Goal: Task Accomplishment & Management: Complete application form

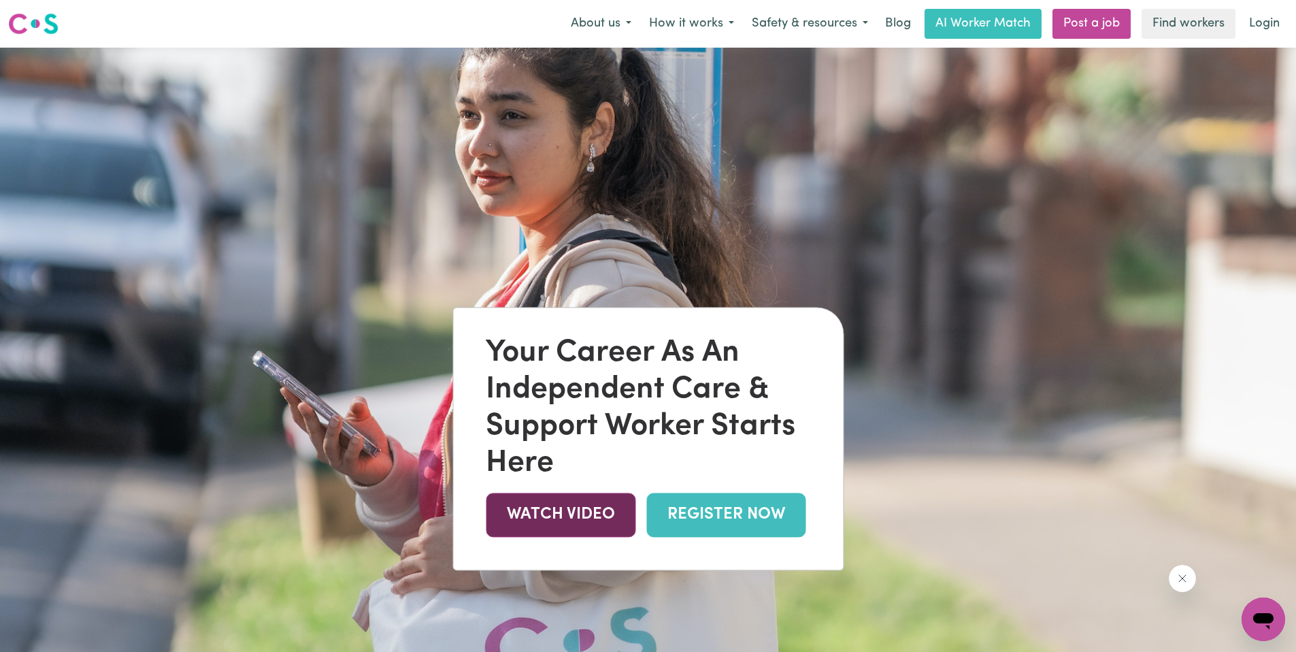
click at [574, 511] on link "WATCH VIDEO" at bounding box center [561, 515] width 150 height 44
click at [1257, 33] on link "Login" at bounding box center [1264, 24] width 47 height 30
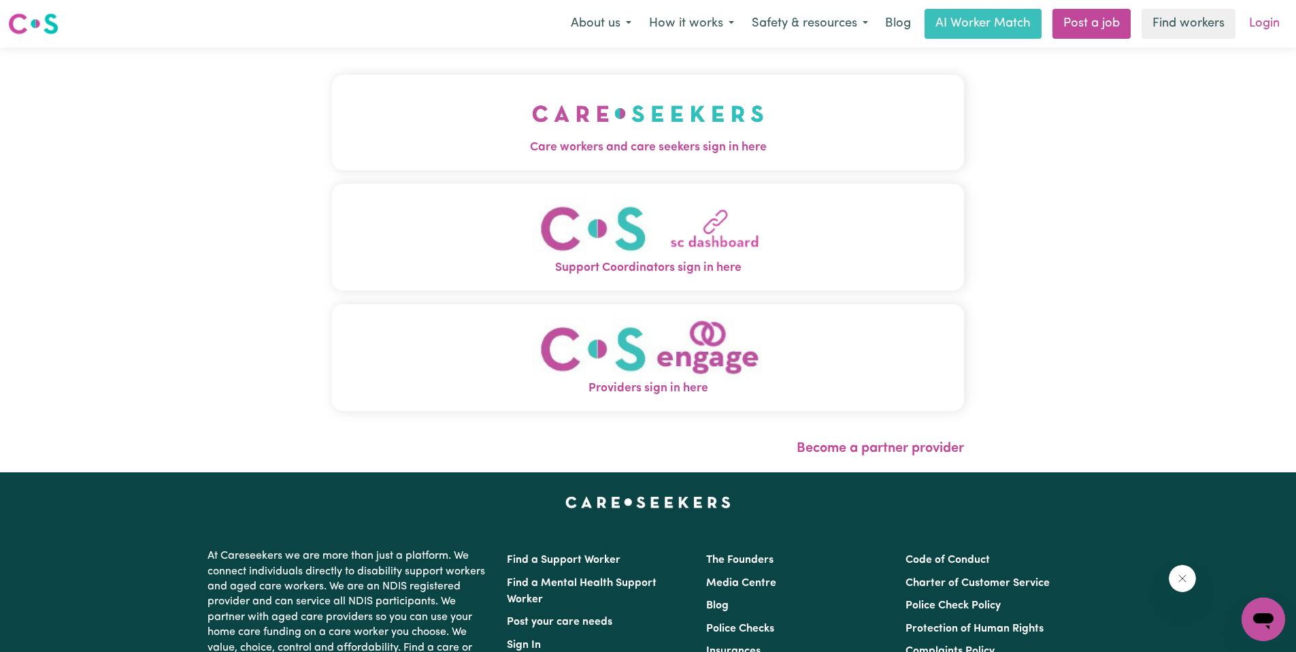
click at [1253, 18] on link "Login" at bounding box center [1264, 24] width 47 height 30
click at [780, 126] on button "Care workers and care seekers sign in here" at bounding box center [648, 122] width 632 height 95
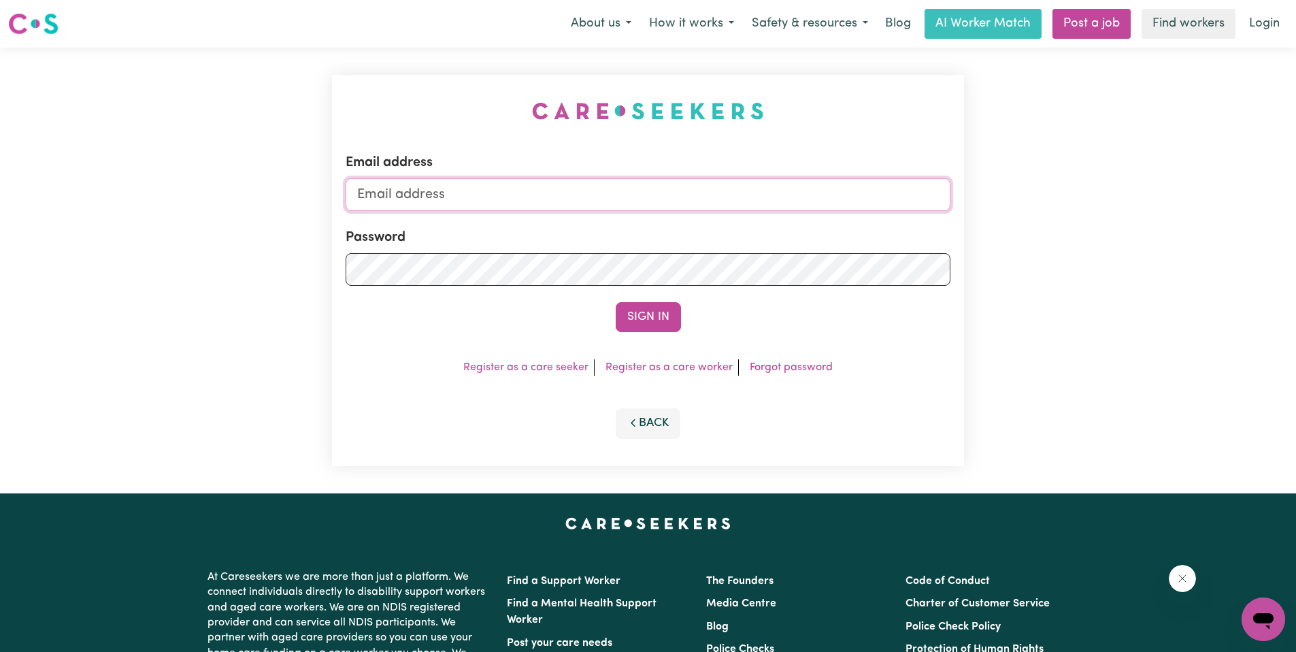
click at [576, 190] on input "Email address" at bounding box center [648, 194] width 605 height 33
type input "dannig29@outlook.com"
click at [1255, 21] on link "Login" at bounding box center [1264, 24] width 47 height 30
click at [549, 367] on link "Register as a care seeker" at bounding box center [525, 367] width 125 height 11
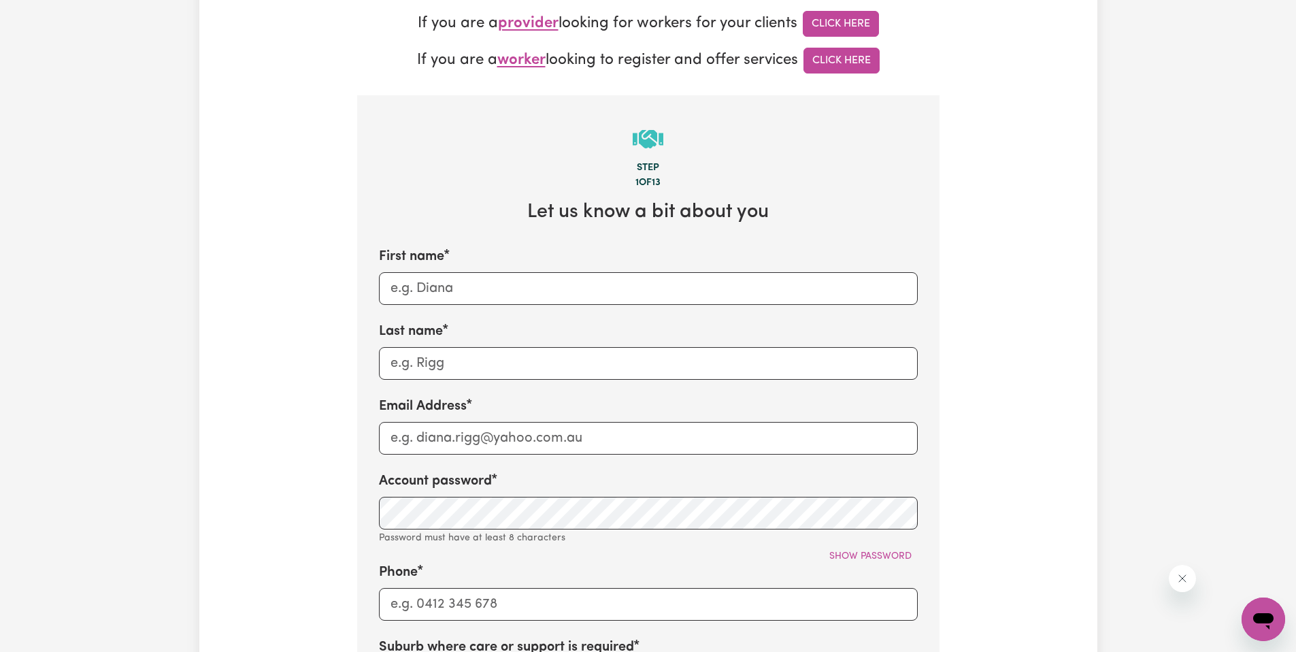
scroll to position [332, 0]
click at [461, 305] on input "First name" at bounding box center [648, 289] width 539 height 33
click at [469, 297] on input "First name" at bounding box center [648, 289] width 539 height 33
click at [452, 301] on input "First name" at bounding box center [648, 289] width 539 height 33
click at [452, 300] on input "First name" at bounding box center [648, 289] width 539 height 33
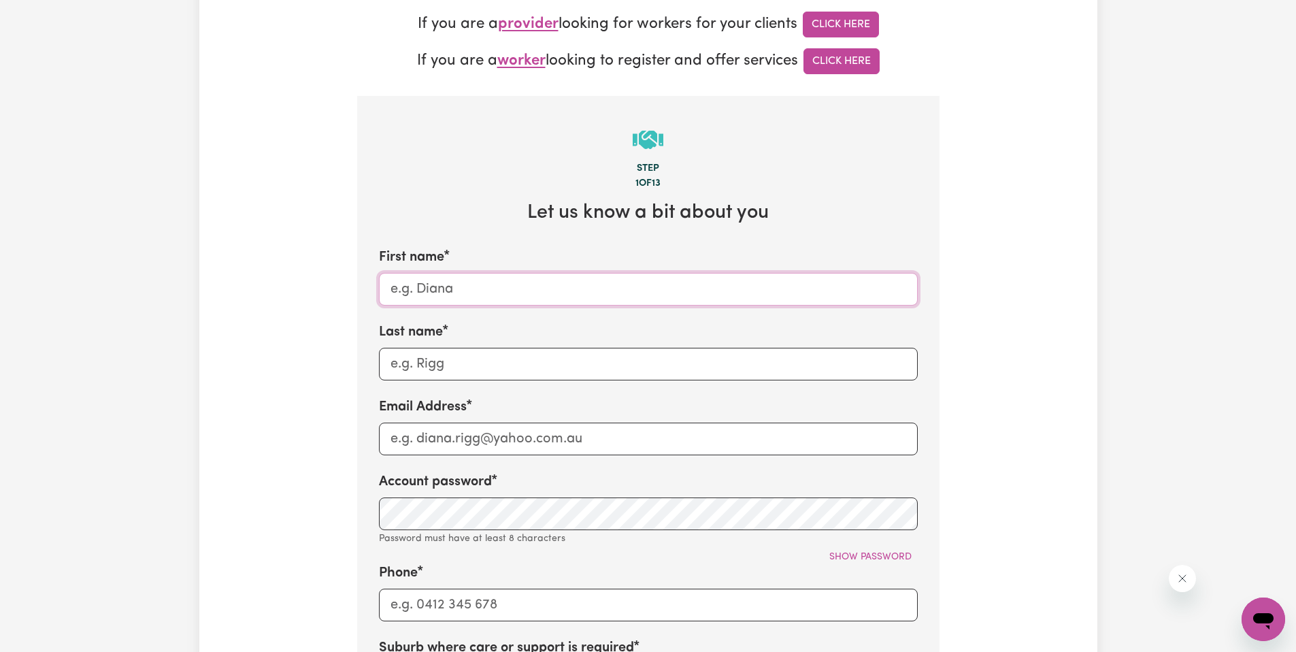
drag, startPoint x: 457, startPoint y: 297, endPoint x: 531, endPoint y: 267, distance: 79.3
click at [457, 297] on input "First name" at bounding box center [648, 289] width 539 height 33
type input "Danyelle"
type input "Griffin"
type input "danni.griffin@outlook.com"
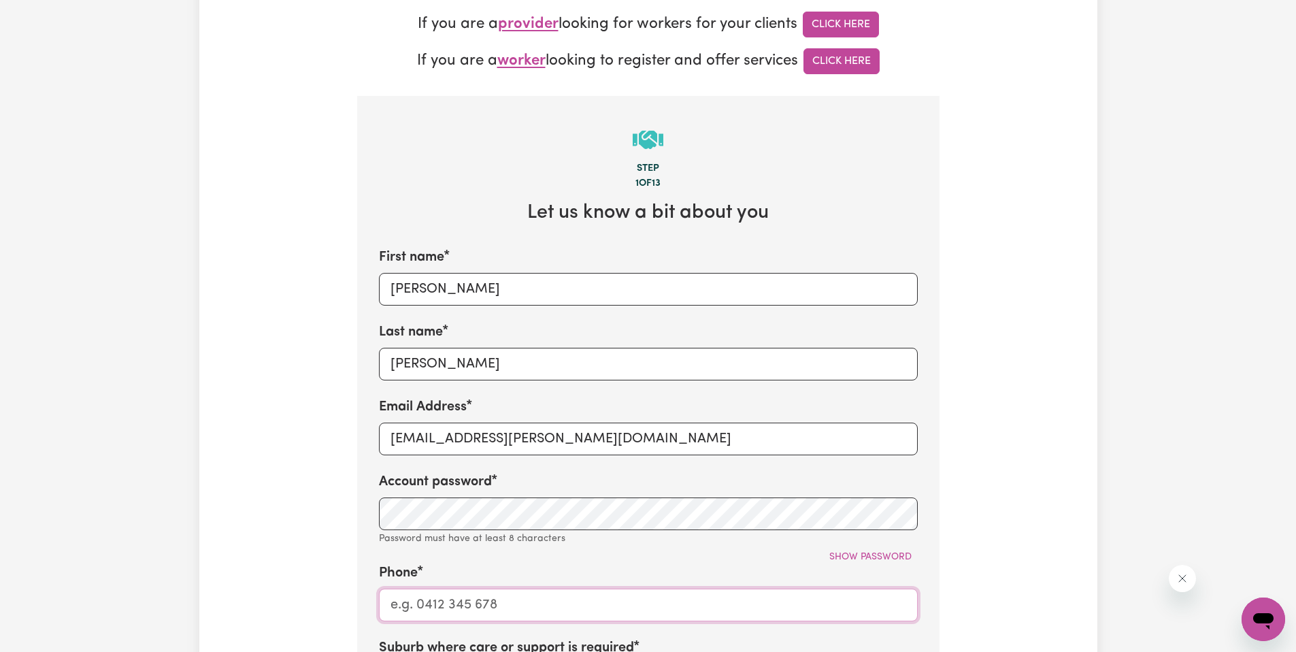
type input "0411156557"
type input "Flinders"
drag, startPoint x: 540, startPoint y: 285, endPoint x: 384, endPoint y: 267, distance: 156.8
click at [384, 267] on div "First name Danyelle" at bounding box center [648, 276] width 539 height 59
type input "Danni"
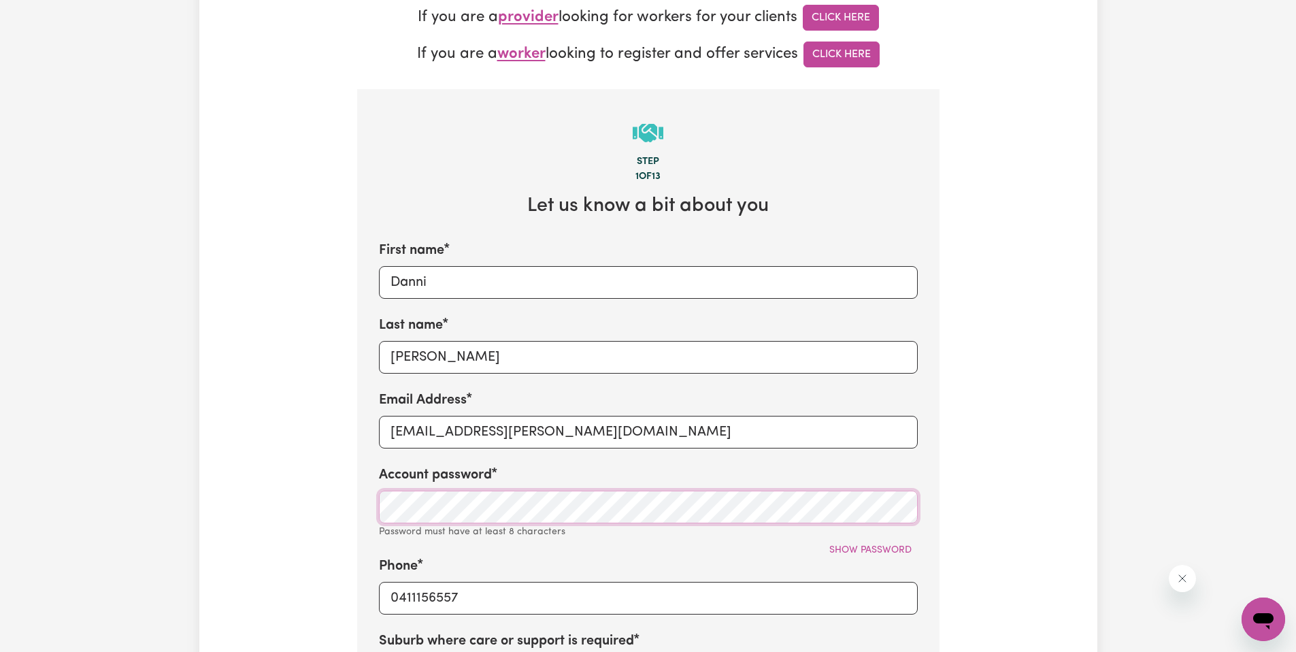
scroll to position [347, 0]
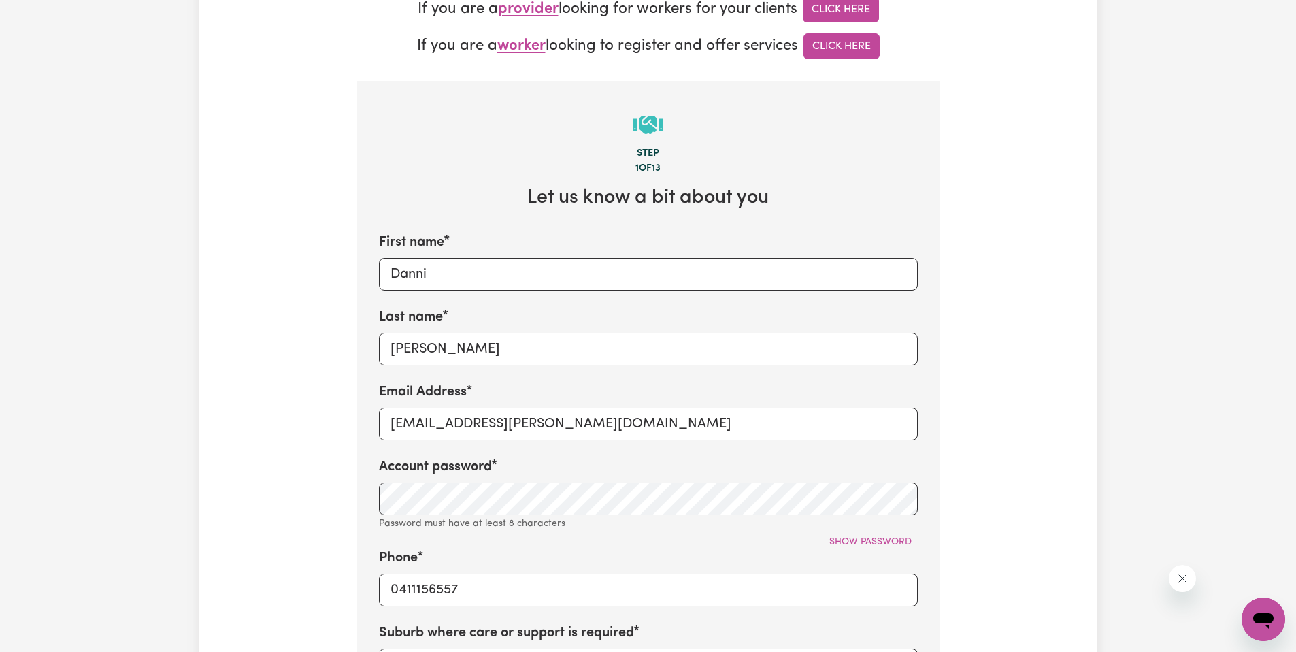
click at [565, 521] on div "Account password Password must have at least 8 characters Show password" at bounding box center [648, 494] width 539 height 75
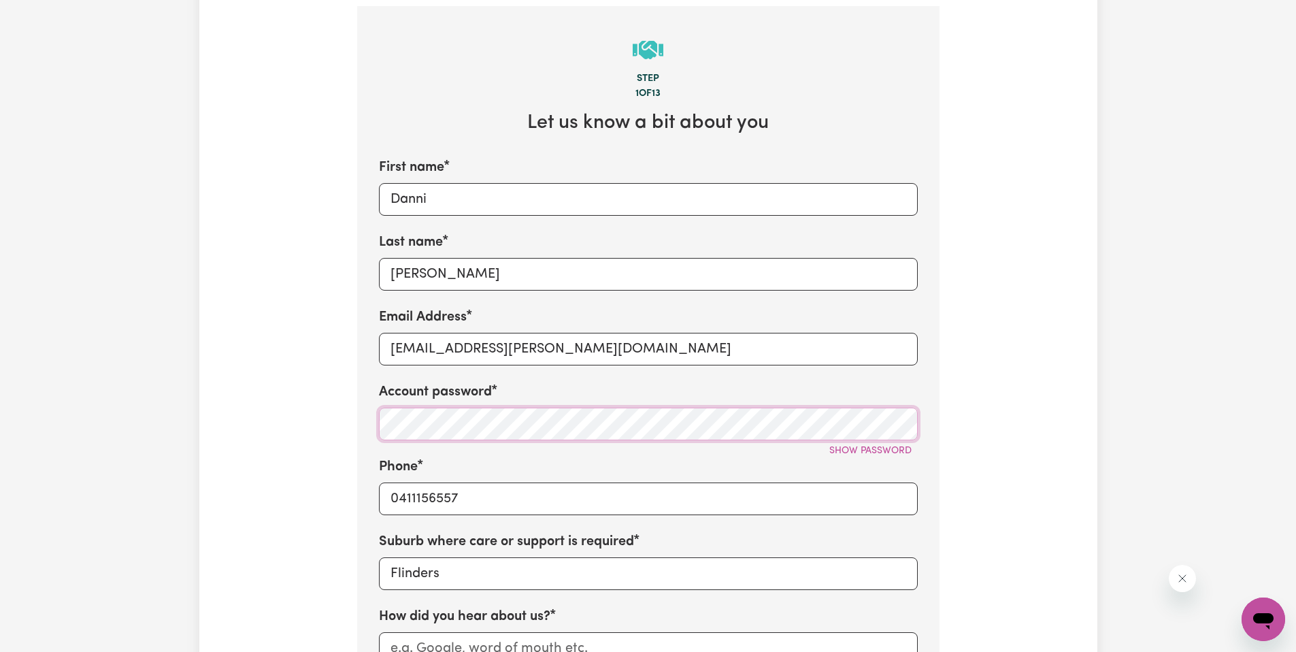
scroll to position [437, 0]
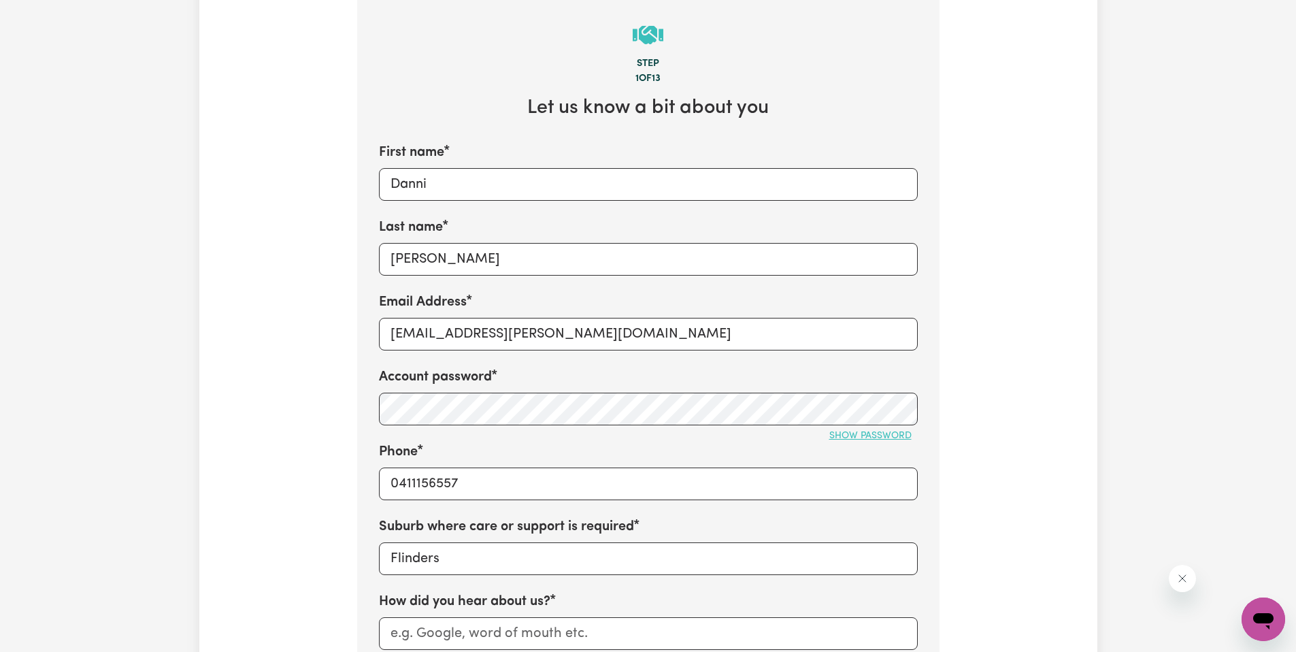
click at [882, 437] on span "Show password" at bounding box center [870, 436] width 82 height 10
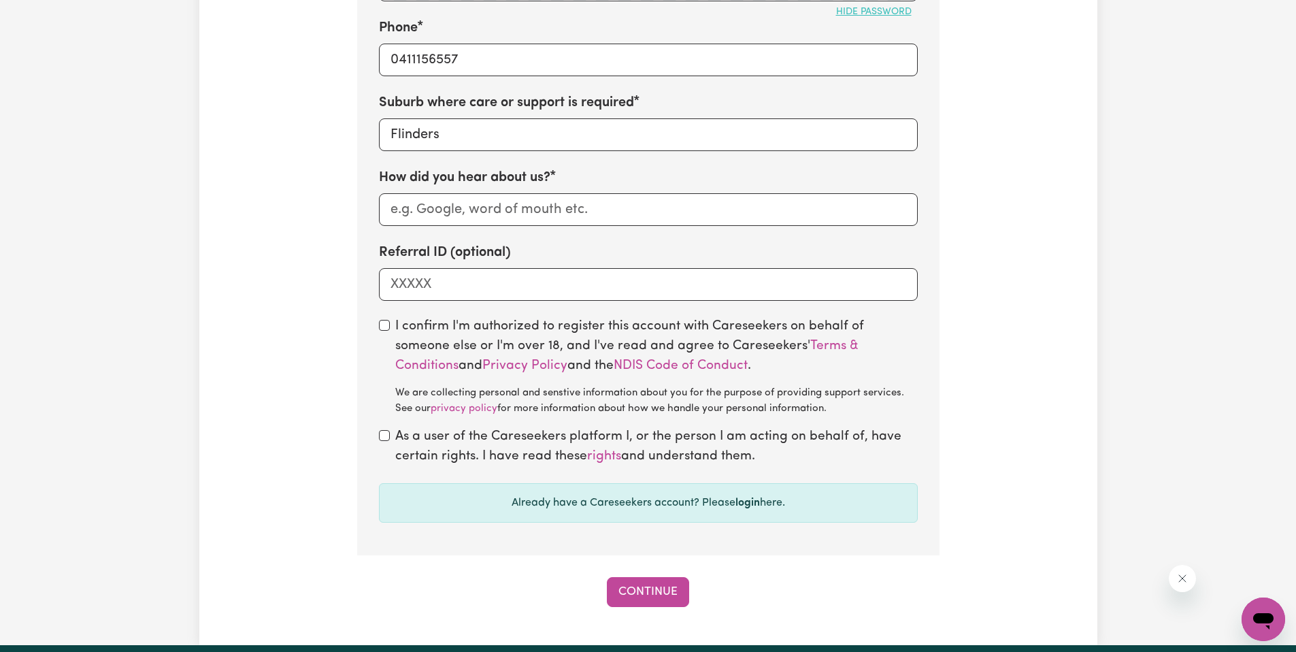
scroll to position [862, 0]
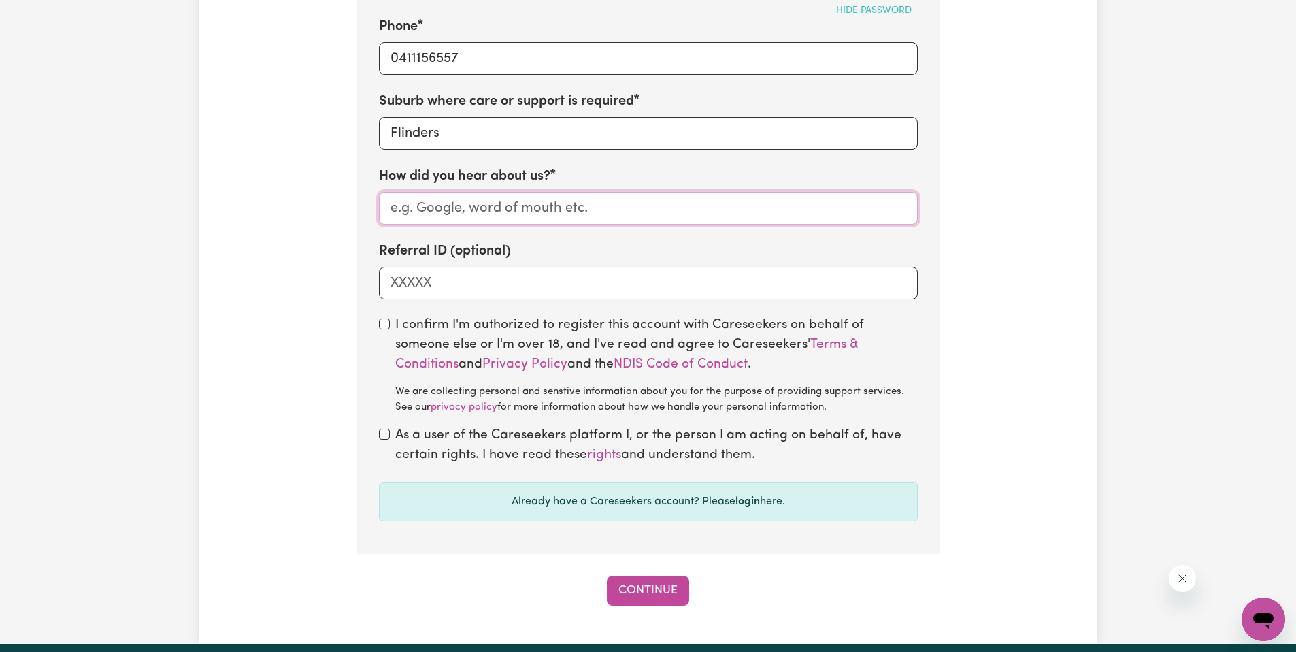
click at [428, 215] on input "How did you hear about us?" at bounding box center [648, 208] width 539 height 33
click at [432, 213] on input "How did you hear about us?" at bounding box center [648, 208] width 539 height 33
type input "Google"
click at [430, 325] on label "I confirm I'm authorized to register this account with Careseekers on behalf of…" at bounding box center [656, 365] width 523 height 99
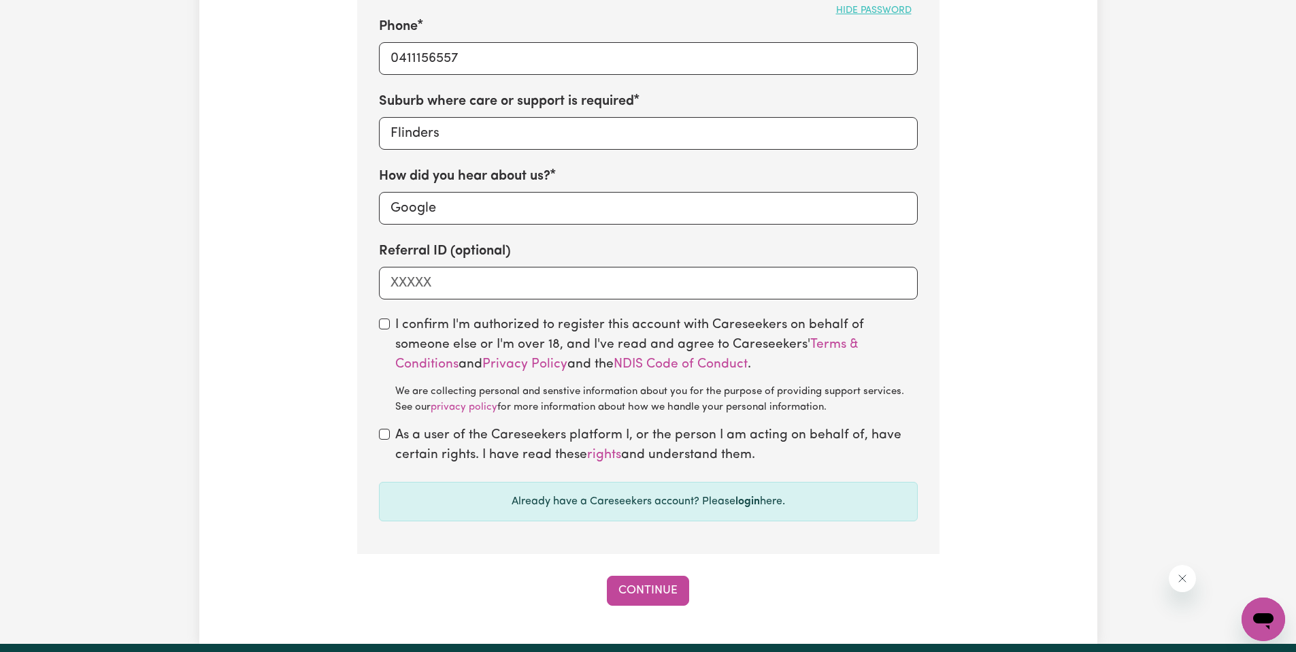
click at [432, 329] on label "I confirm I'm authorized to register this account with Careseekers on behalf of…" at bounding box center [656, 365] width 523 height 99
click at [386, 319] on input "checkbox" at bounding box center [384, 323] width 11 height 11
checkbox input "true"
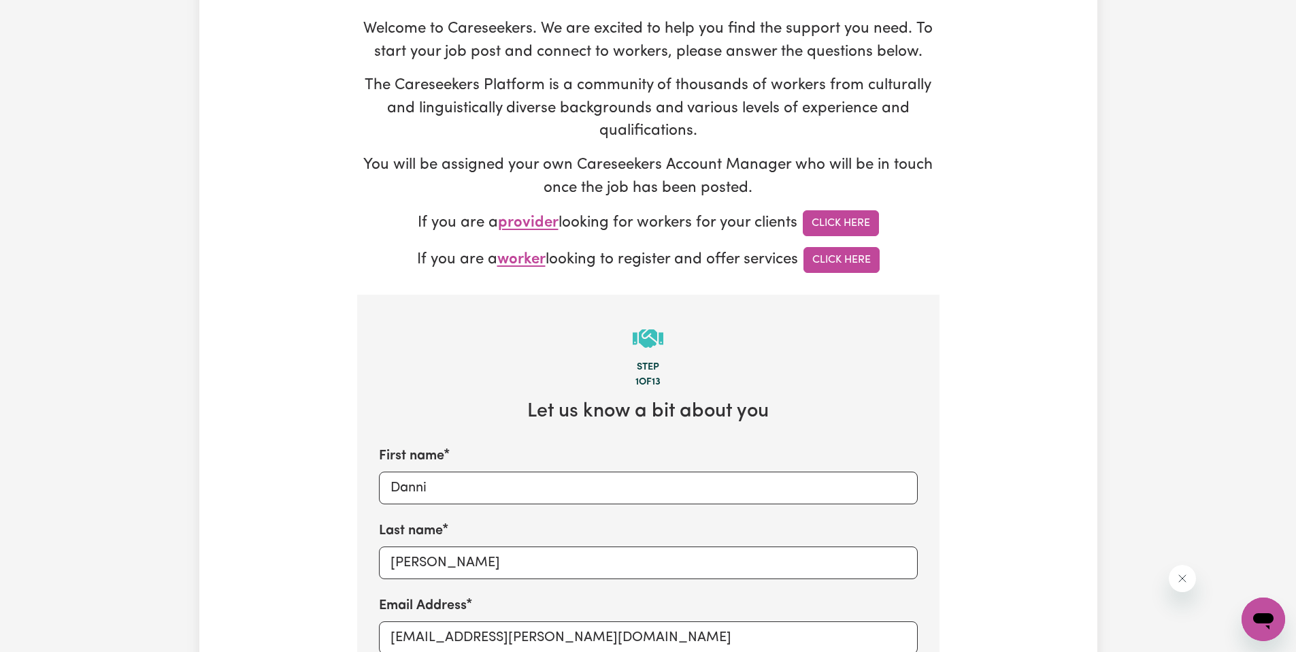
scroll to position [63, 0]
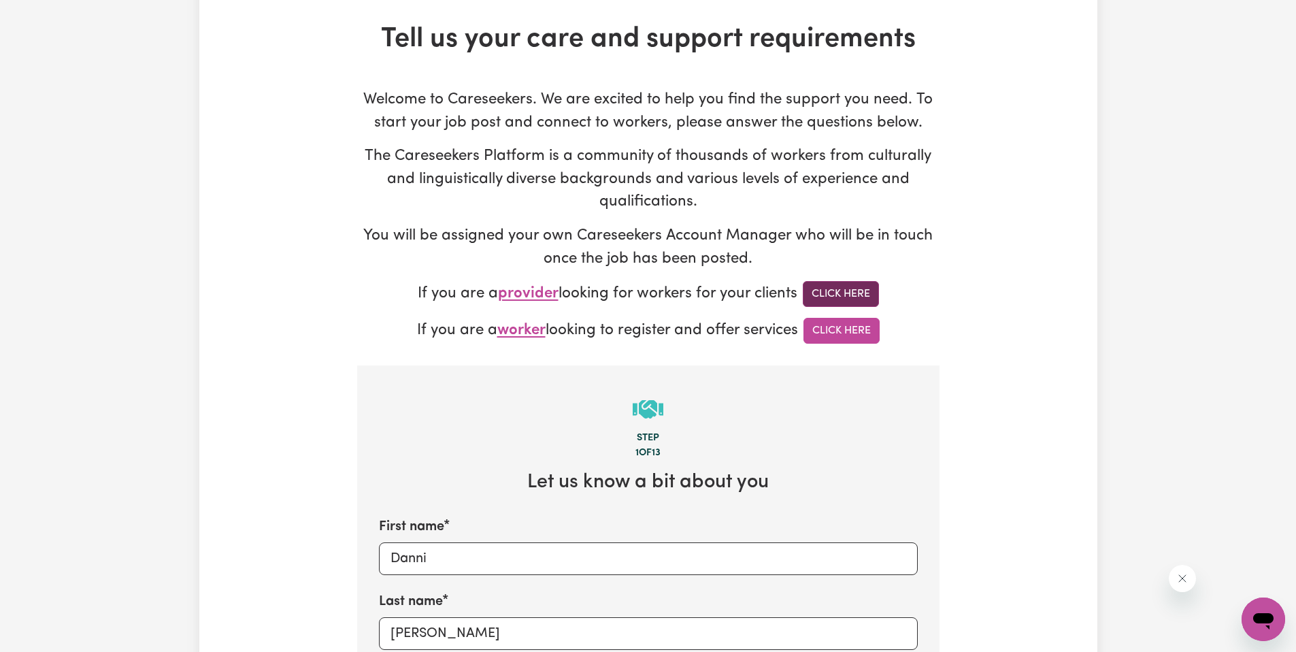
click at [829, 297] on link "Click Here" at bounding box center [841, 294] width 76 height 26
click at [844, 335] on link "Click Here" at bounding box center [842, 331] width 76 height 26
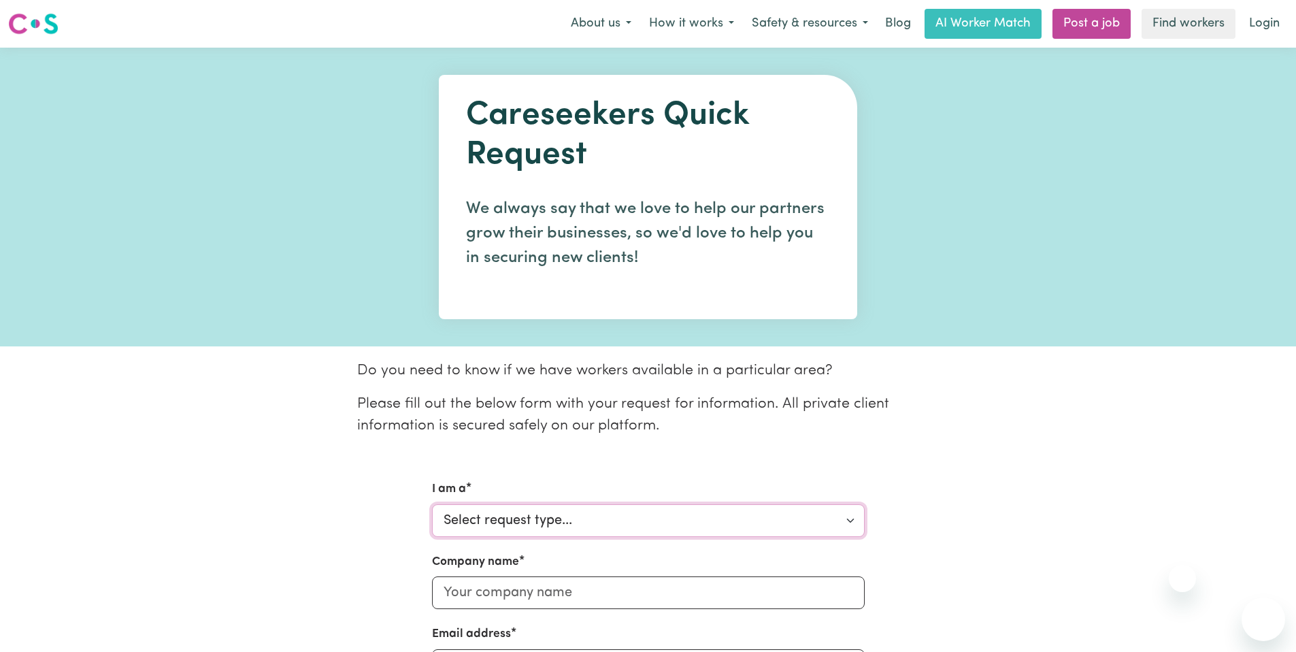
click at [518, 504] on select "Select request type... Individual looking for care and support for myself and m…" at bounding box center [648, 520] width 433 height 33
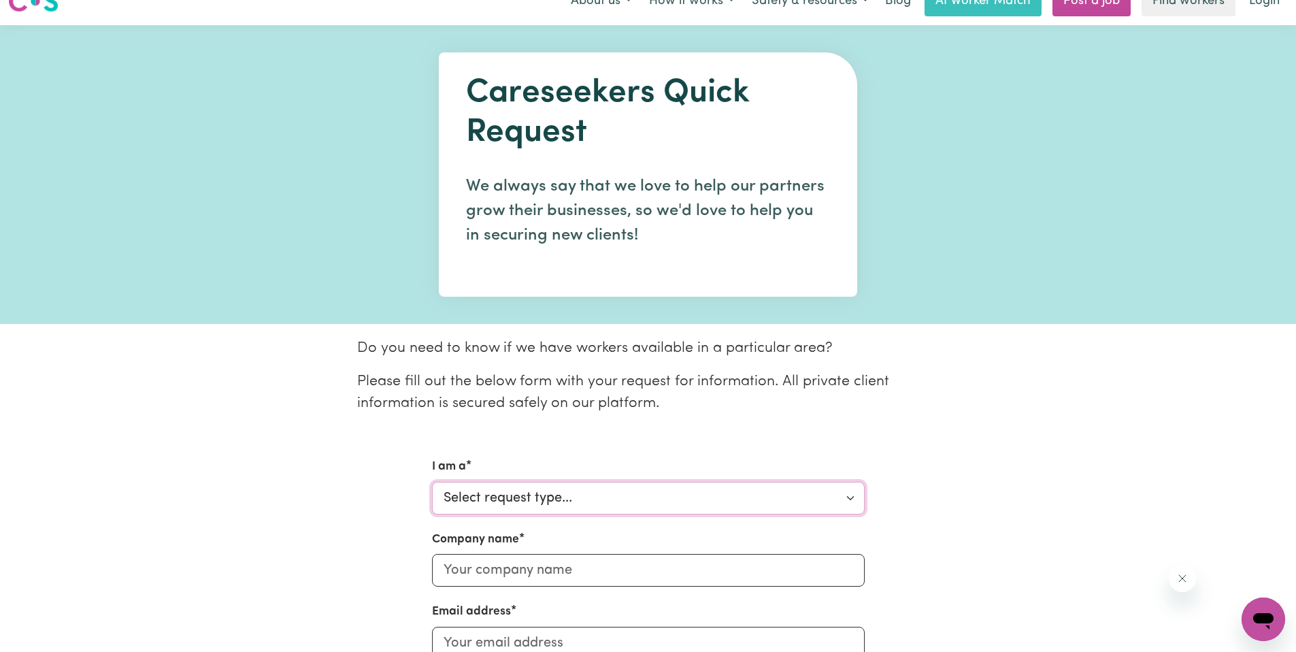
click at [559, 489] on select "Select request type... Individual looking for care and support for myself and m…" at bounding box center [648, 498] width 433 height 33
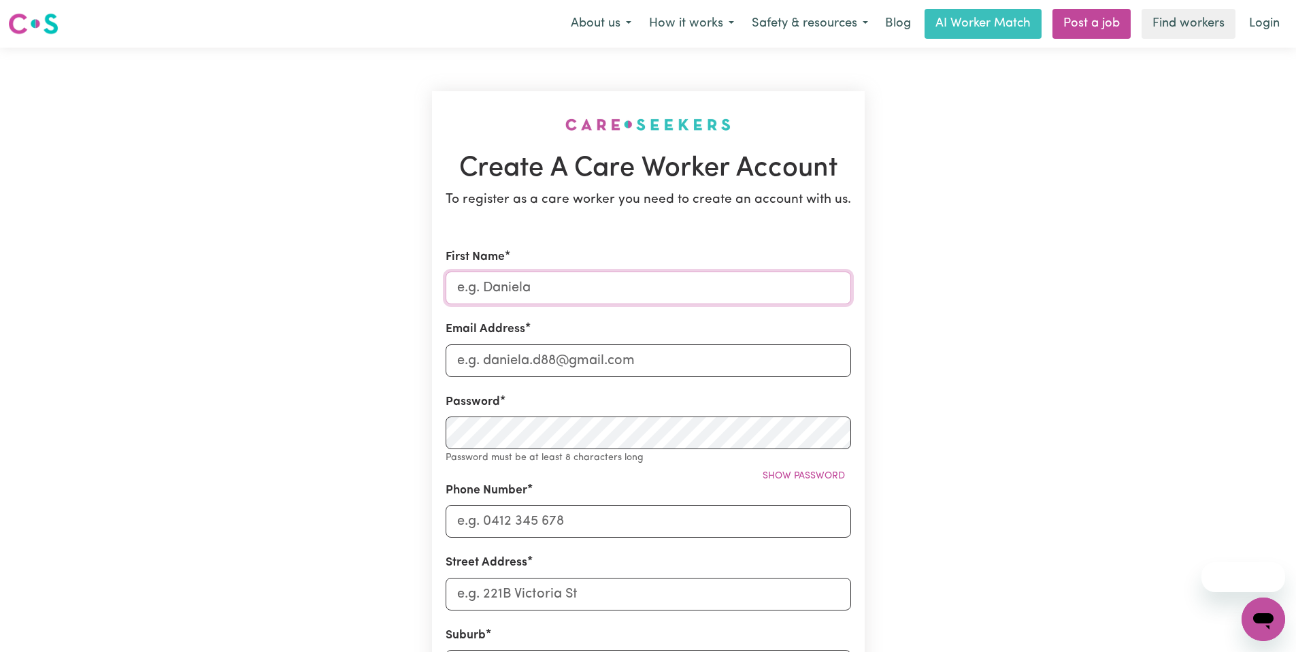
click at [625, 288] on input "First Name" at bounding box center [649, 287] width 406 height 33
type input "[PERSON_NAME]"
type input "[EMAIL_ADDRESS][PERSON_NAME][DOMAIN_NAME]"
type input "0411156557"
type input "[STREET_ADDRESS]"
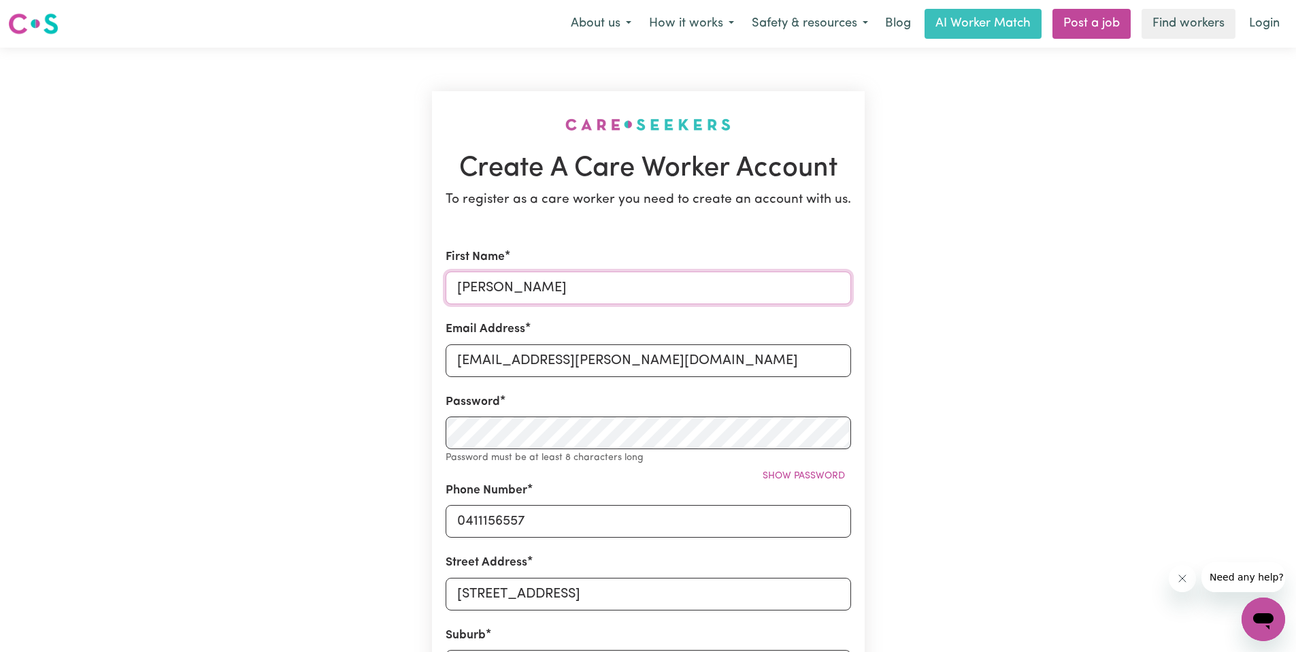
drag, startPoint x: 572, startPoint y: 295, endPoint x: 355, endPoint y: 279, distance: 217.6
click at [389, 280] on div "Create A Care Worker Account To register as a care worker you need to create an…" at bounding box center [648, 544] width 898 height 993
type input "Danni"
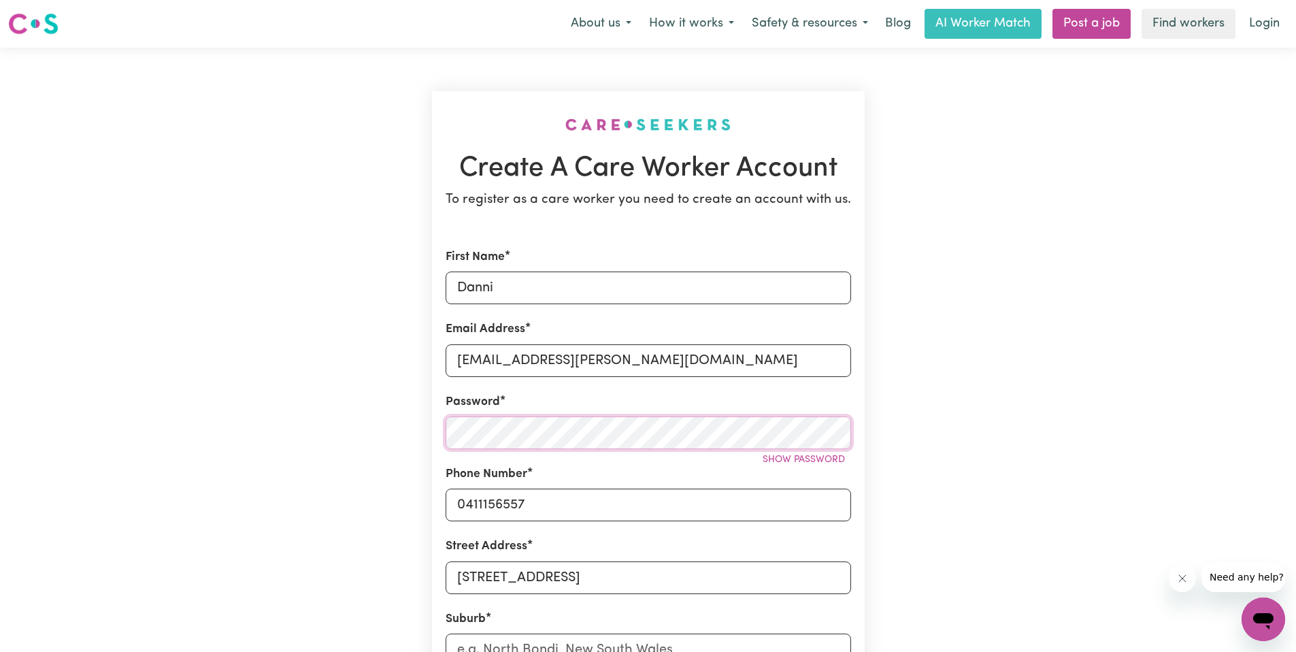
scroll to position [232, 0]
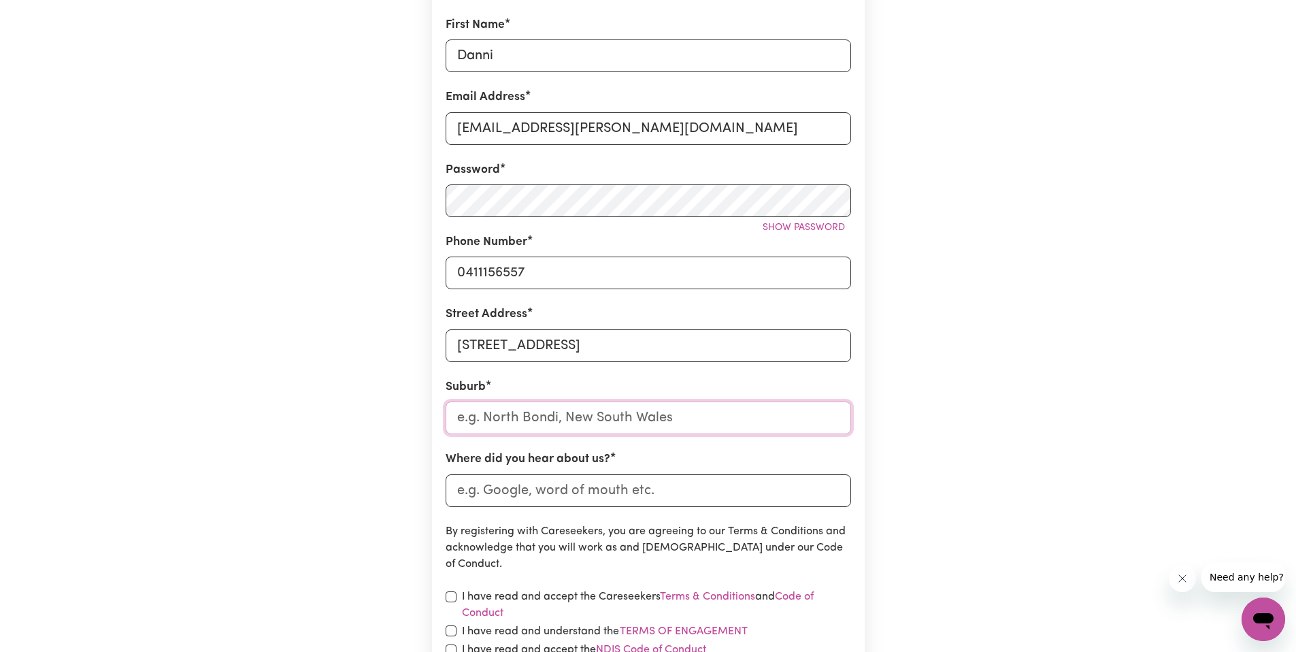
click at [679, 416] on input "text" at bounding box center [649, 417] width 406 height 33
type input "Flinders"
type input "Flinders, [GEOGRAPHIC_DATA], 2529"
type input "Flinders"
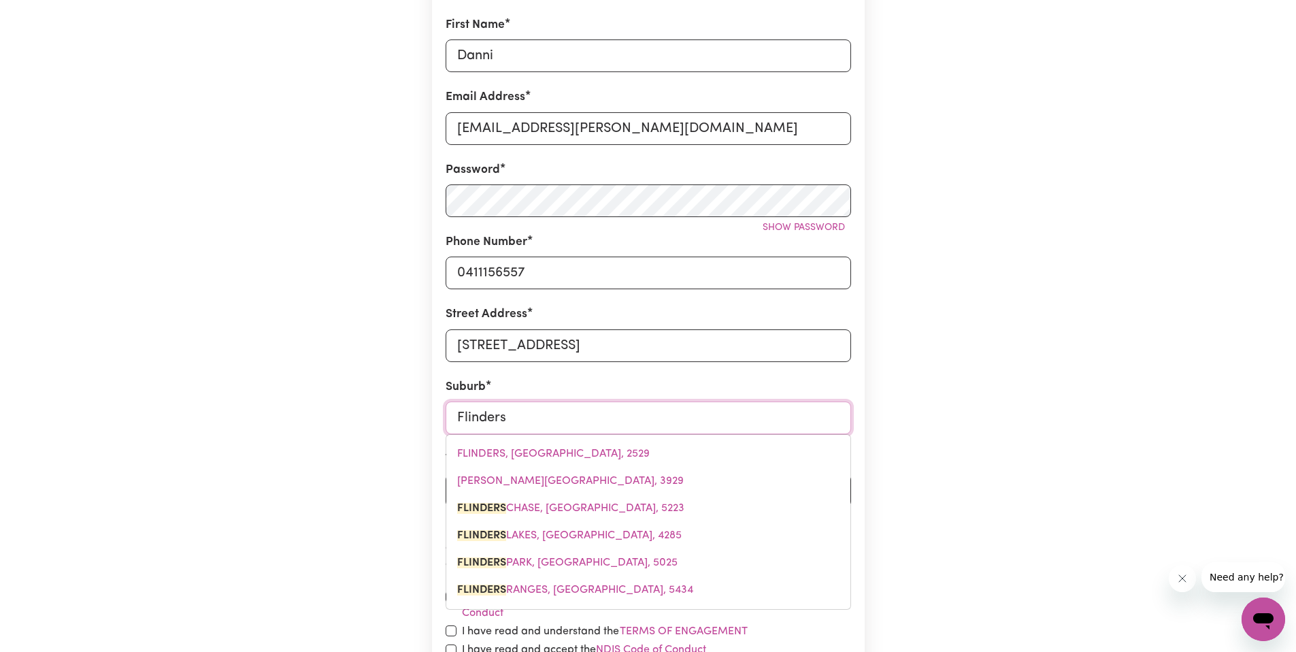
type input "[GEOGRAPHIC_DATA], [GEOGRAPHIC_DATA], 5223"
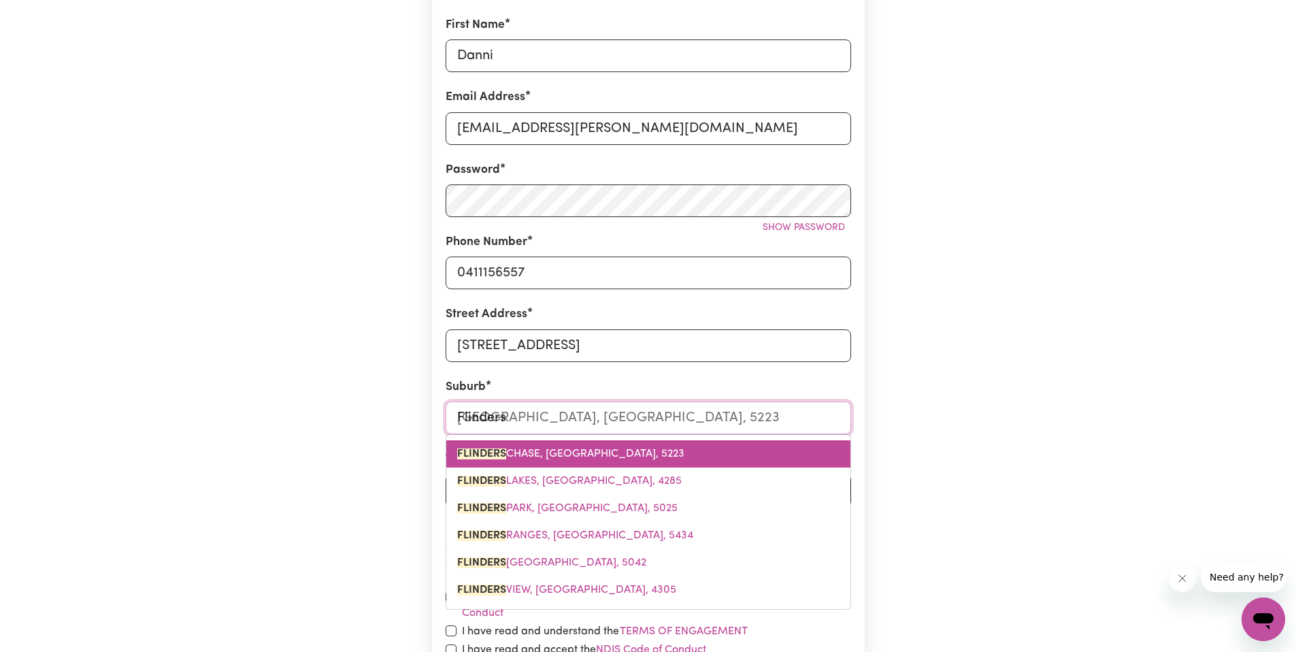
type input "Flinders N"
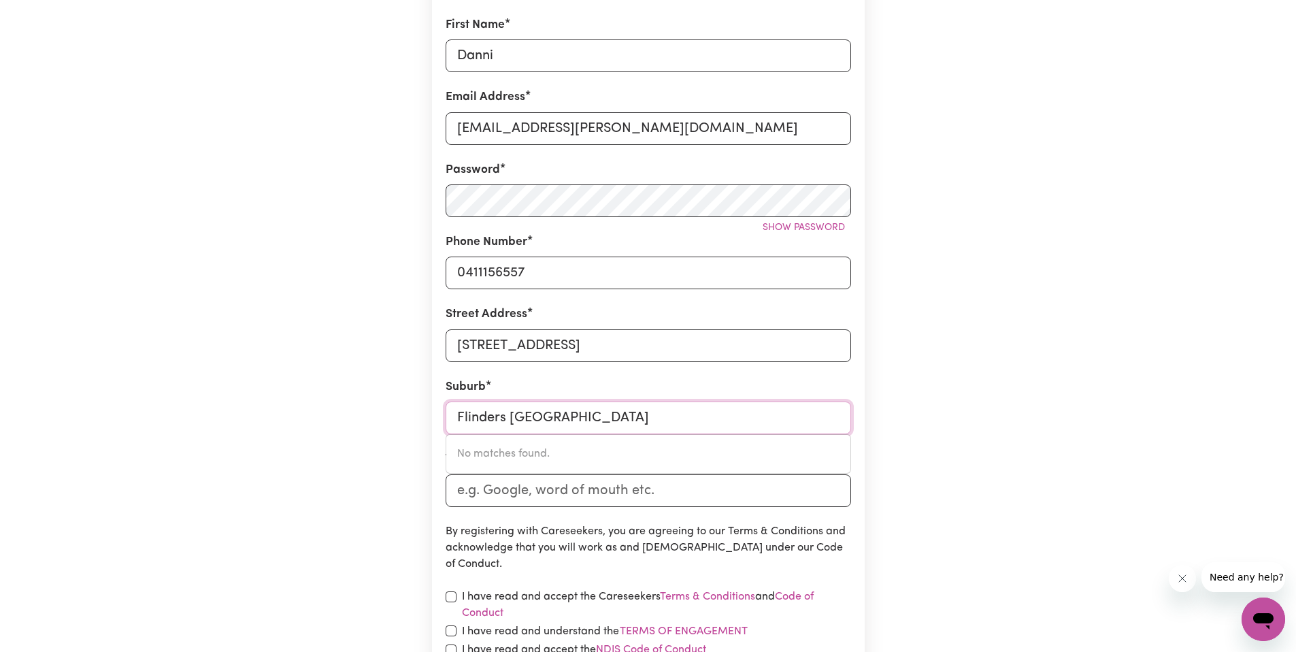
click at [582, 409] on input "Flinders [GEOGRAPHIC_DATA]" at bounding box center [649, 417] width 406 height 33
type input "Flinders"
type input "Flinders, [GEOGRAPHIC_DATA], 2529"
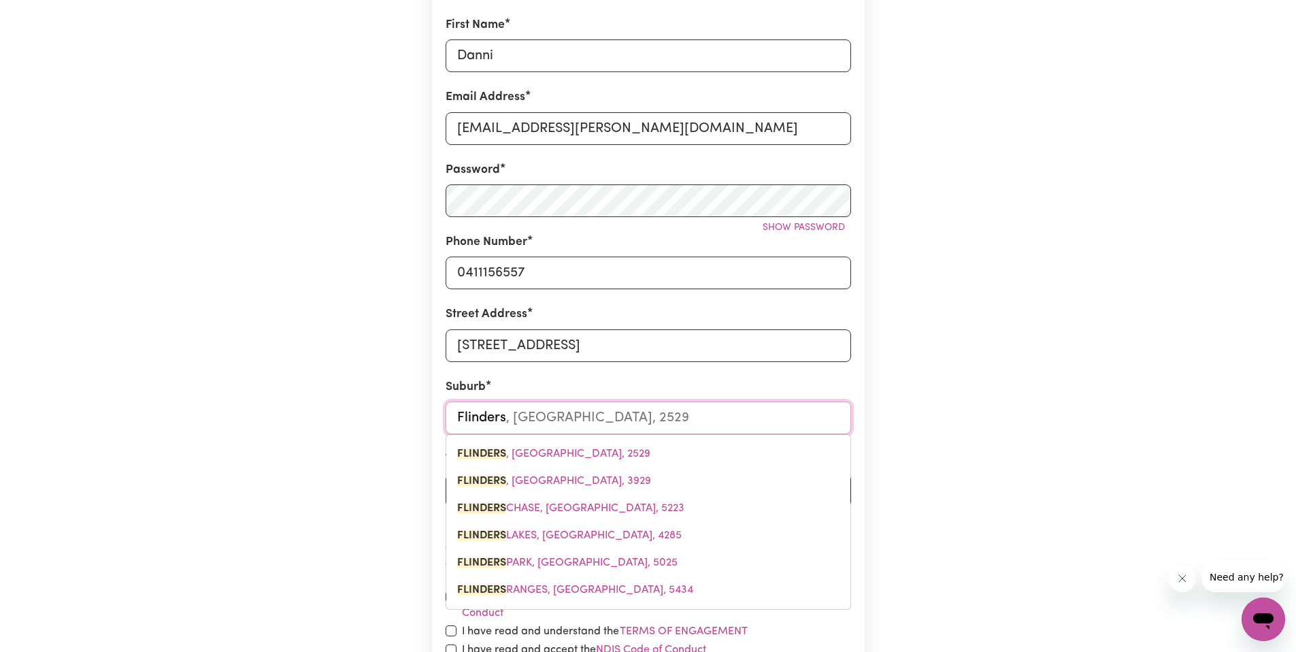
type input "Flinders"
type input "[GEOGRAPHIC_DATA], [GEOGRAPHIC_DATA], 5223"
type input "Flinders 2"
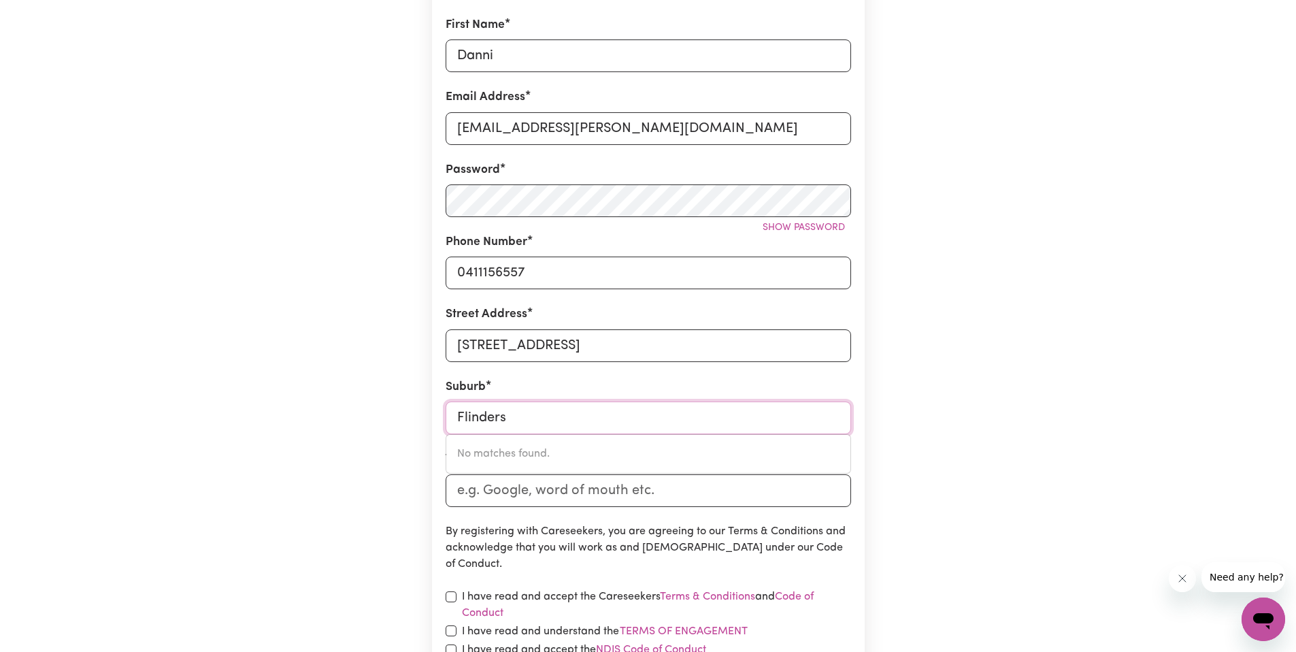
type input "Flinders"
type input "Flinders, New South Wales, 2529"
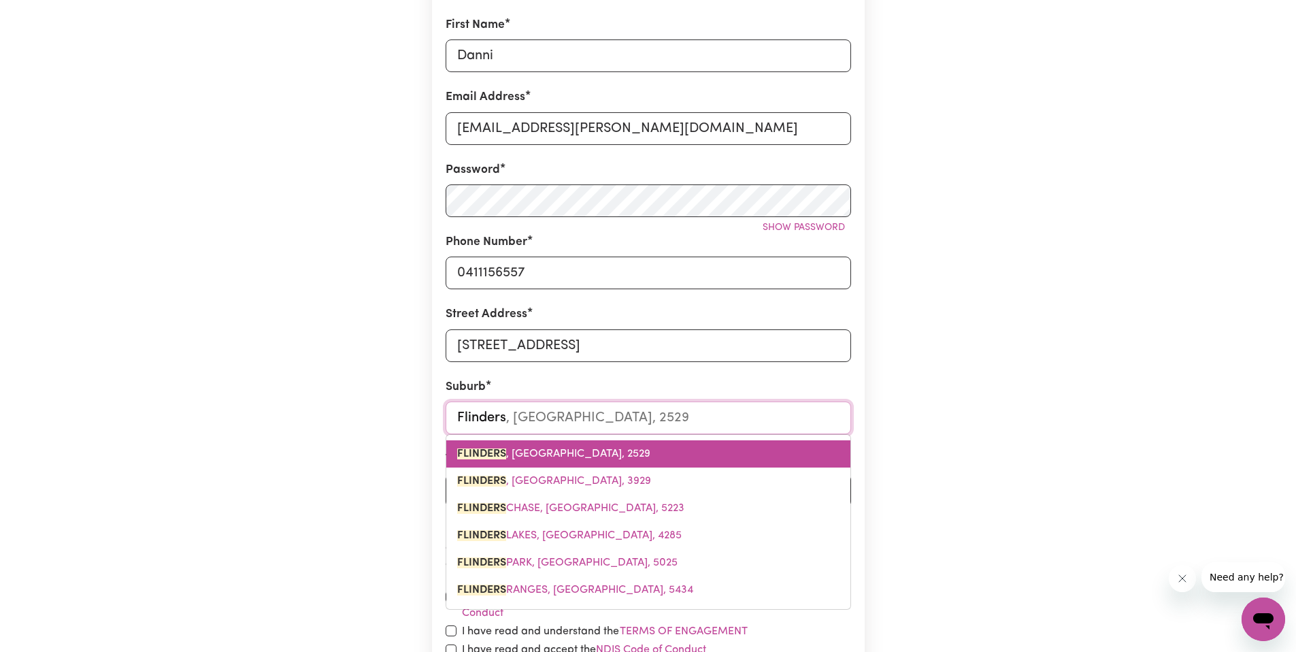
click at [598, 450] on span "FLINDERS , New South Wales, 2529" at bounding box center [553, 453] width 193 height 11
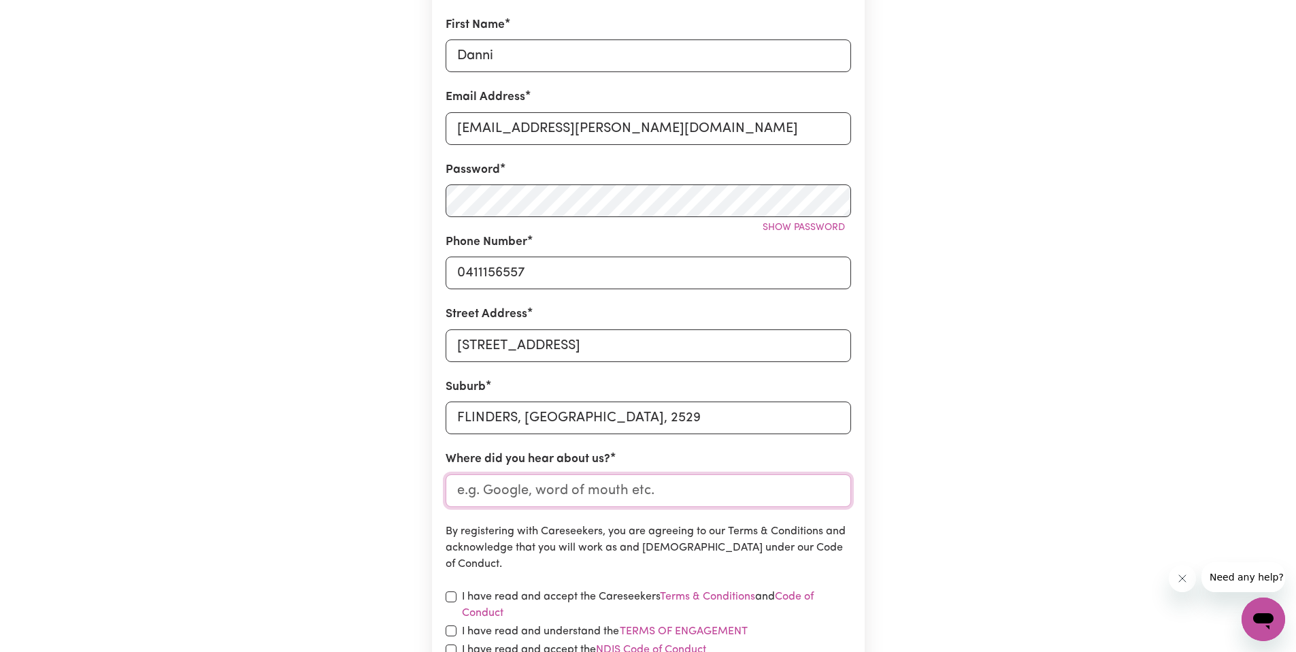
click at [611, 491] on input "Where did you hear about us?" at bounding box center [649, 490] width 406 height 33
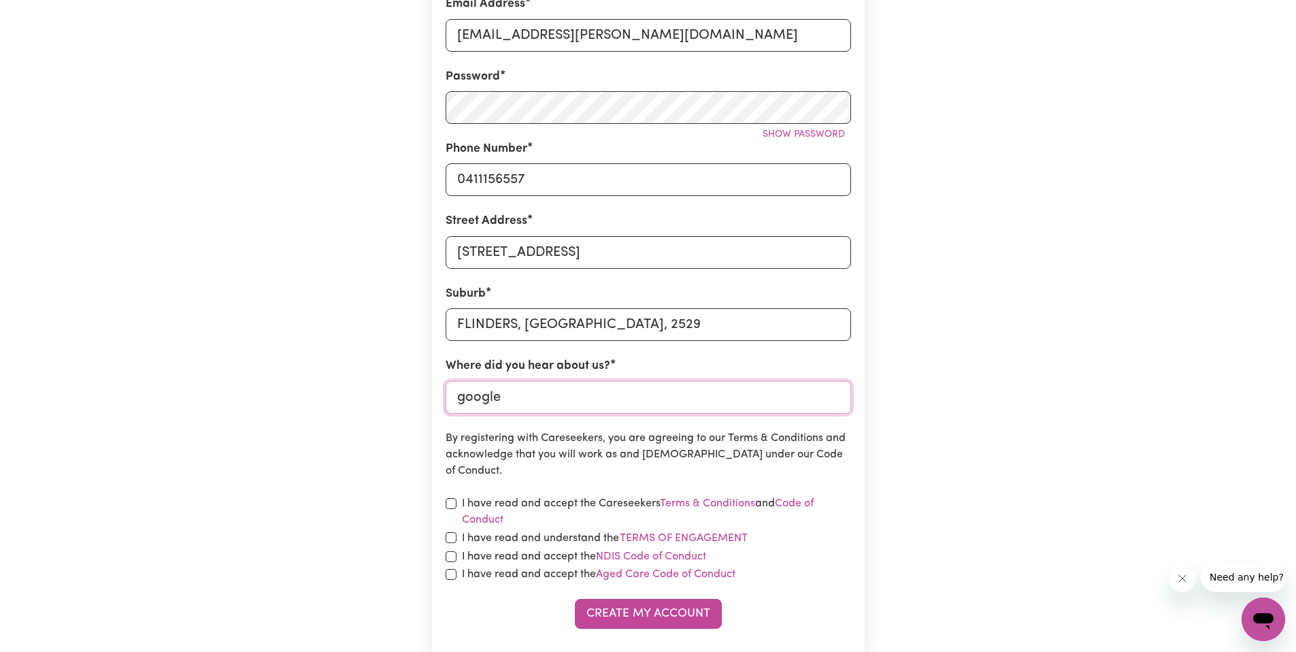
scroll to position [337, 0]
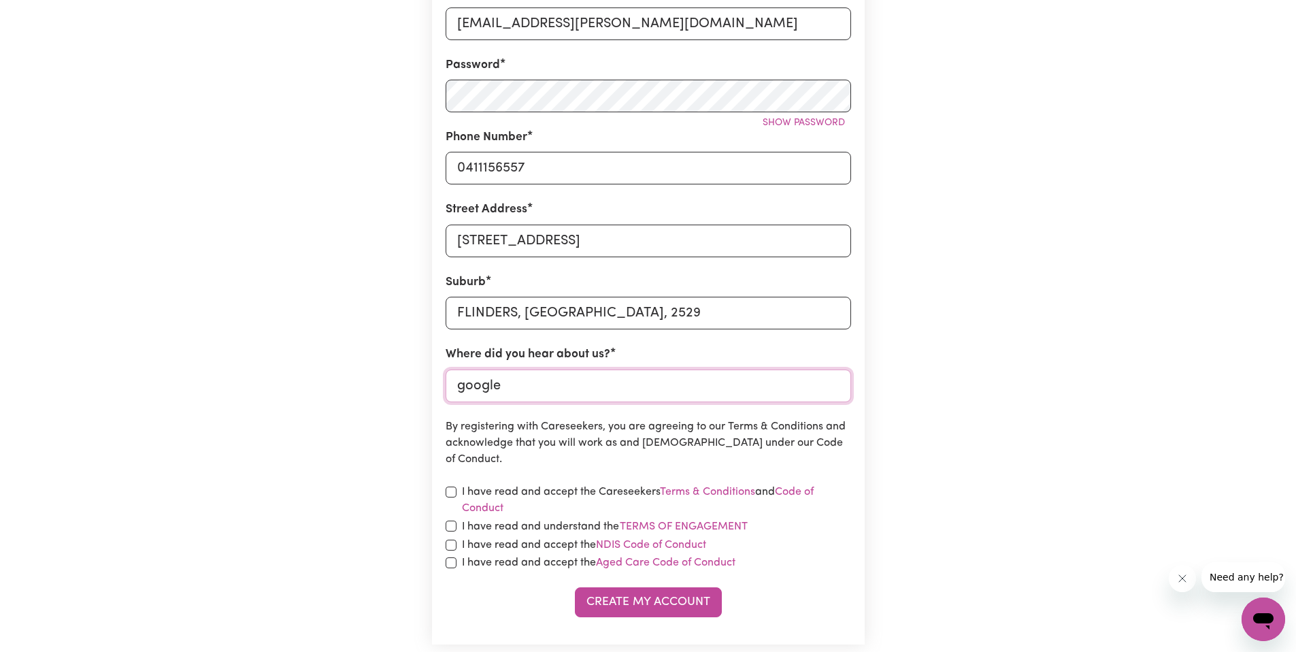
type input "google"
click at [544, 500] on label "I have read and accept the Careseekers Terms & Conditions and Code of Conduct" at bounding box center [656, 500] width 389 height 33
click at [551, 495] on label "I have read and accept the Careseekers Terms & Conditions and Code of Conduct" at bounding box center [656, 500] width 389 height 33
click at [563, 493] on label "I have read and accept the Careseekers Terms & Conditions and Code of Conduct" at bounding box center [656, 500] width 389 height 33
click at [493, 488] on label "I have read and accept the Careseekers Terms & Conditions and Code of Conduct" at bounding box center [656, 500] width 389 height 33
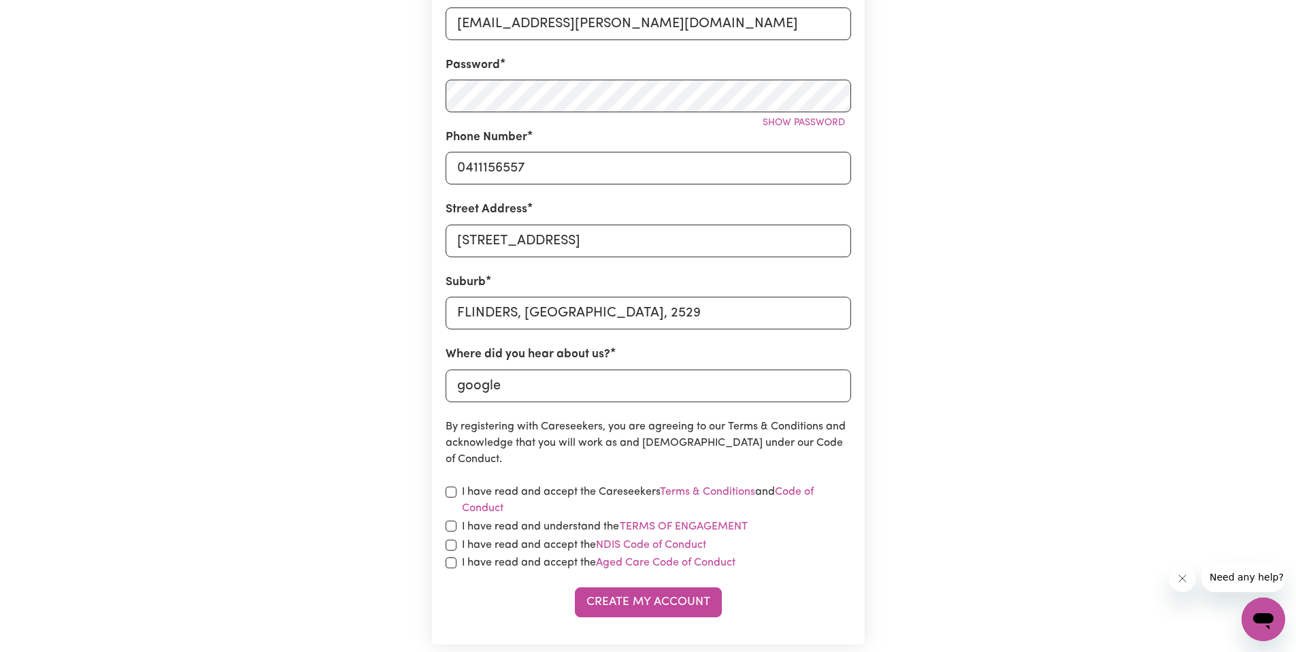
click at [452, 497] on div "I have read and accept the Careseekers Terms & Conditions and Code of Conduct" at bounding box center [649, 500] width 406 height 33
click at [452, 492] on input "checkbox" at bounding box center [451, 491] width 11 height 11
checkbox input "true"
click at [462, 525] on label "I have read and understand the Terms of Engagement" at bounding box center [605, 527] width 286 height 18
click at [619, 525] on button "Terms of Engagement" at bounding box center [683, 527] width 129 height 18
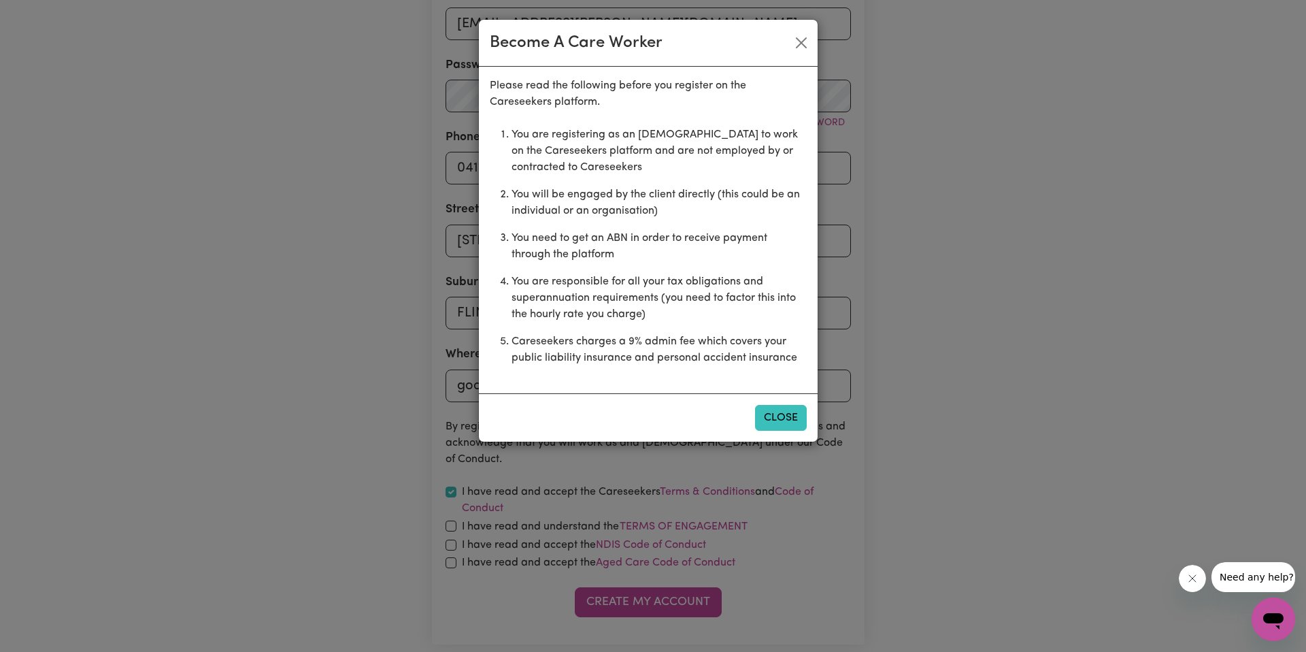
click at [795, 405] on button "Close" at bounding box center [781, 418] width 52 height 26
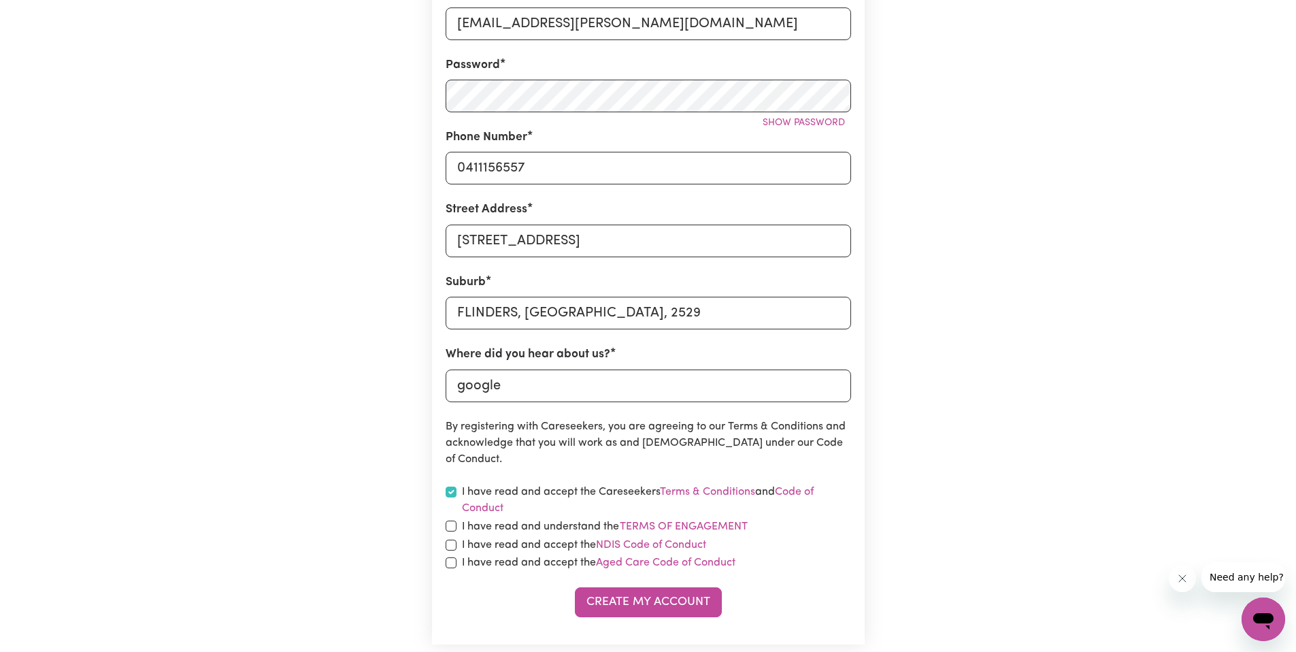
click at [505, 547] on label "I have read and accept the NDIS Code of Conduct" at bounding box center [584, 545] width 244 height 16
click at [455, 546] on input "checkbox" at bounding box center [451, 545] width 11 height 11
checkbox input "true"
click at [463, 531] on label "I have read and understand the Terms of Engagement" at bounding box center [605, 527] width 286 height 18
click at [619, 531] on button "Terms of Engagement" at bounding box center [683, 527] width 129 height 18
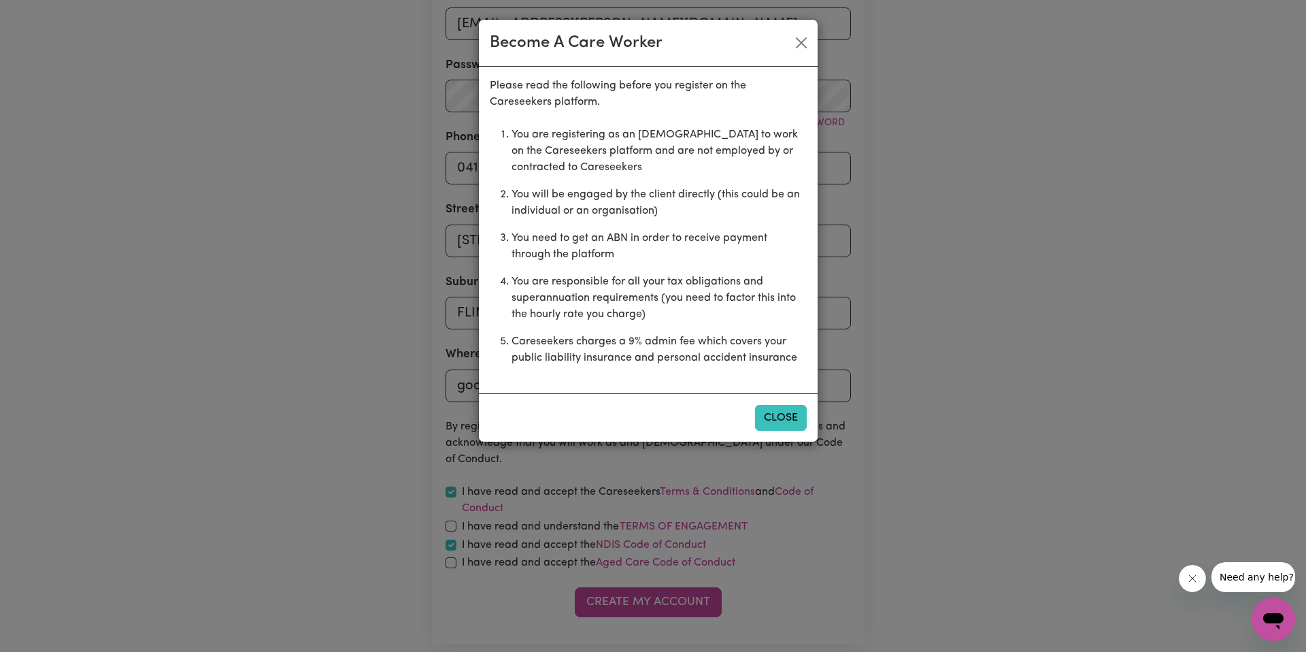
click at [779, 406] on button "Close" at bounding box center [781, 418] width 52 height 26
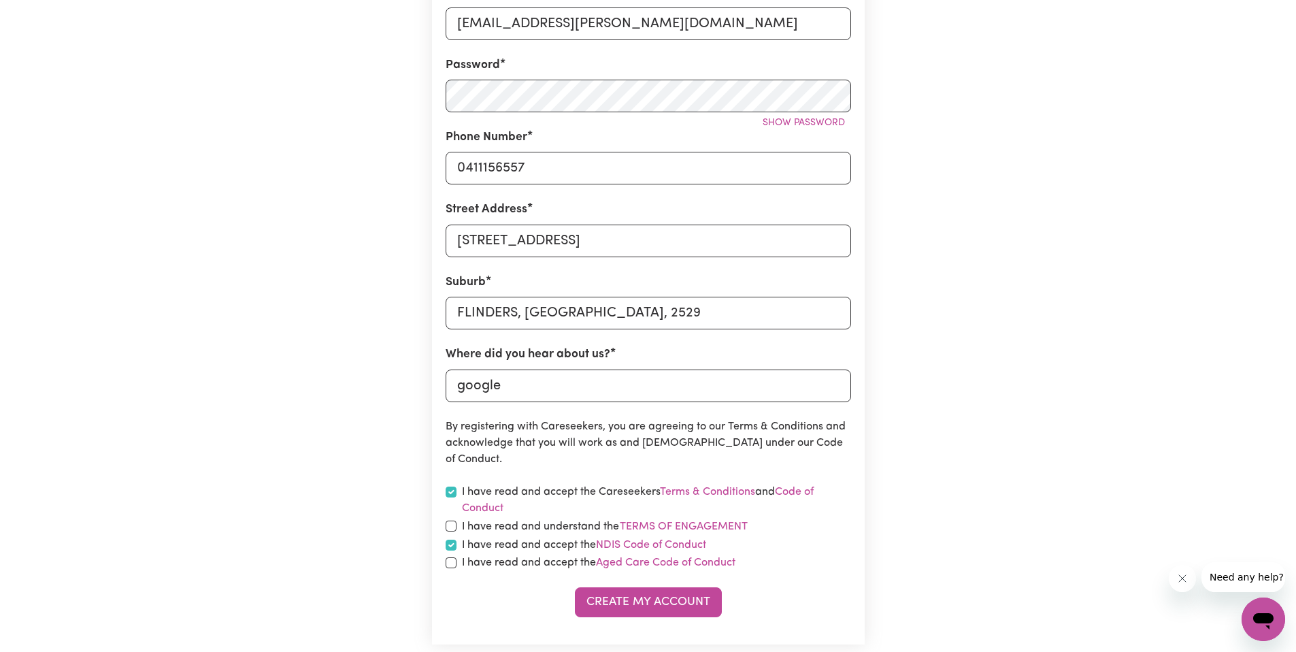
click at [457, 525] on div "I have read and understand the Terms of Engagement" at bounding box center [649, 527] width 406 height 18
click at [453, 525] on input "checkbox" at bounding box center [451, 526] width 11 height 11
checkbox input "true"
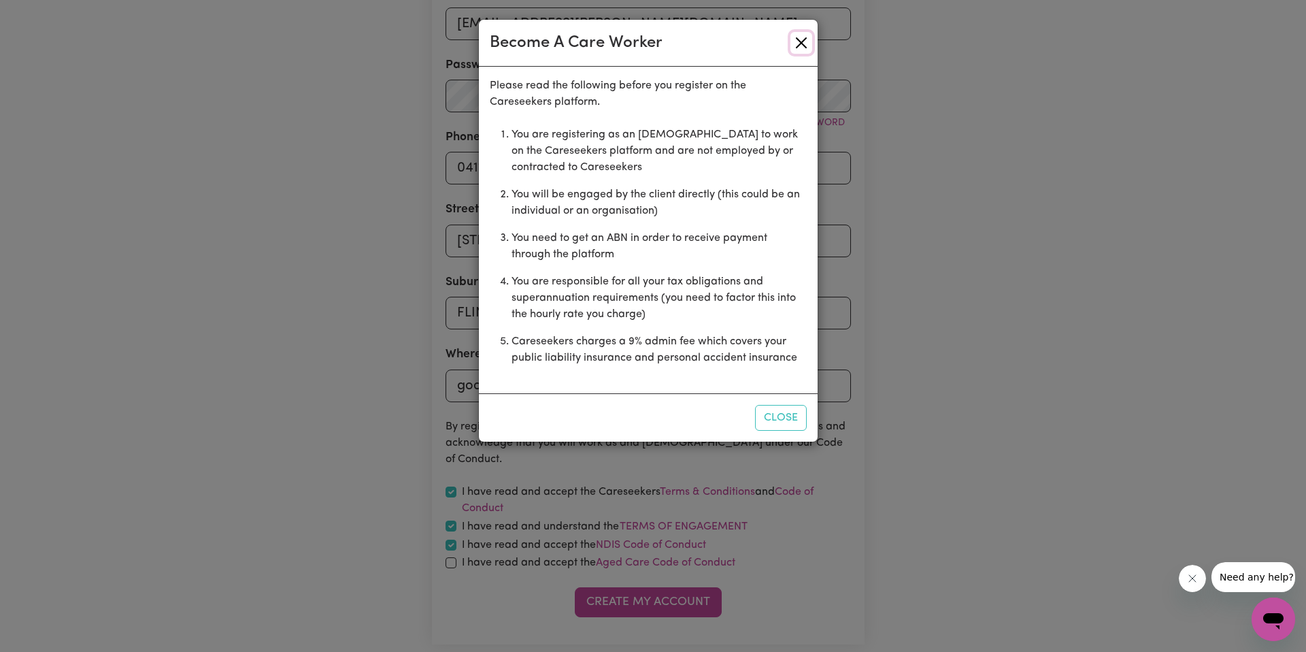
drag, startPoint x: 810, startPoint y: 48, endPoint x: 806, endPoint y: 63, distance: 15.5
click at [810, 48] on button "Close" at bounding box center [802, 43] width 22 height 22
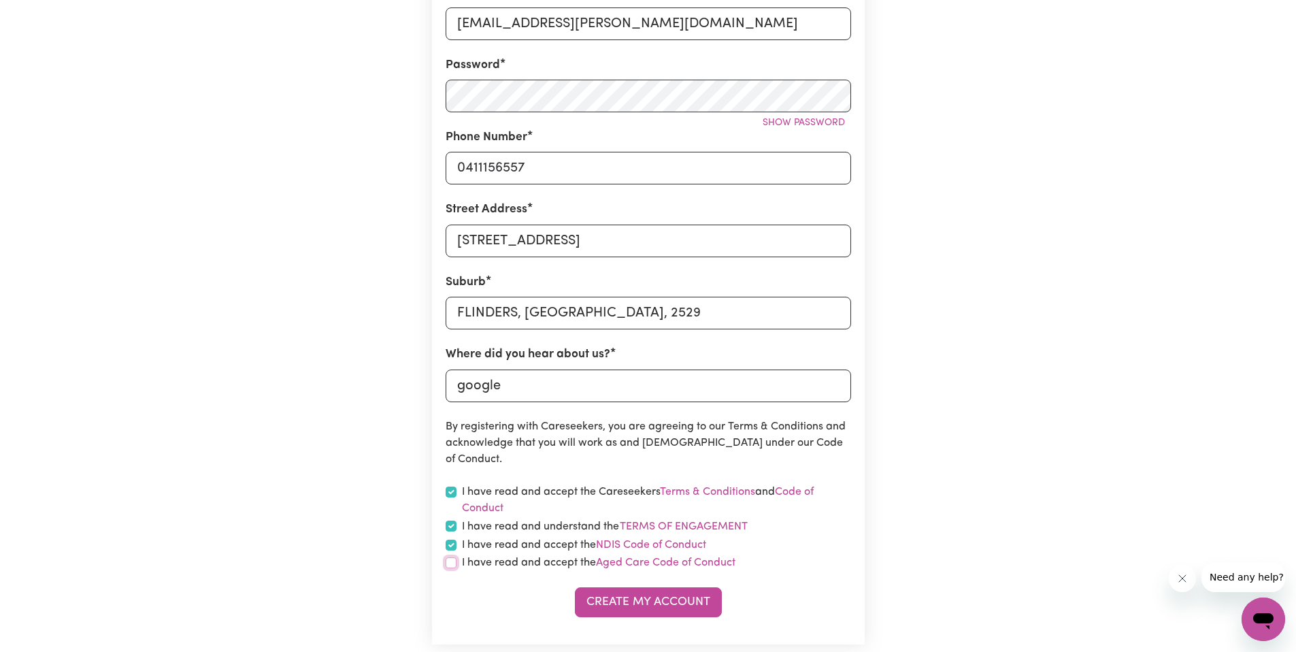
click at [454, 567] on input "checkbox" at bounding box center [451, 562] width 11 height 11
checkbox input "true"
click at [595, 597] on button "Create My Account" at bounding box center [648, 602] width 147 height 30
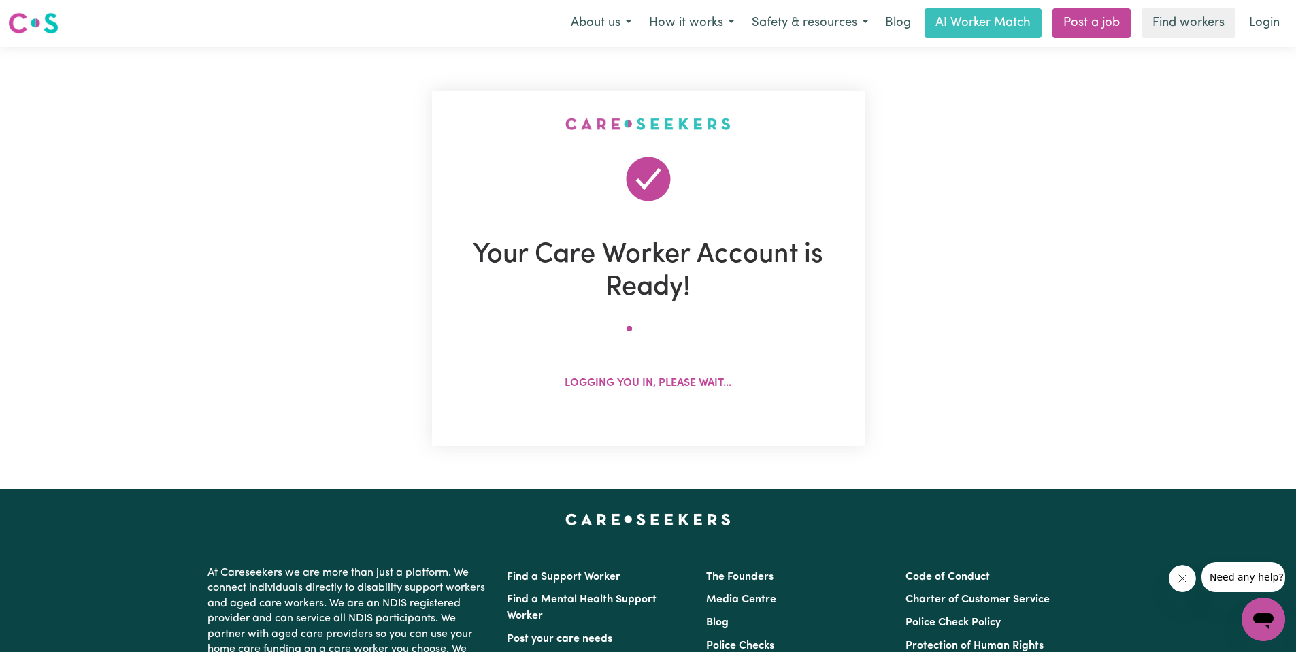
scroll to position [0, 0]
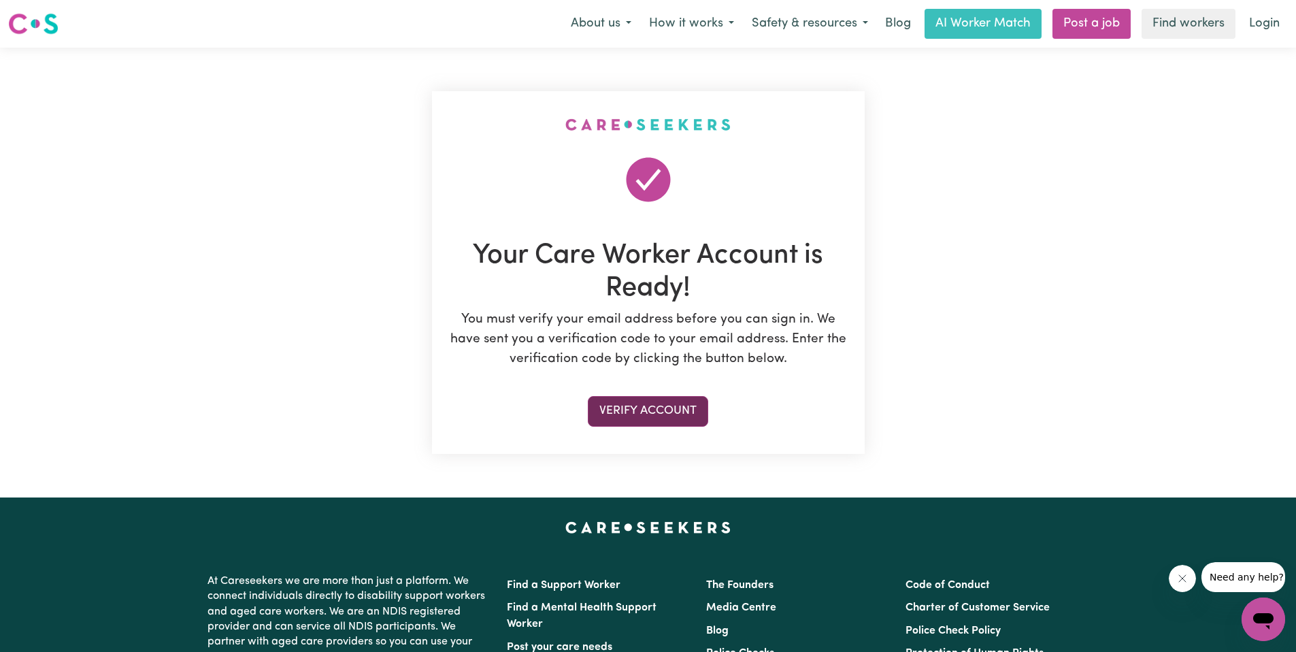
click at [635, 409] on button "Verify Account" at bounding box center [648, 411] width 120 height 30
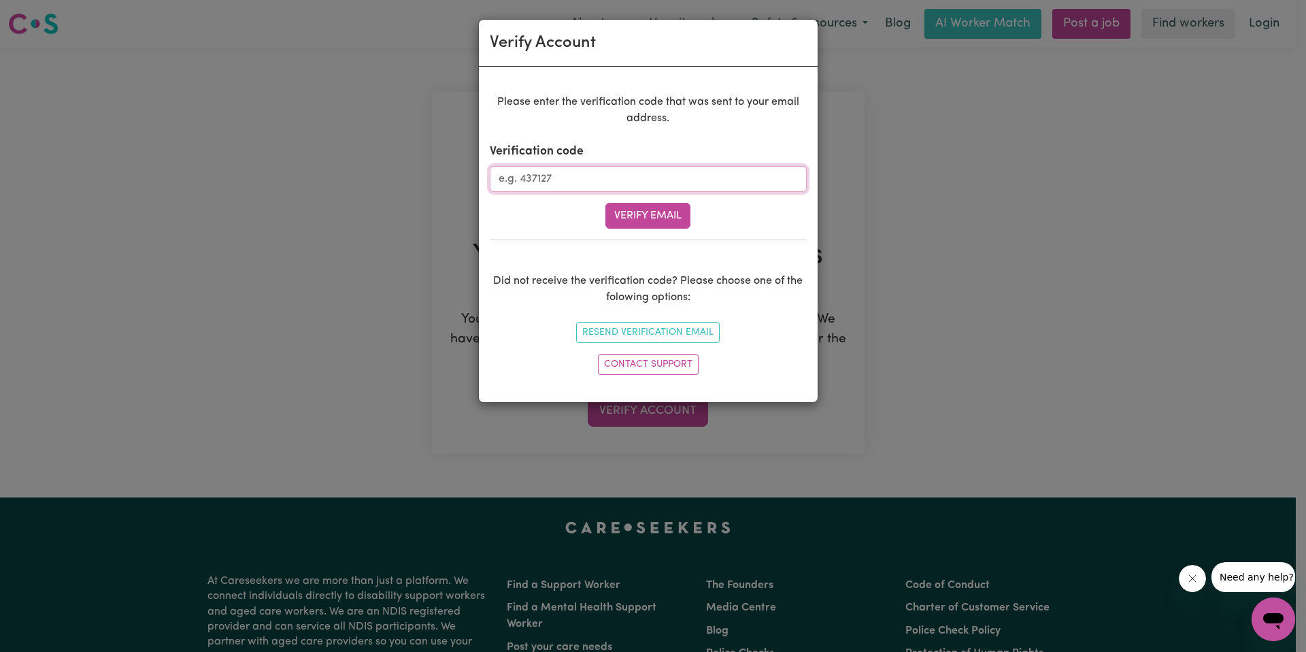
click at [612, 168] on input "Verification code" at bounding box center [648, 179] width 317 height 26
type input "835284"
click at [677, 216] on button "Verify Email" at bounding box center [648, 216] width 85 height 26
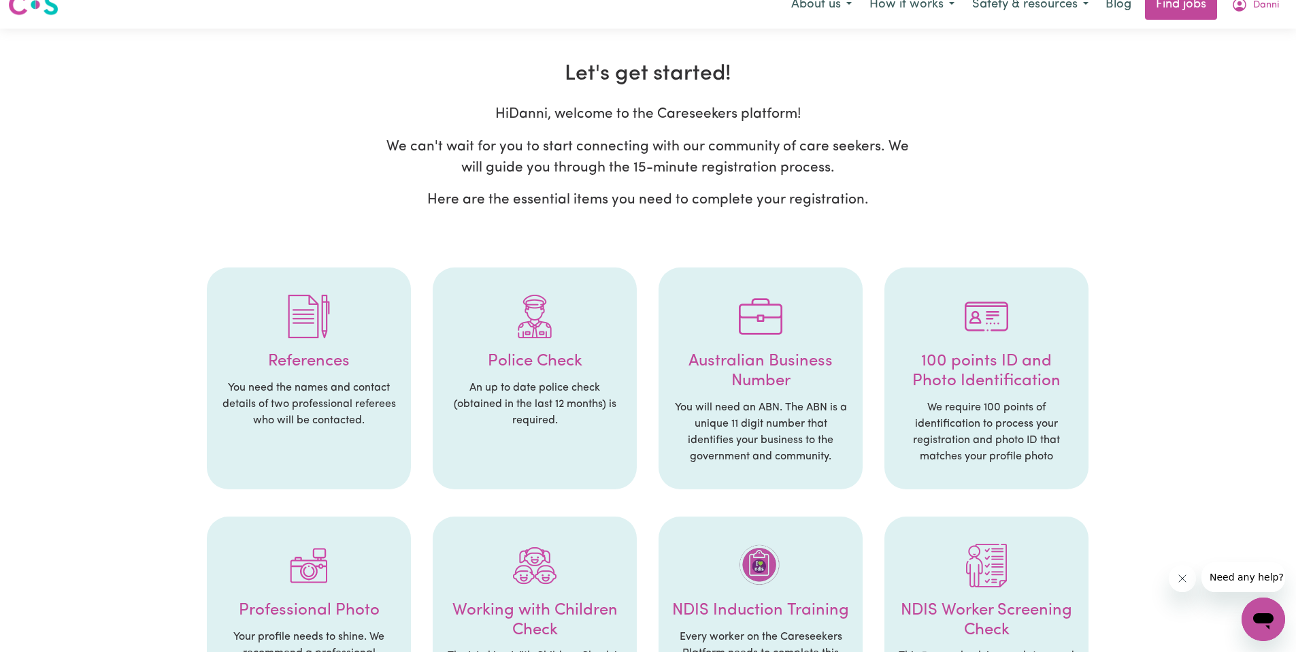
scroll to position [20, 0]
click at [365, 384] on p "You need the names and contact details of two professional referees who will be…" at bounding box center [308, 402] width 177 height 49
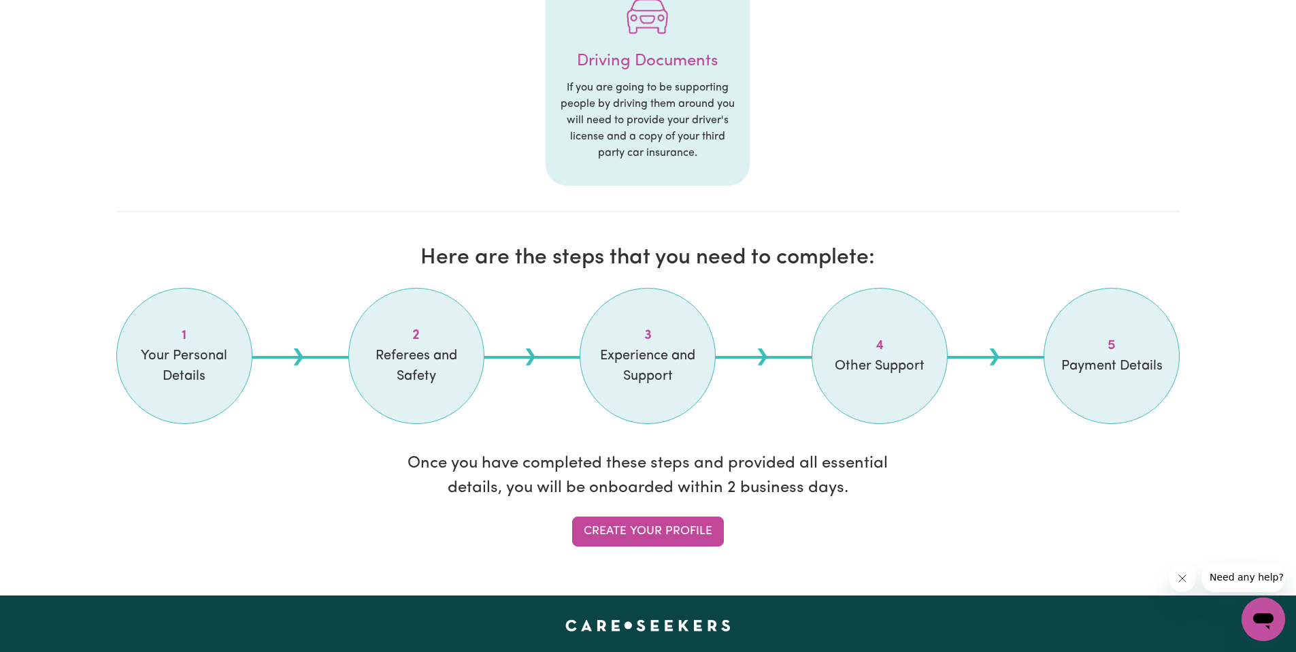
scroll to position [914, 0]
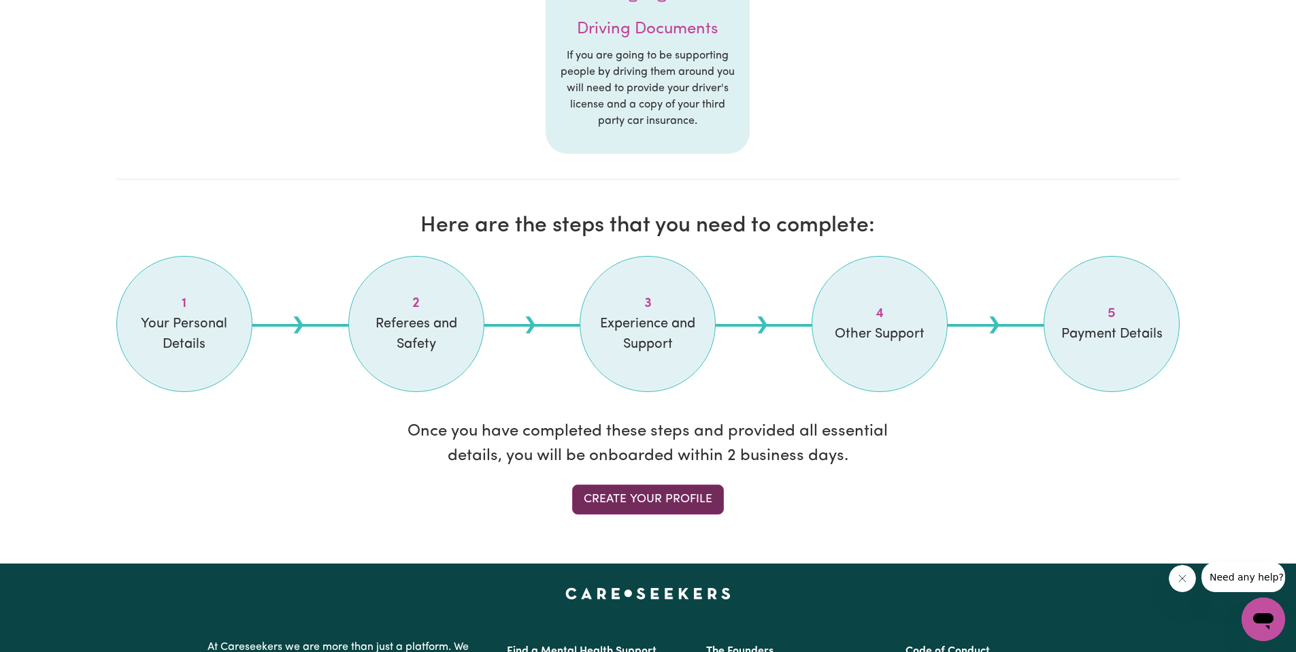
click at [624, 508] on link "Create your profile" at bounding box center [648, 499] width 152 height 30
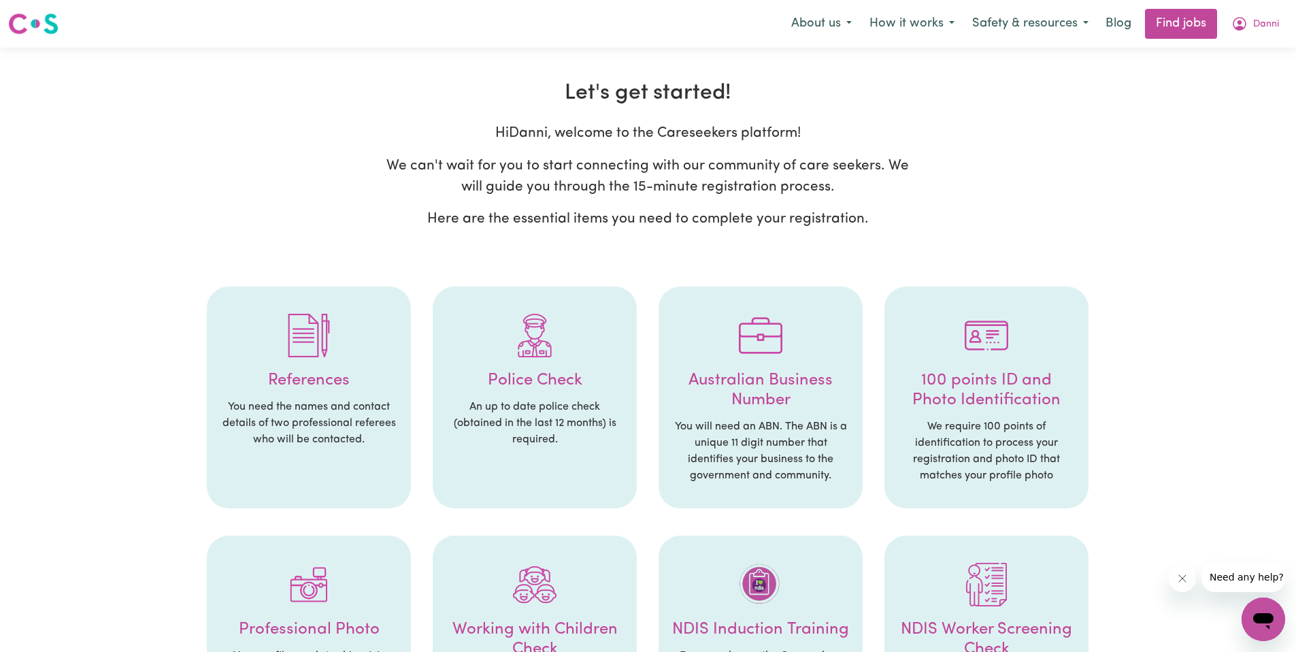
select select "Studying a healthcare related degree or qualification"
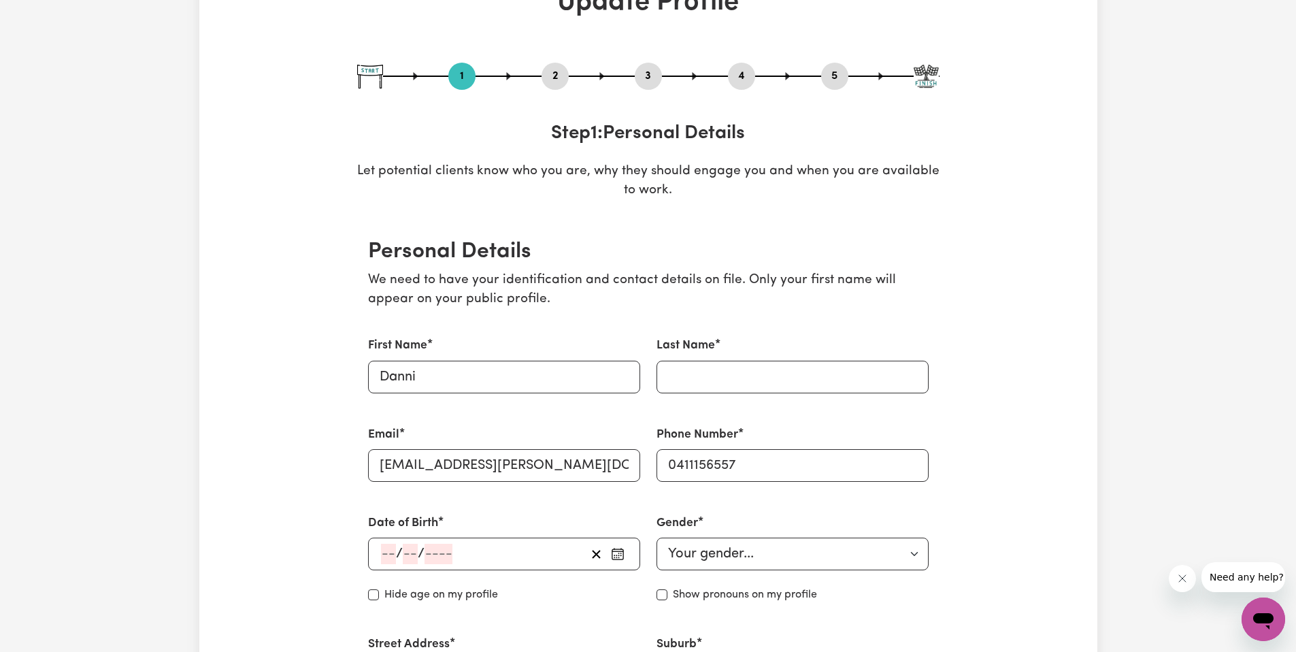
scroll to position [102, 0]
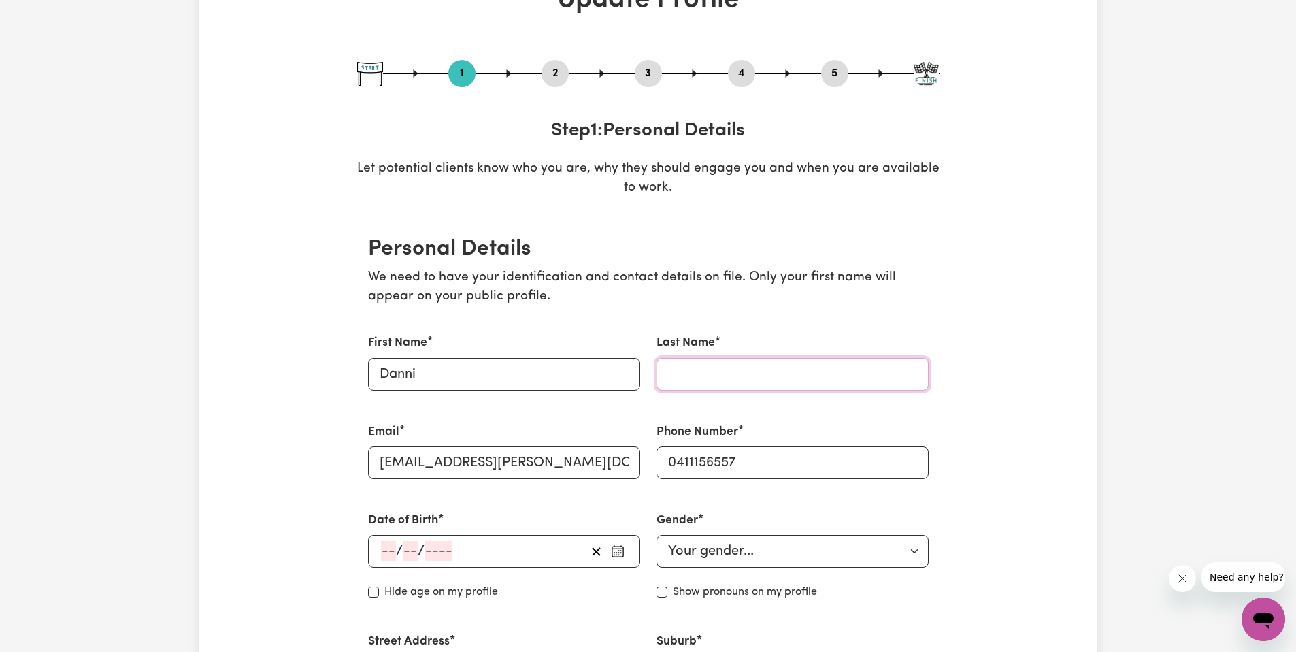
click at [736, 369] on input "Last Name" at bounding box center [793, 374] width 272 height 33
type input "Griffin"
click at [402, 567] on div "/ /" at bounding box center [504, 551] width 272 height 33
click at [391, 559] on input "number" at bounding box center [388, 551] width 15 height 20
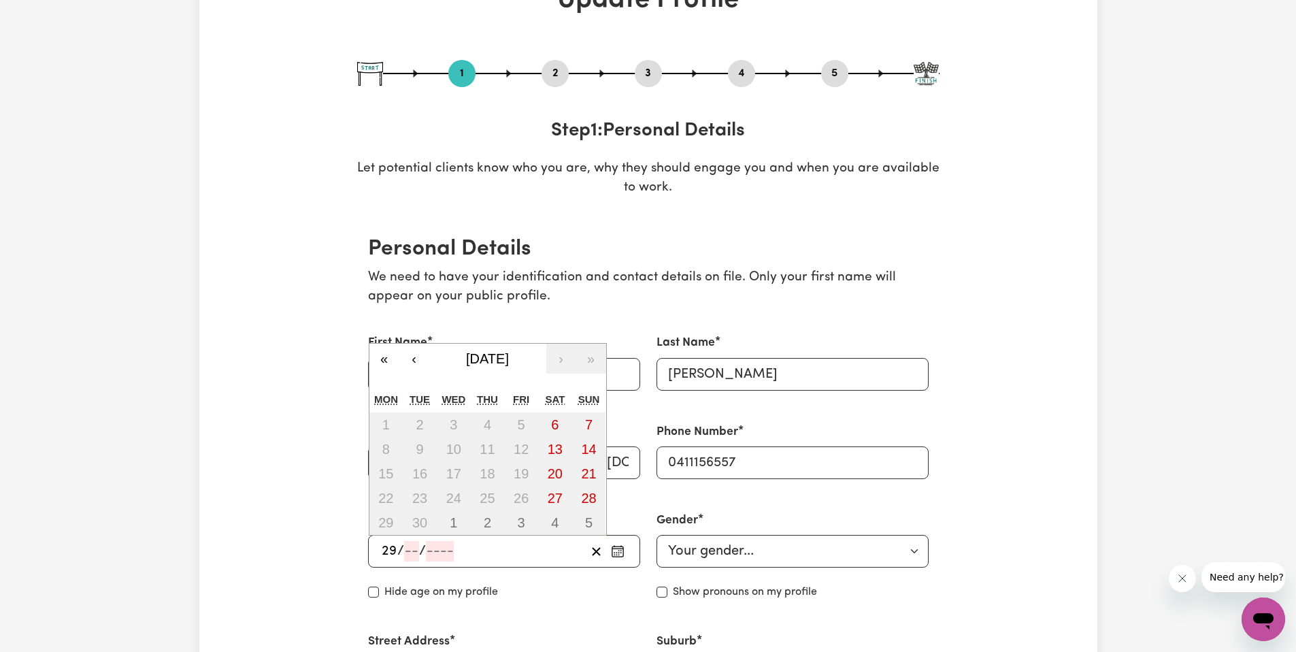
type input "29"
type input "07"
type input "199"
type input "1990-07-29"
type input "7"
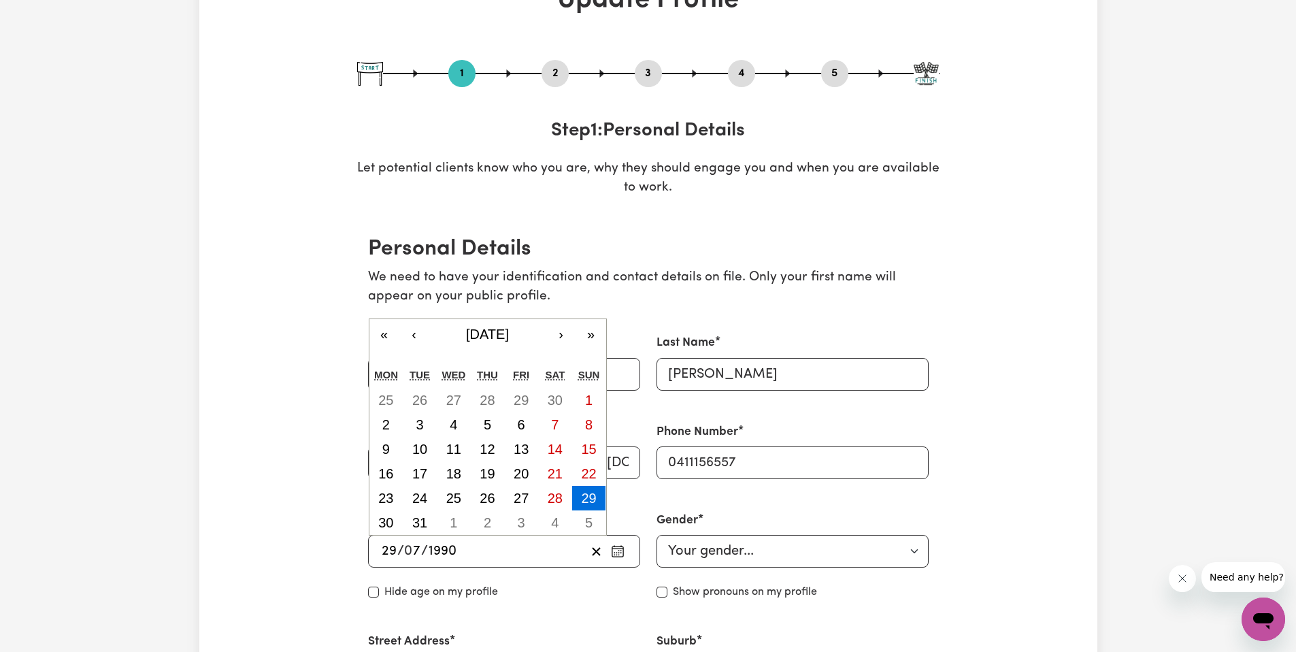
type input "1990"
click at [723, 548] on select "Your gender... Female Male Non-binary Other Prefer not to say" at bounding box center [793, 551] width 272 height 33
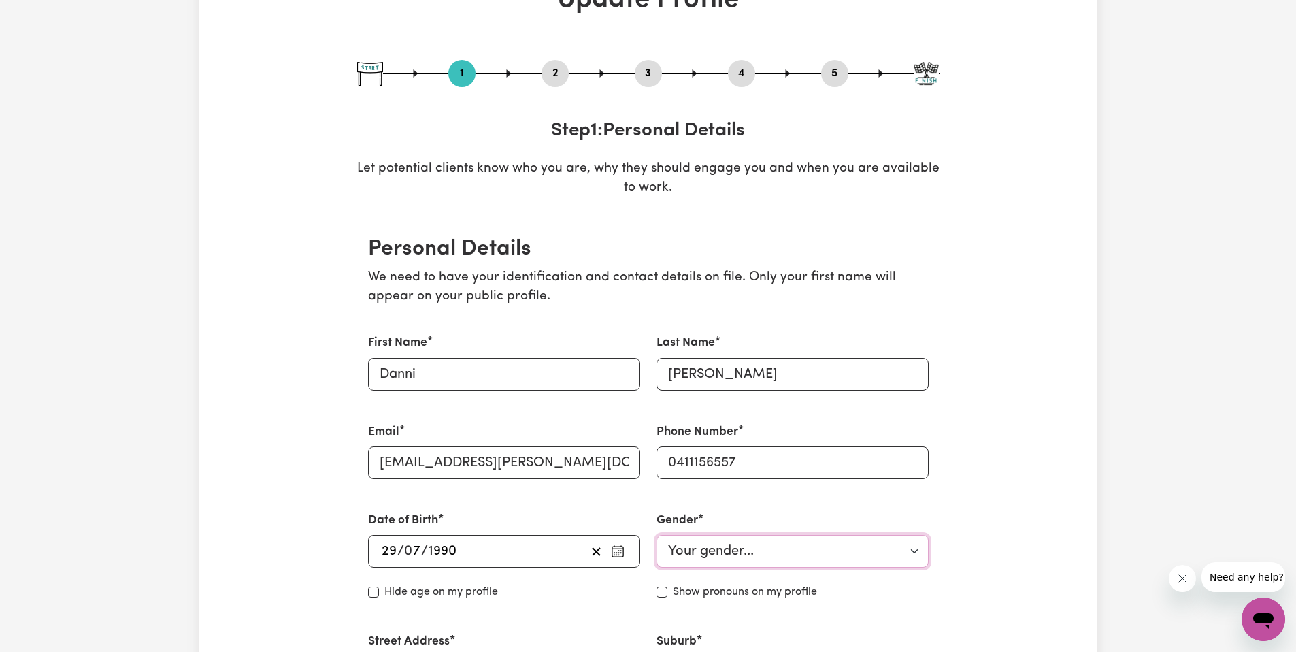
select select "female"
click at [657, 535] on select "Your gender... Female Male Non-binary Other Prefer not to say" at bounding box center [793, 551] width 272 height 33
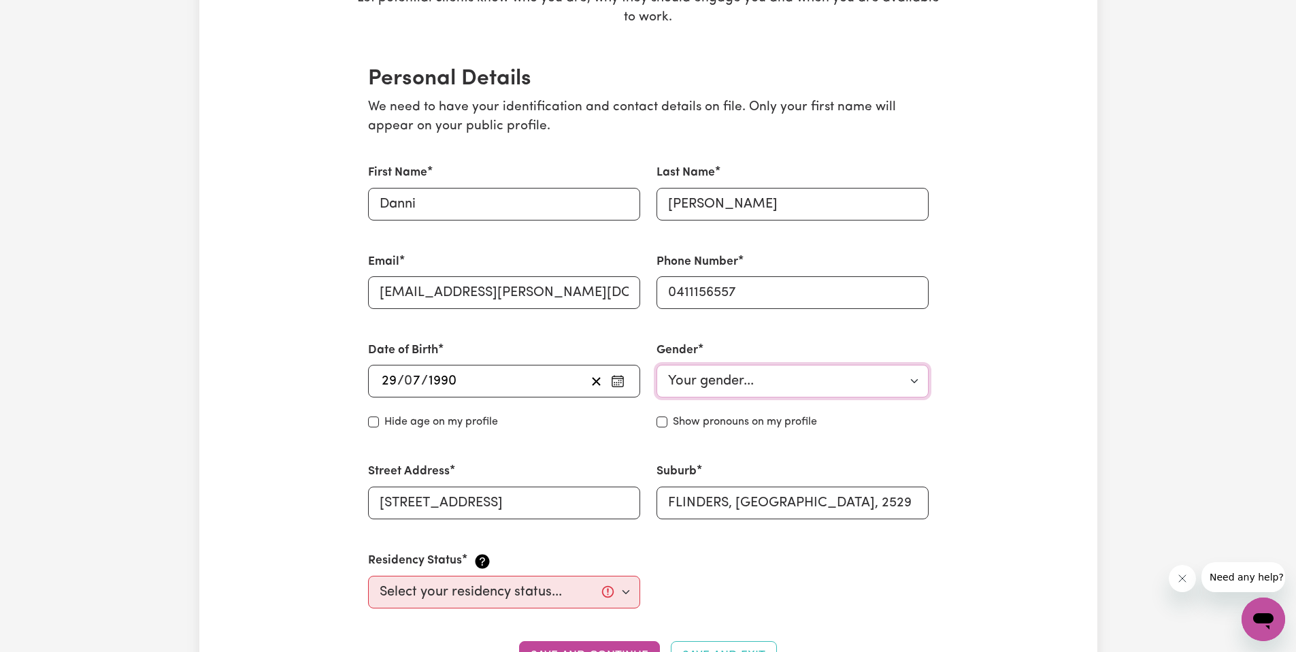
scroll to position [273, 0]
click at [624, 433] on div "Date of Birth 1990-07-29 29 / 0 7 / 1990 « ‹ July 1990 › » Mon Tue Wed Thu Fri …" at bounding box center [504, 385] width 288 height 121
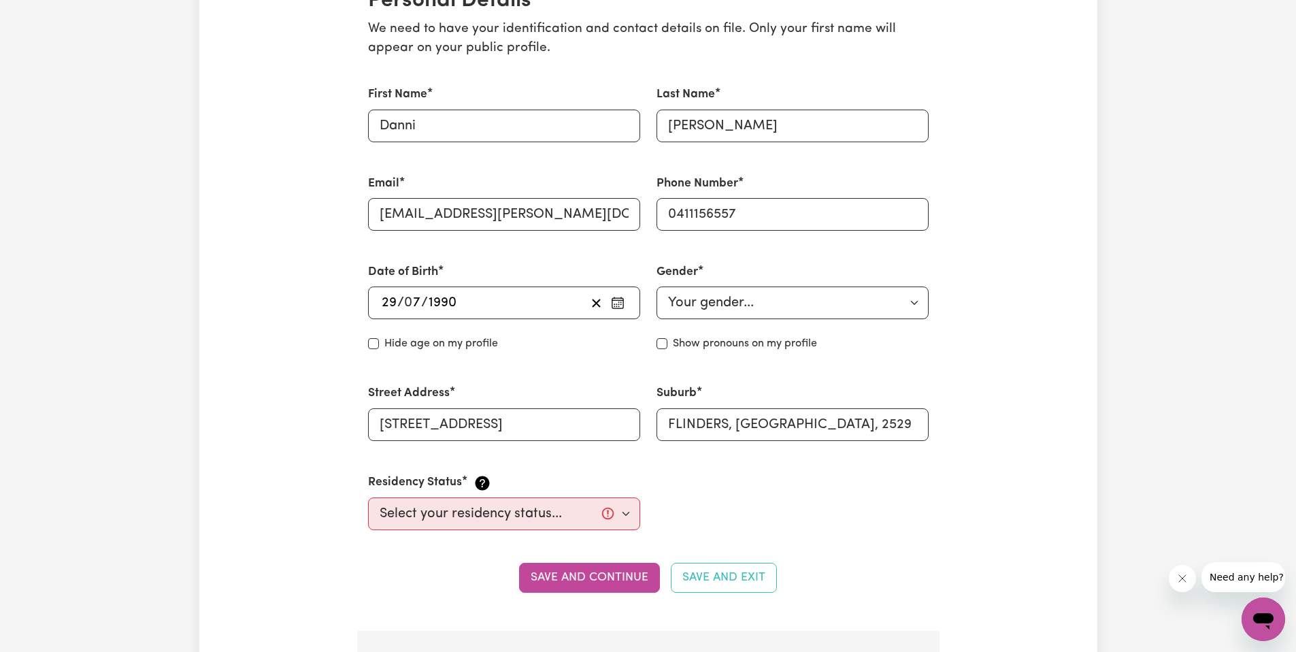
scroll to position [370, 0]
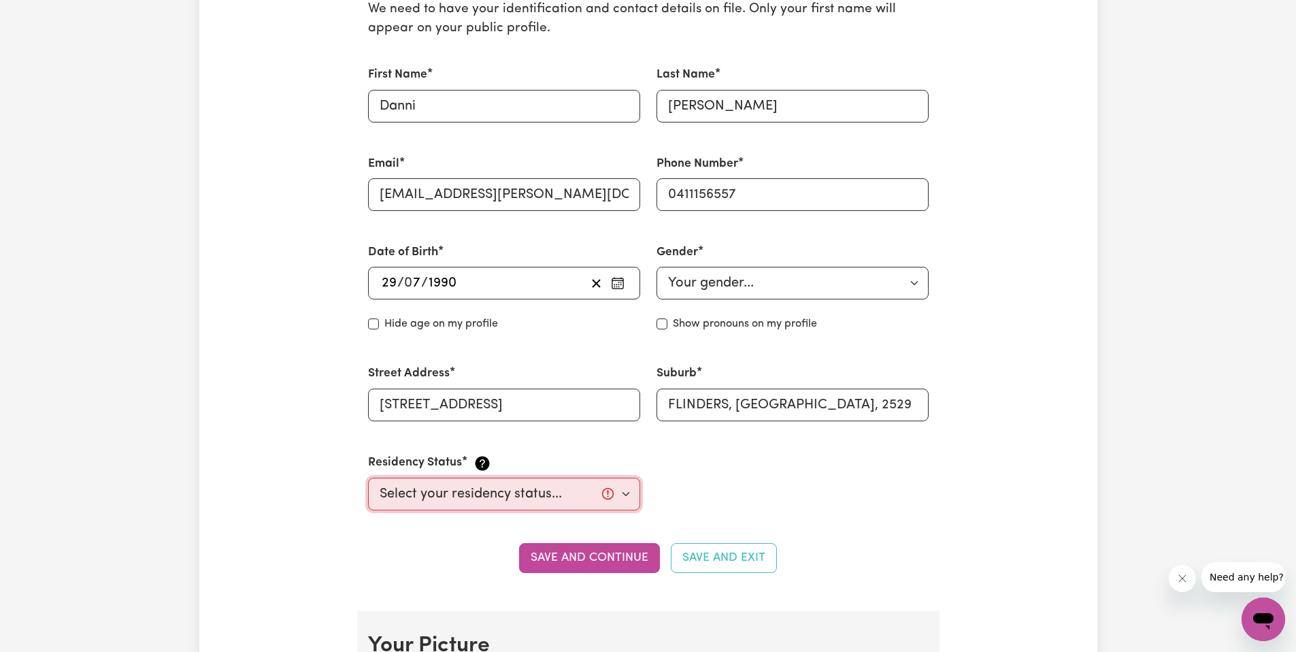
click at [554, 498] on select "Select your residency status... Australian citizen Australian PR Temporary Work…" at bounding box center [504, 494] width 272 height 33
select select "Australian Citizen"
click at [368, 478] on select "Select your residency status... Australian citizen Australian PR Temporary Work…" at bounding box center [504, 494] width 272 height 33
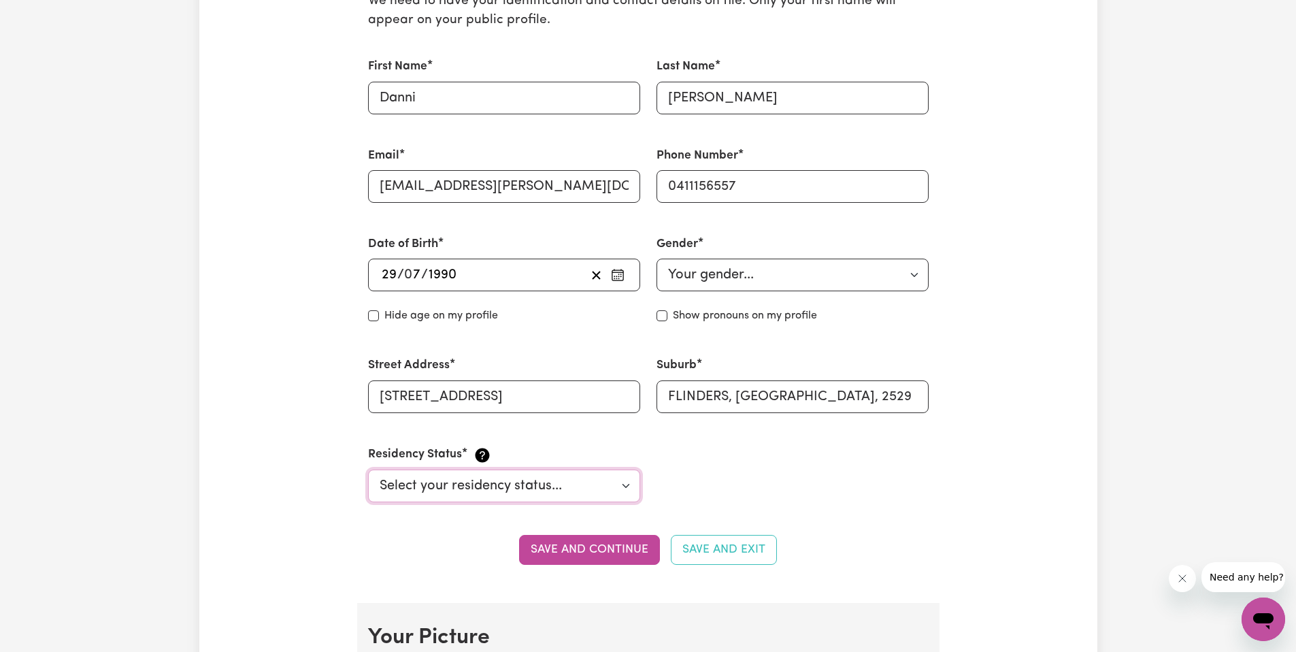
scroll to position [389, 0]
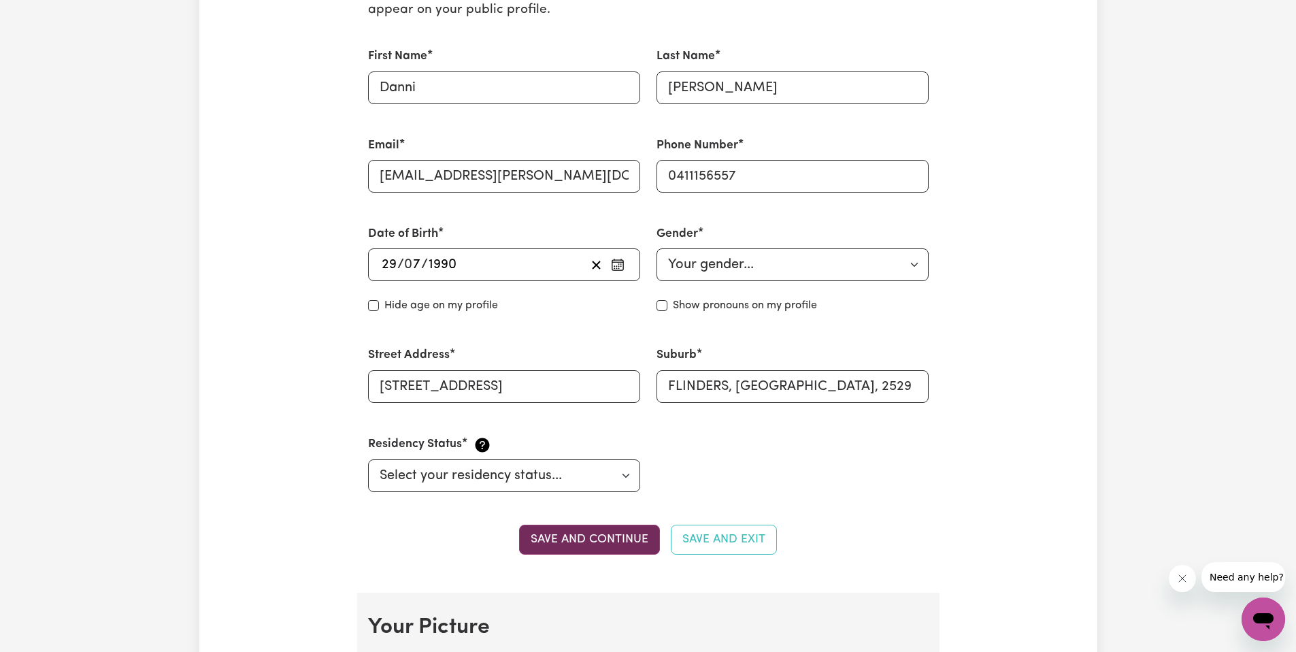
click at [584, 544] on button "Save and continue" at bounding box center [589, 540] width 141 height 30
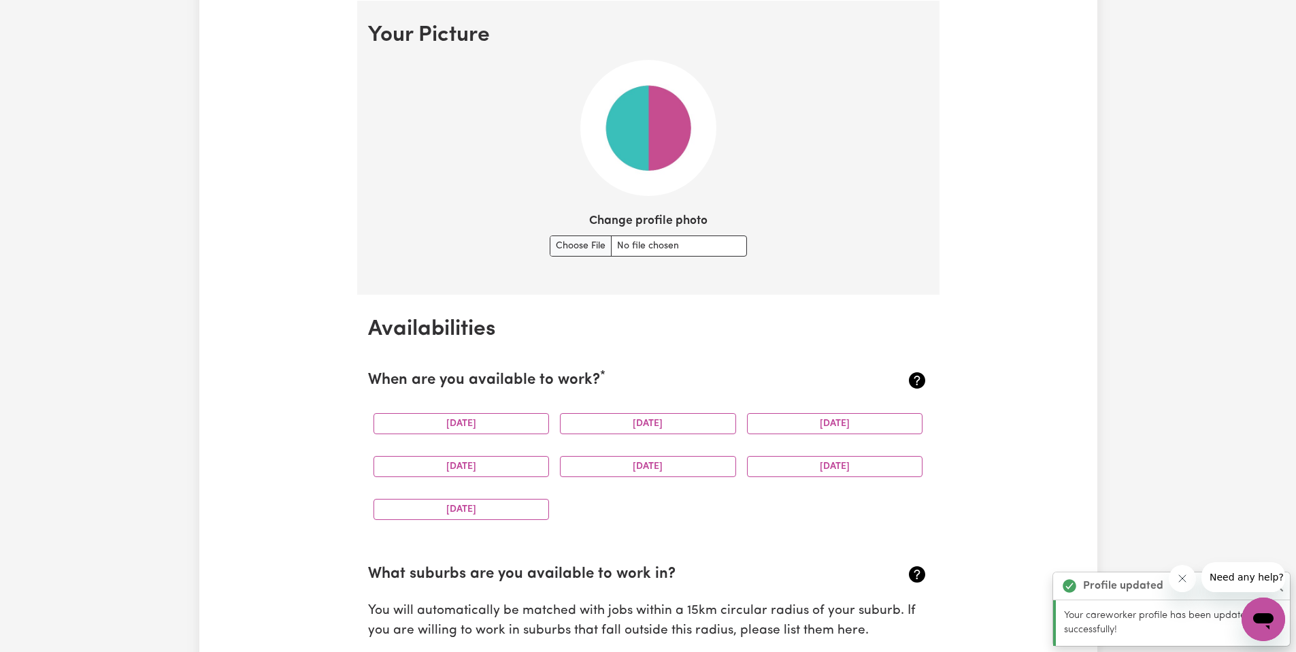
scroll to position [981, 0]
click at [579, 242] on input "Change profile photo" at bounding box center [648, 245] width 197 height 21
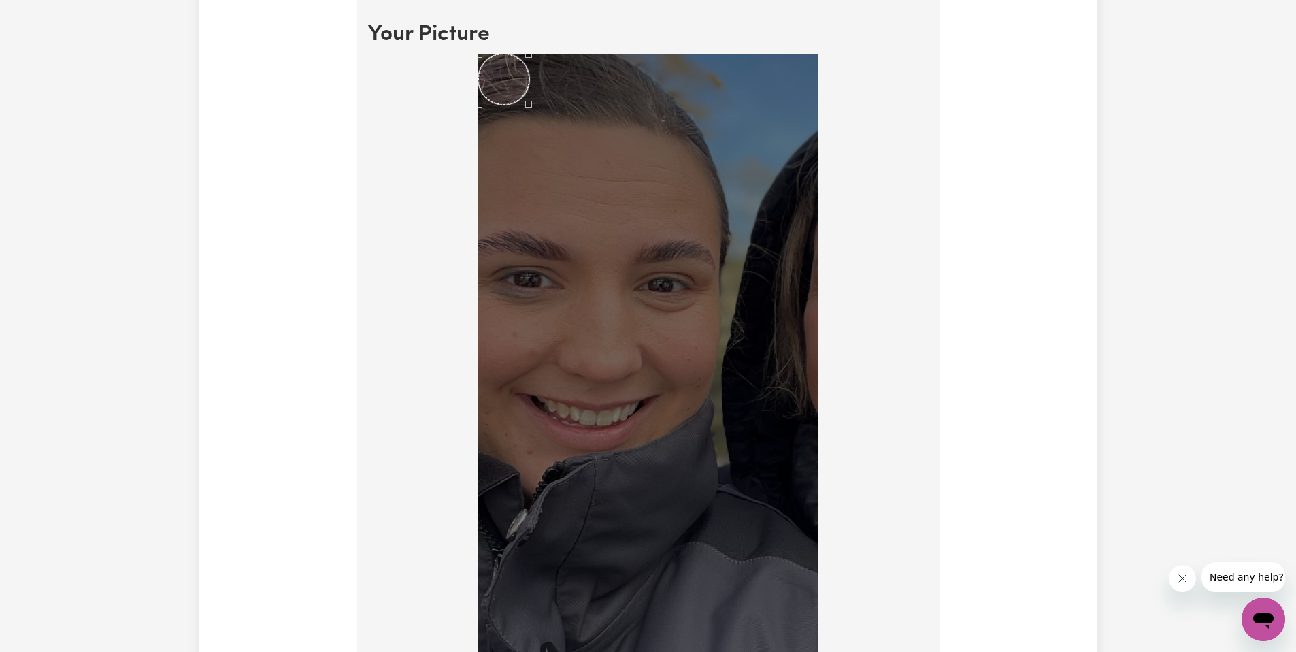
scroll to position [1004, 0]
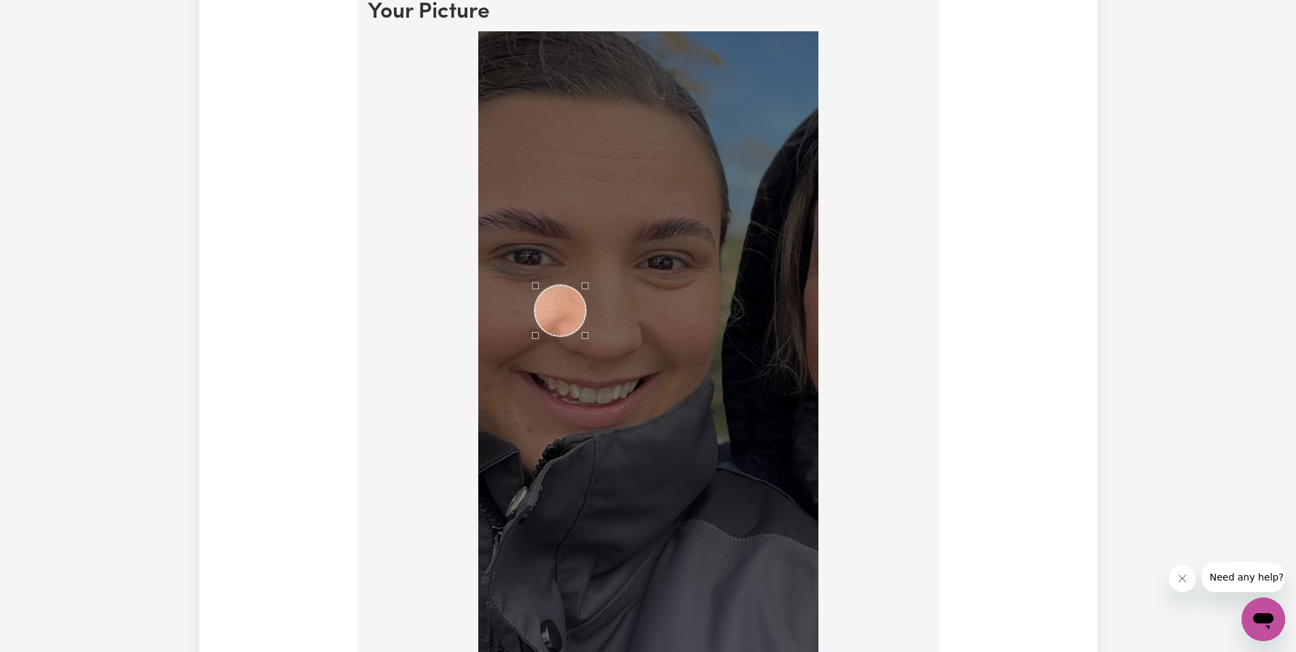
click at [586, 322] on div "Use the arrow keys to move the crop selection area" at bounding box center [560, 310] width 51 height 51
click at [553, 212] on img at bounding box center [648, 400] width 340 height 738
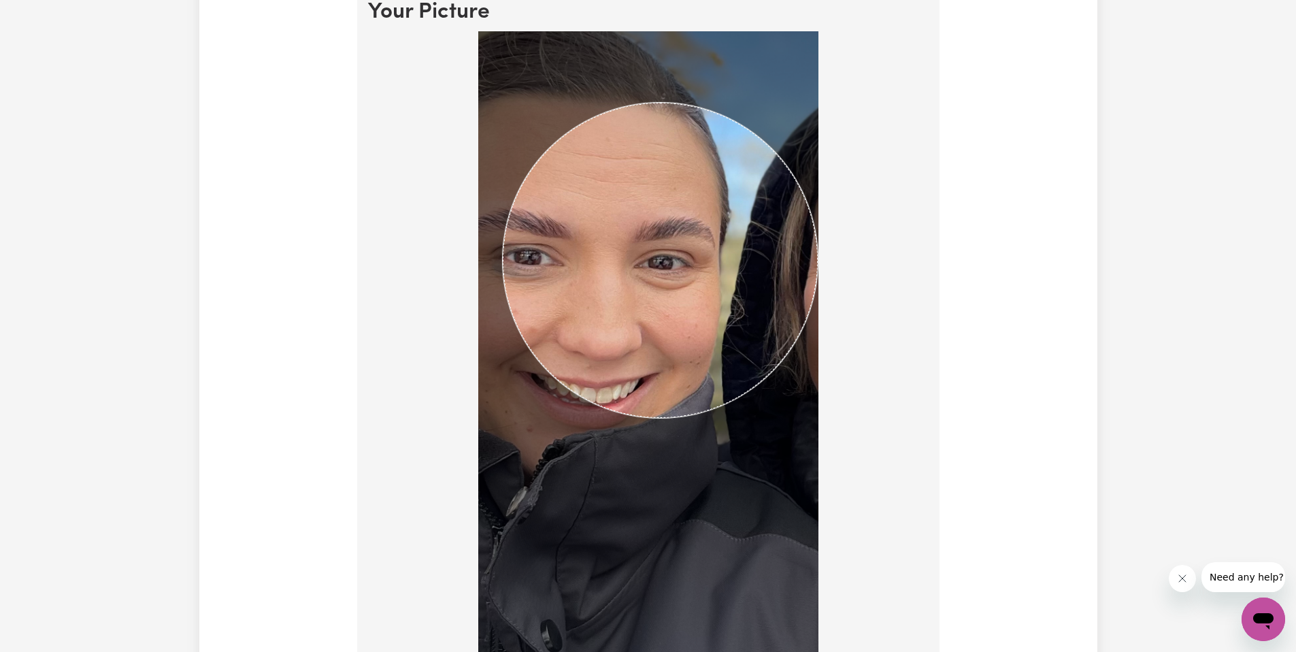
click at [915, 587] on div at bounding box center [648, 402] width 561 height 743
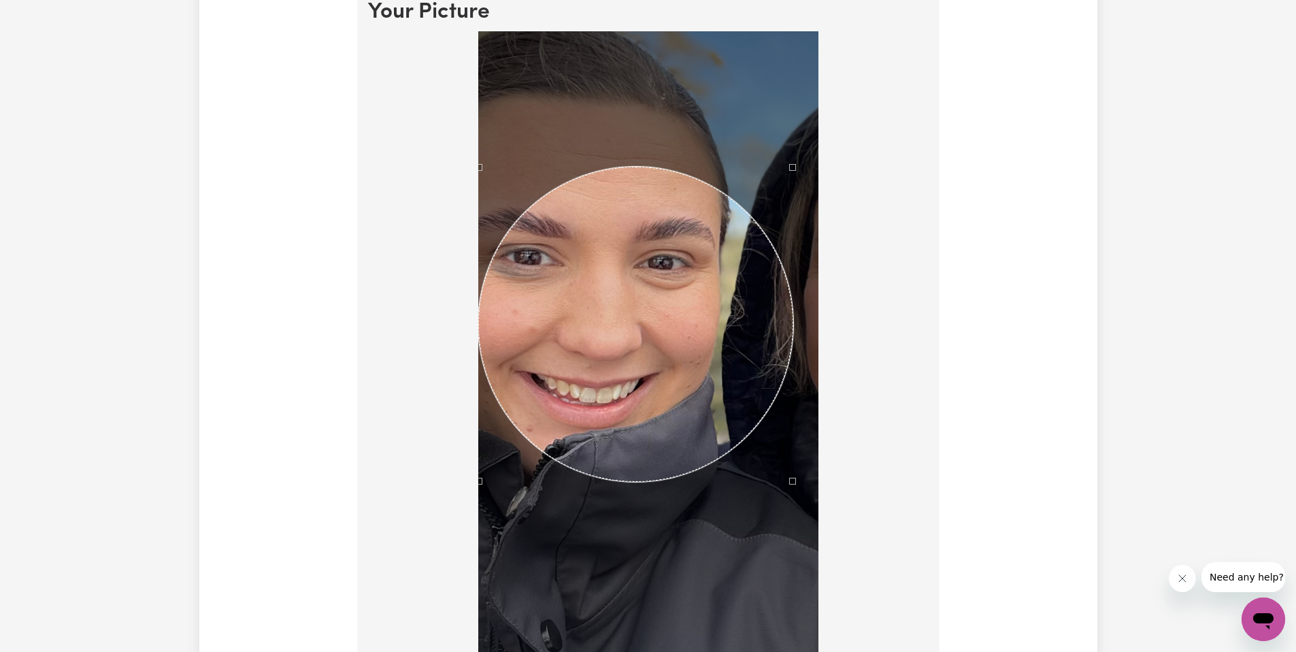
click at [643, 337] on div "Use the arrow keys to move the crop selection area" at bounding box center [635, 324] width 315 height 315
click at [455, 89] on div at bounding box center [648, 402] width 561 height 743
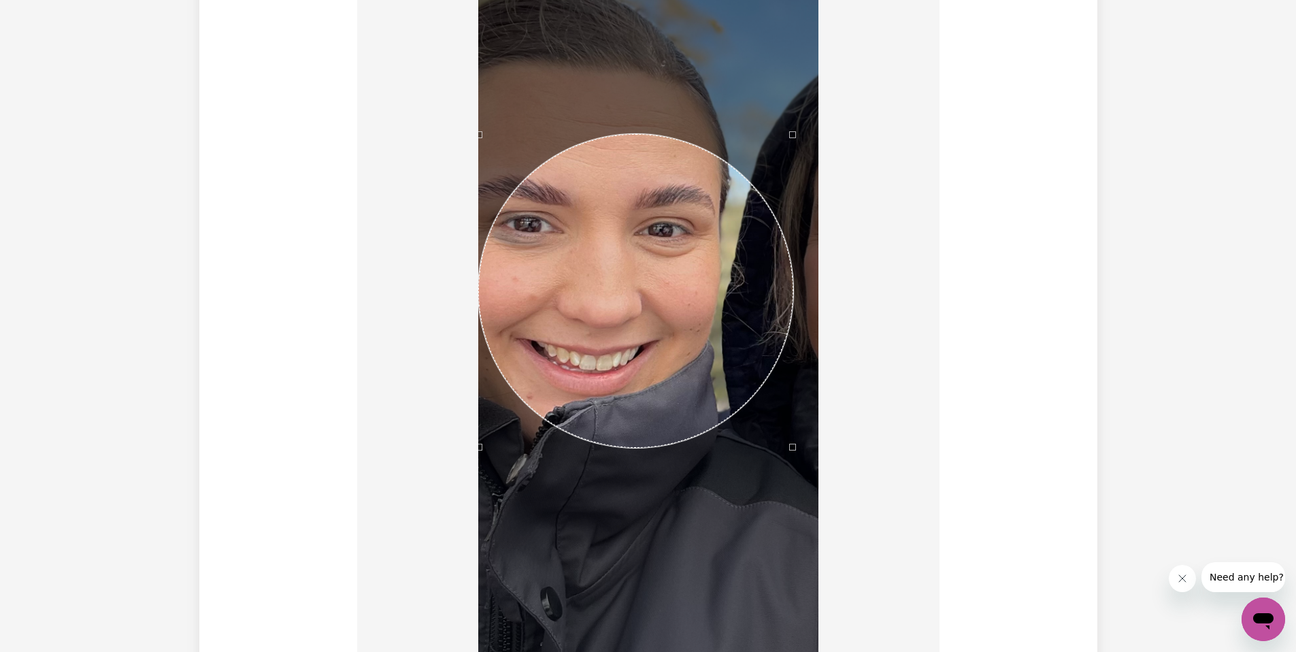
scroll to position [1268, 0]
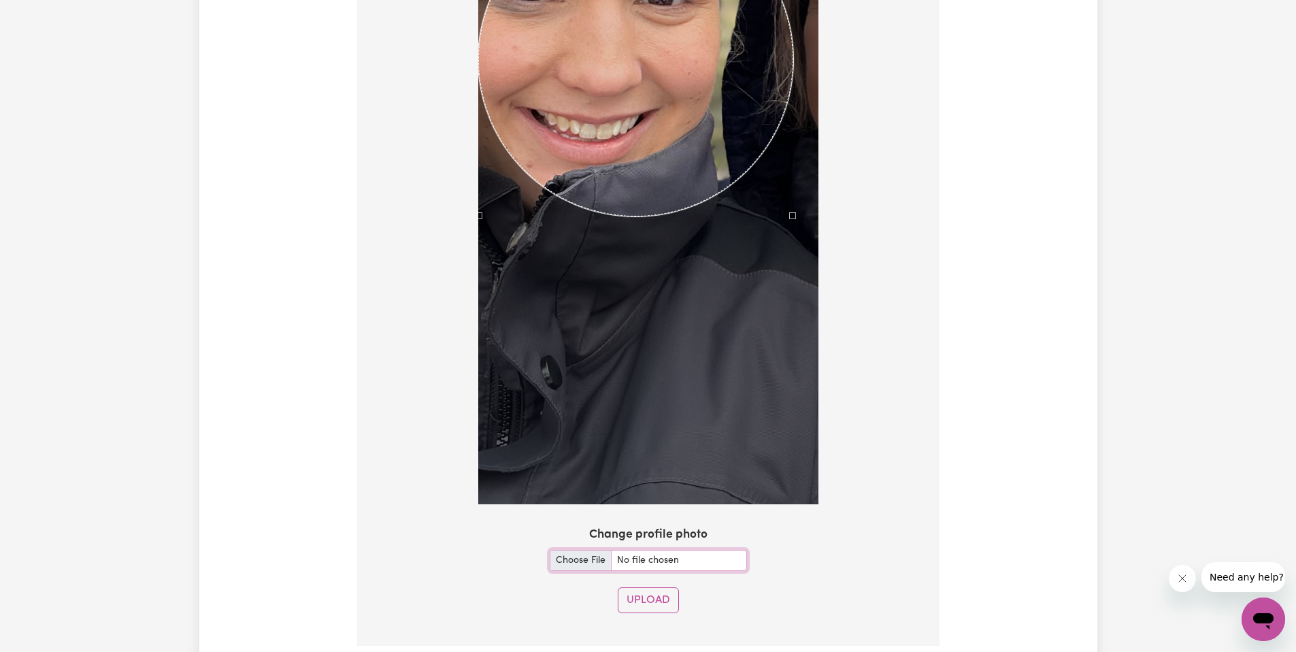
click at [623, 560] on input "Change profile photo" at bounding box center [648, 560] width 197 height 21
type input "C:\fakepath\IMG_2152.jpeg"
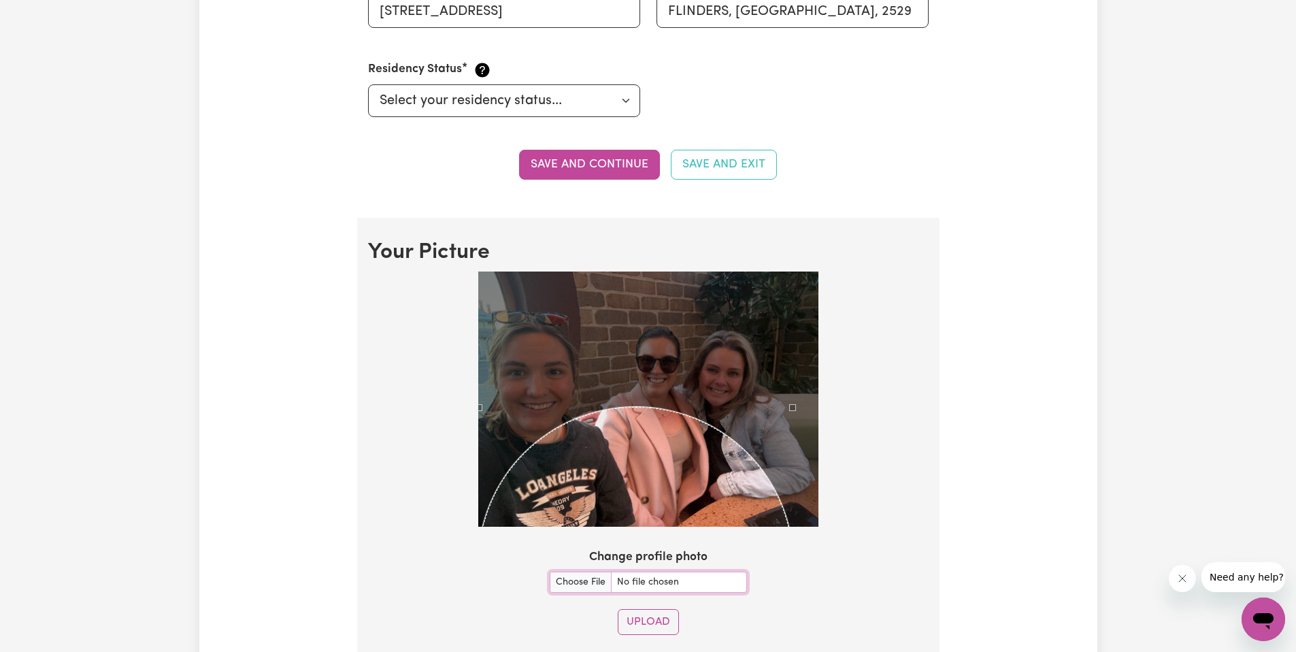
scroll to position [766, 0]
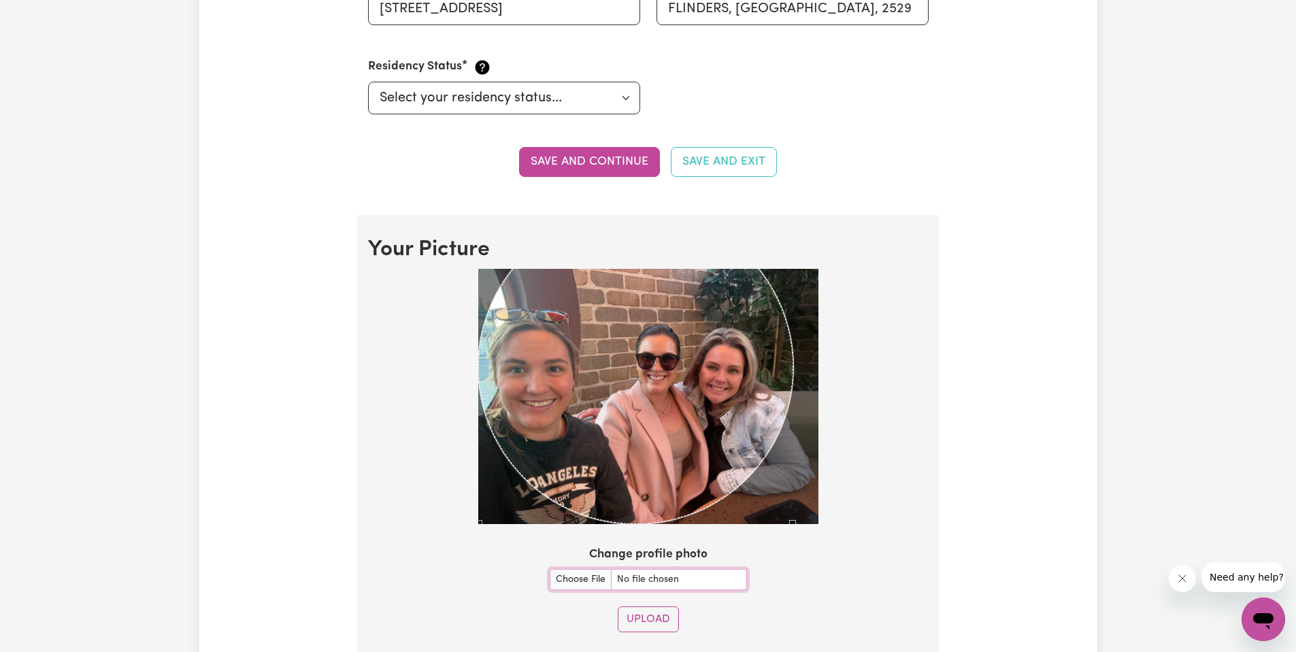
click at [618, 378] on div "Use the arrow keys to move the crop selection area" at bounding box center [635, 367] width 315 height 314
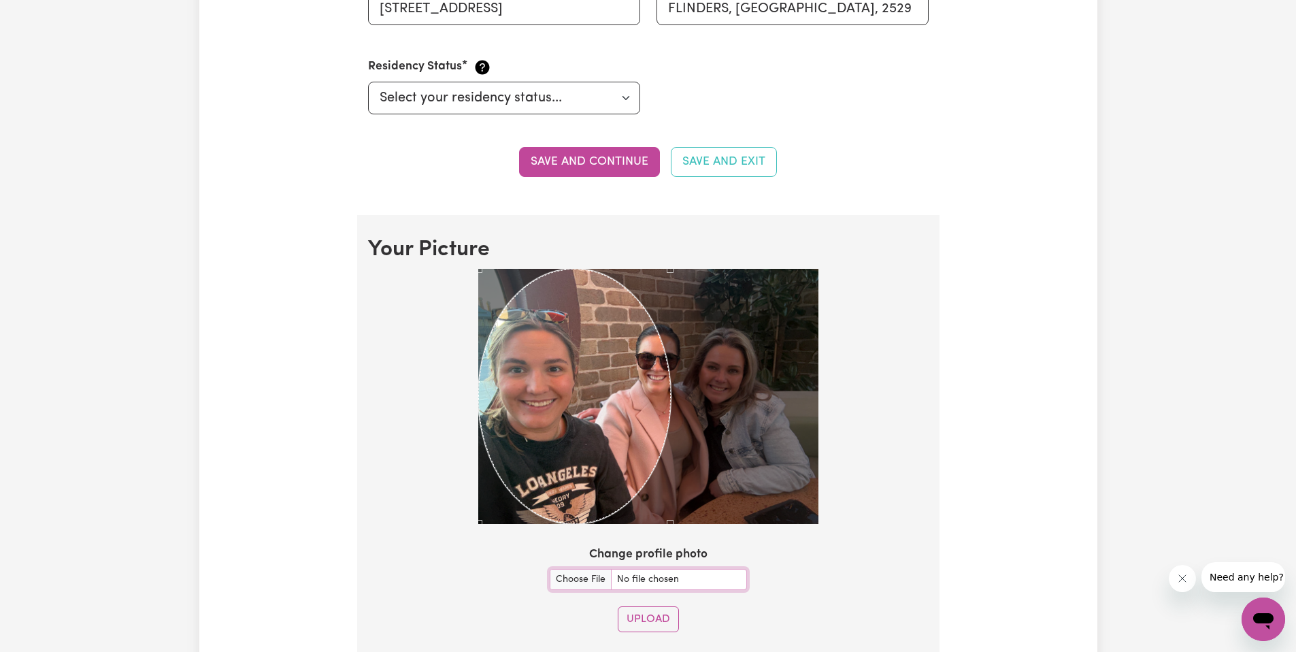
click at [680, 421] on div at bounding box center [648, 396] width 340 height 255
click at [643, 423] on div "Use the arrow keys to move the crop selection area" at bounding box center [578, 396] width 200 height 255
click at [574, 393] on div "Use the arrow keys to move the crop selection area" at bounding box center [578, 396] width 200 height 255
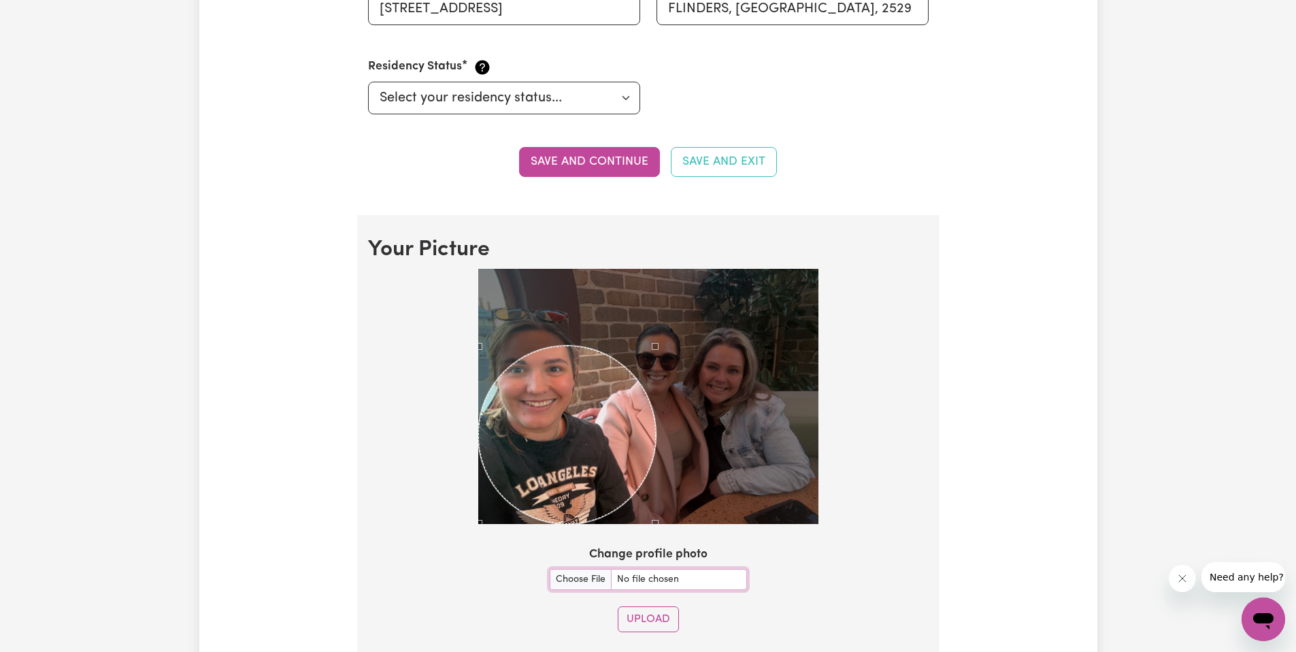
click at [655, 286] on div at bounding box center [648, 396] width 340 height 255
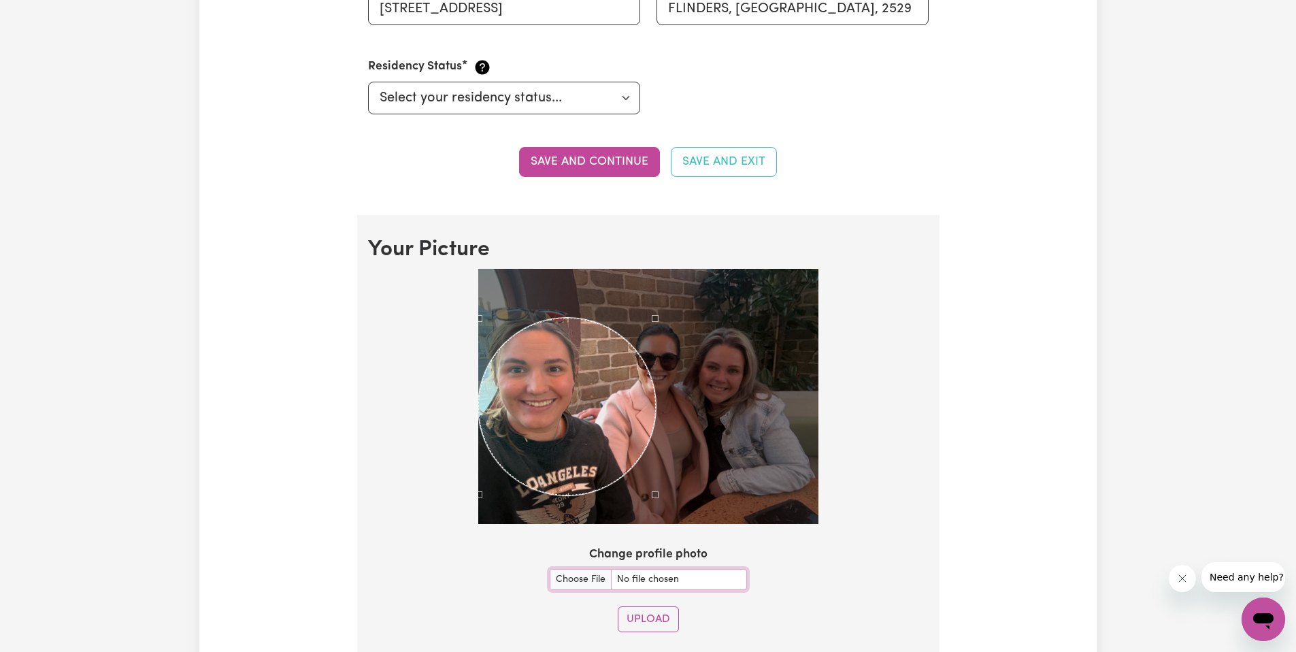
click at [582, 354] on div "Use the arrow keys to move the crop selection area" at bounding box center [567, 407] width 178 height 178
click at [637, 486] on div at bounding box center [648, 396] width 340 height 255
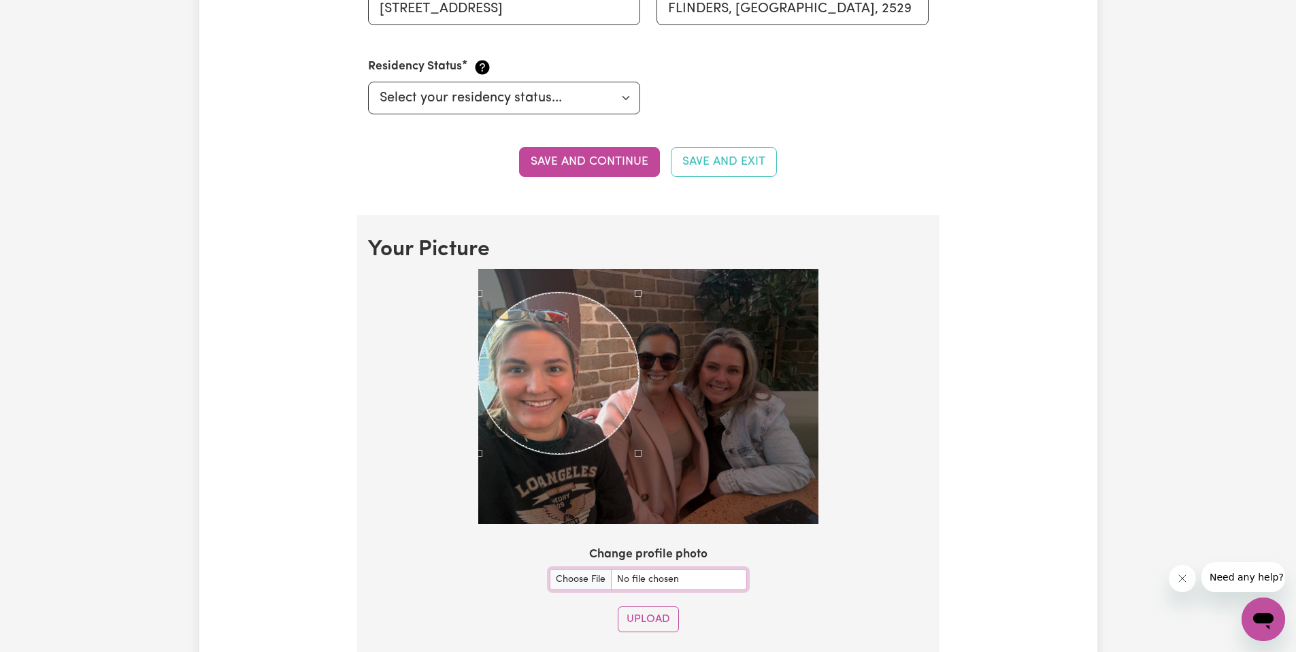
click at [574, 421] on div "Use the arrow keys to move the crop selection area" at bounding box center [558, 373] width 161 height 161
click at [646, 622] on button "Upload" at bounding box center [648, 619] width 61 height 26
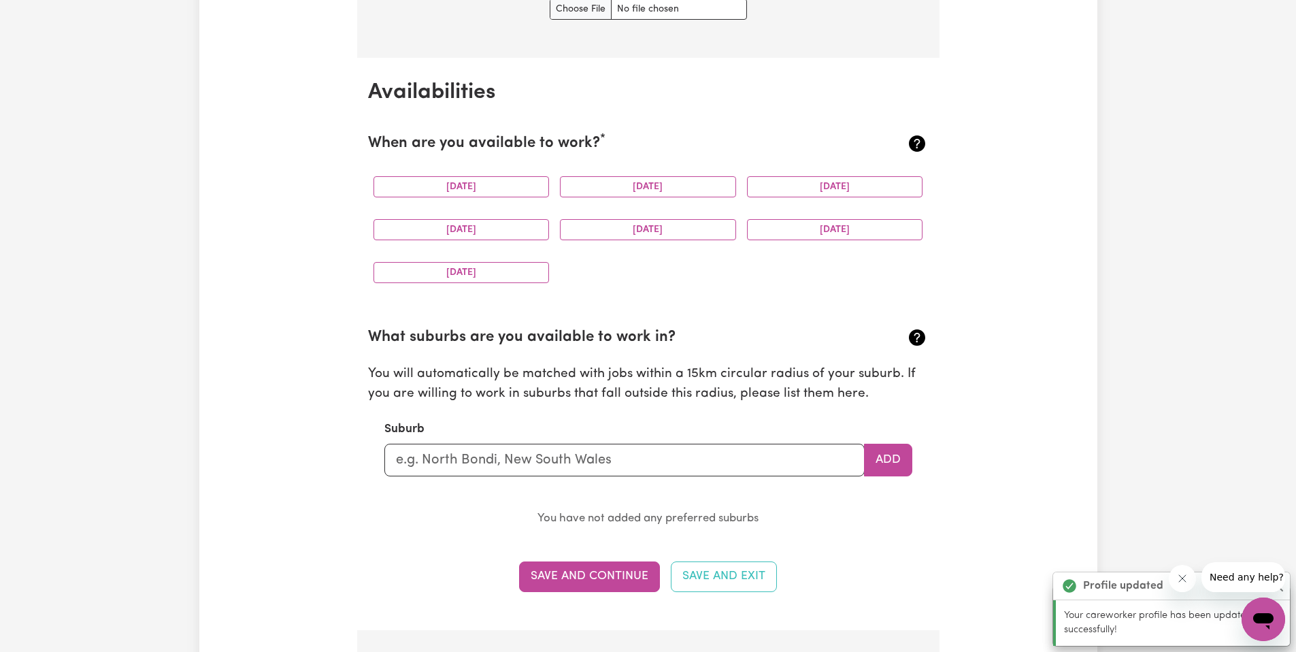
scroll to position [1219, 0]
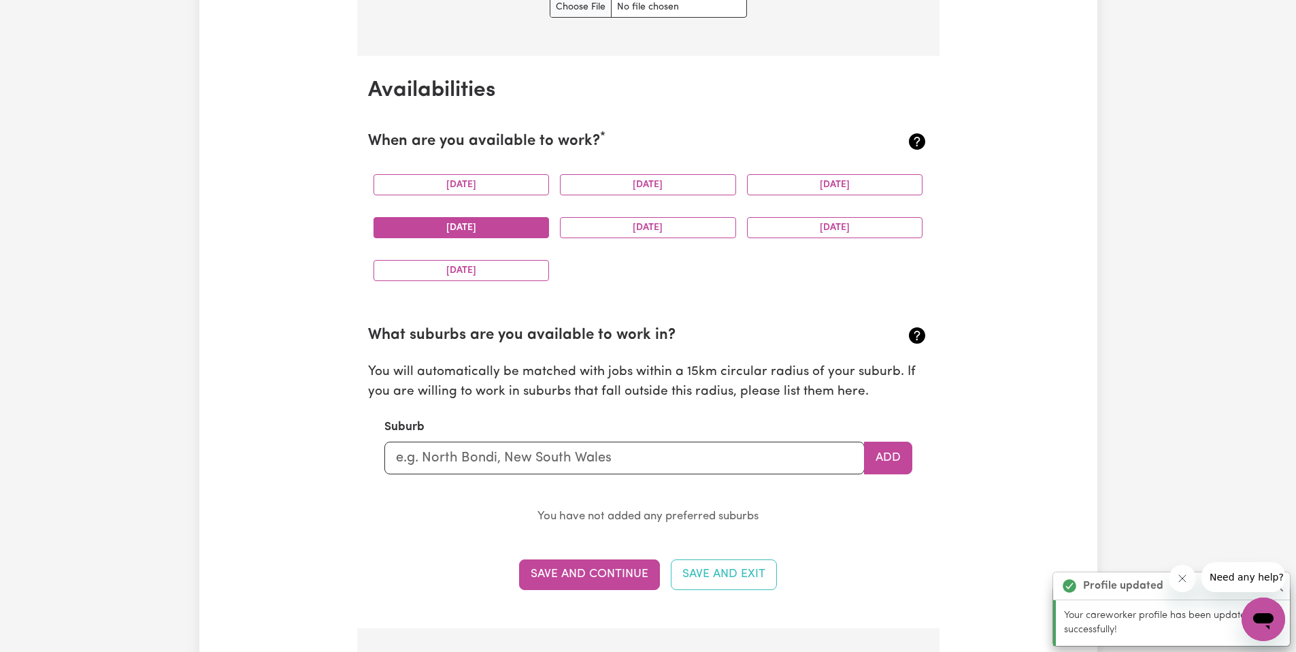
click at [510, 220] on button "Thursday" at bounding box center [462, 227] width 176 height 21
click at [593, 218] on button "Friday" at bounding box center [648, 227] width 176 height 21
click at [724, 218] on button "Friday" at bounding box center [648, 227] width 176 height 21
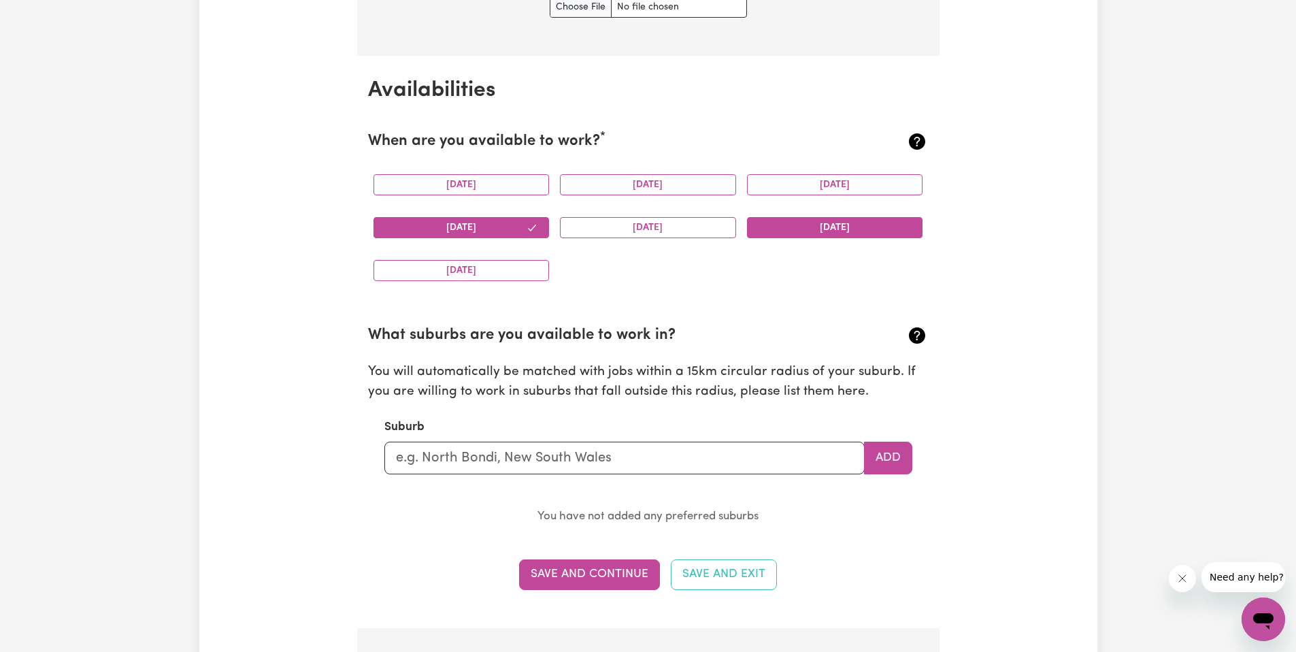
click at [771, 220] on button "Saturday" at bounding box center [835, 227] width 176 height 21
click at [725, 229] on button "Friday" at bounding box center [648, 227] width 176 height 21
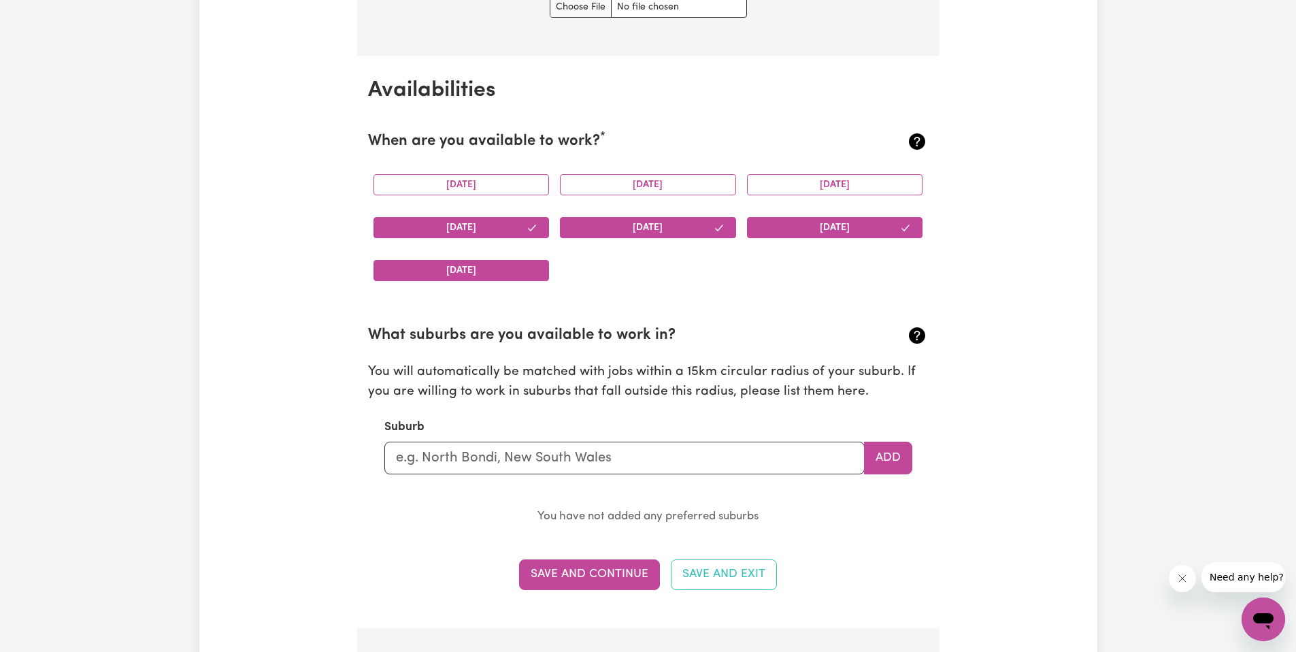
click at [499, 268] on button "Sunday" at bounding box center [462, 270] width 176 height 21
click at [603, 452] on input "text" at bounding box center [624, 458] width 480 height 33
type input "Flinders"
type input "Flinders, New South Wales, 2529"
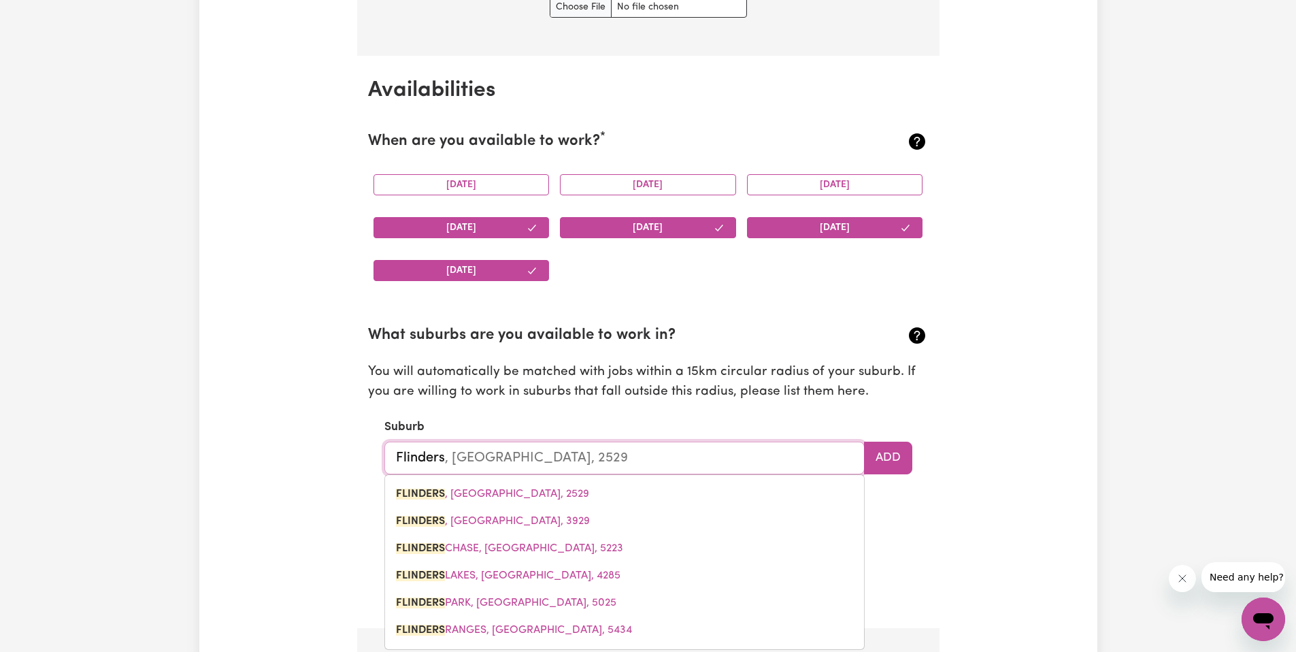
click at [533, 487] on link "FLINDERS , New South Wales, 2529" at bounding box center [624, 493] width 479 height 27
type input "FLINDERS, New South Wales, 2529"
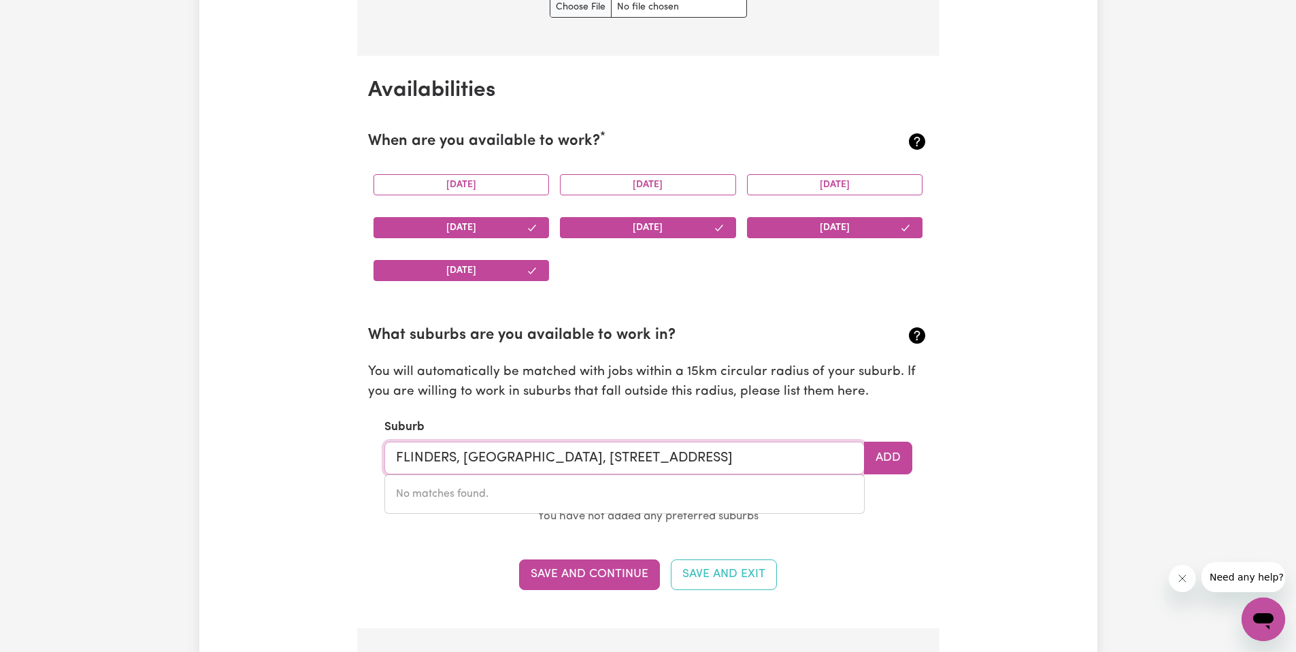
click at [726, 464] on input "FLINDERS, New South Wales, 2529, albion park 2529" at bounding box center [624, 458] width 480 height 33
click at [738, 462] on input "FLINDERS, New South Wales, 2529, albion park 2529" at bounding box center [624, 458] width 480 height 33
drag, startPoint x: 738, startPoint y: 462, endPoint x: 626, endPoint y: 452, distance: 112.7
click at [626, 452] on input "FLINDERS, New South Wales, 2529, albion park 2529" at bounding box center [624, 458] width 480 height 33
click at [689, 452] on input "FLINDERS, New South Wales, 2529, Dapto" at bounding box center [624, 458] width 480 height 33
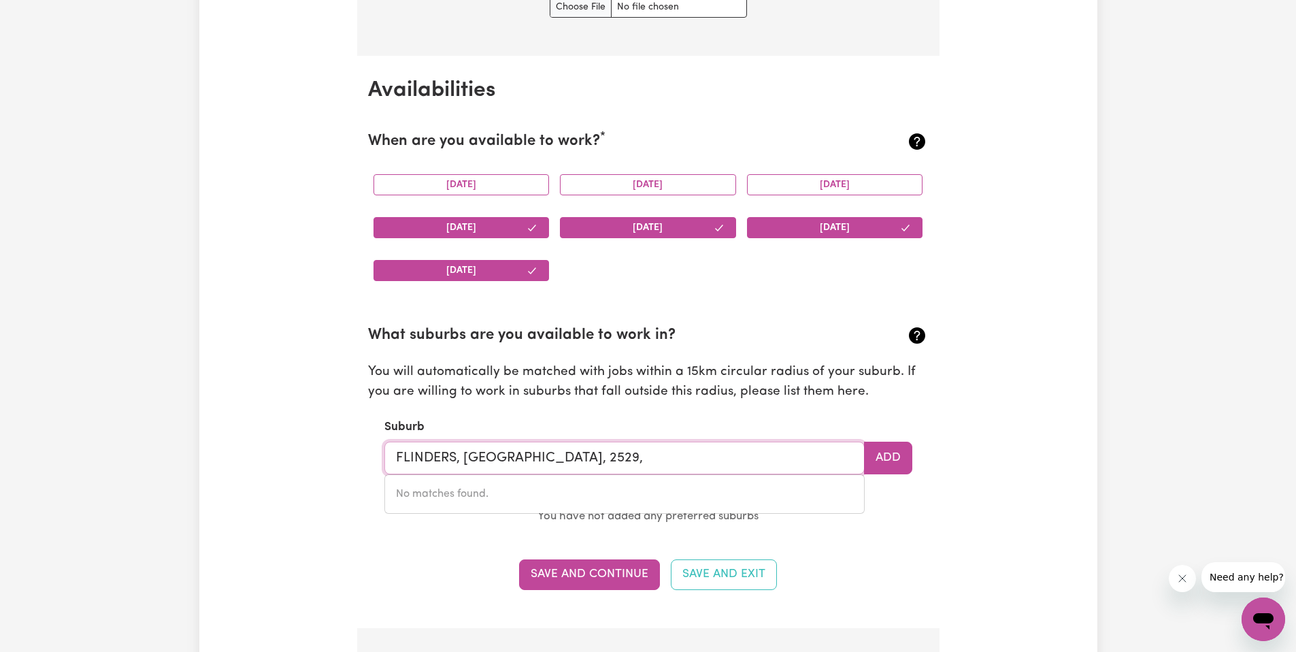
type input "FLINDERS, New South Wales, 2529"
click at [906, 465] on button "Add" at bounding box center [888, 458] width 48 height 33
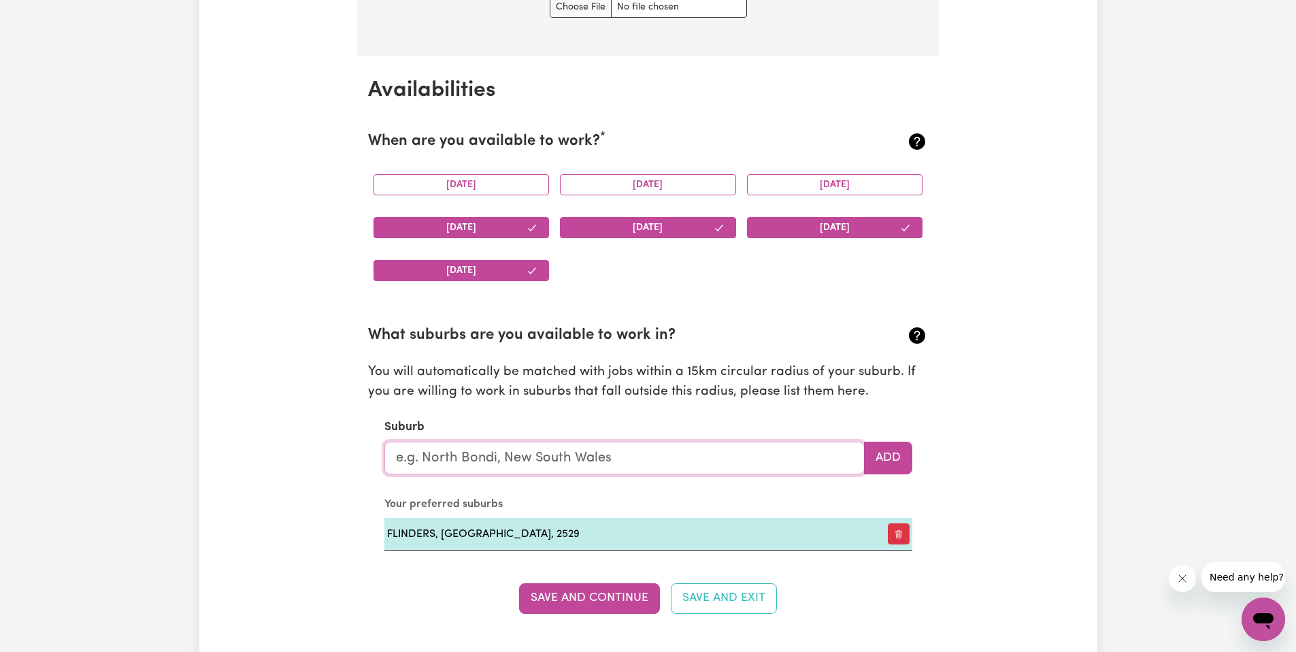
click at [699, 463] on input "text" at bounding box center [624, 458] width 480 height 33
type input "Kiama"
type input "Kiama, New South Wales, 2533"
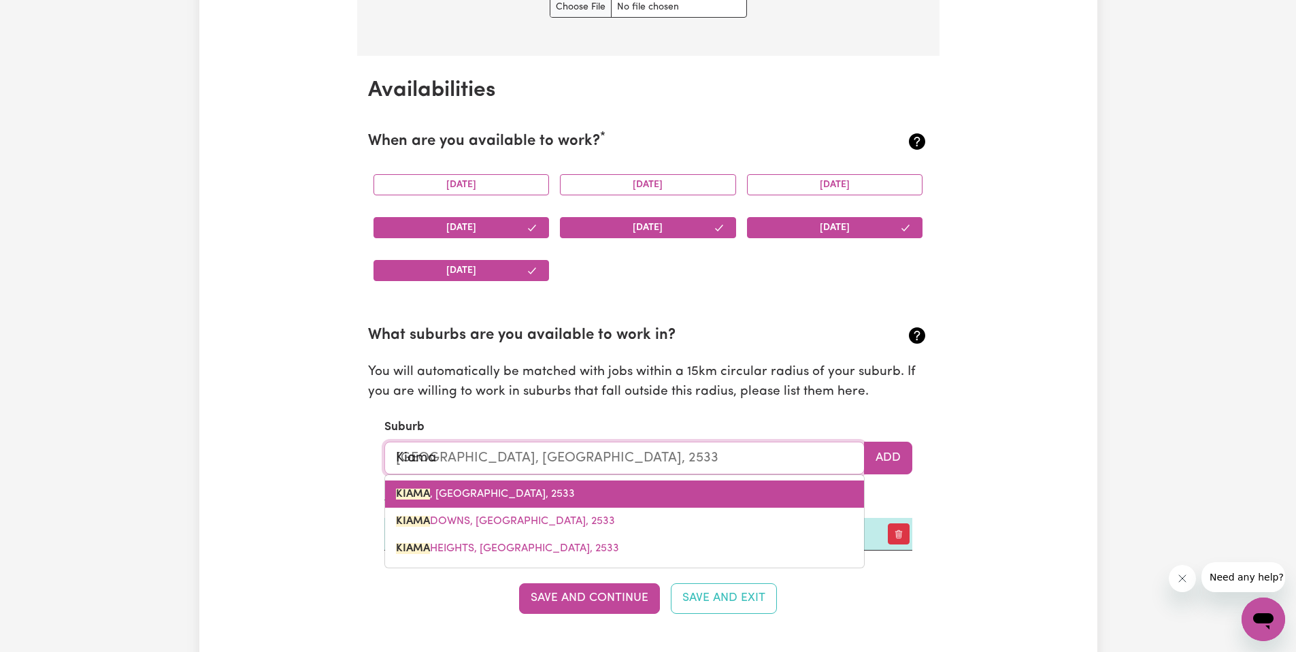
click at [426, 497] on mark "KIAMA" at bounding box center [413, 494] width 34 height 11
type input "KIAMA, New South Wales, 2533"
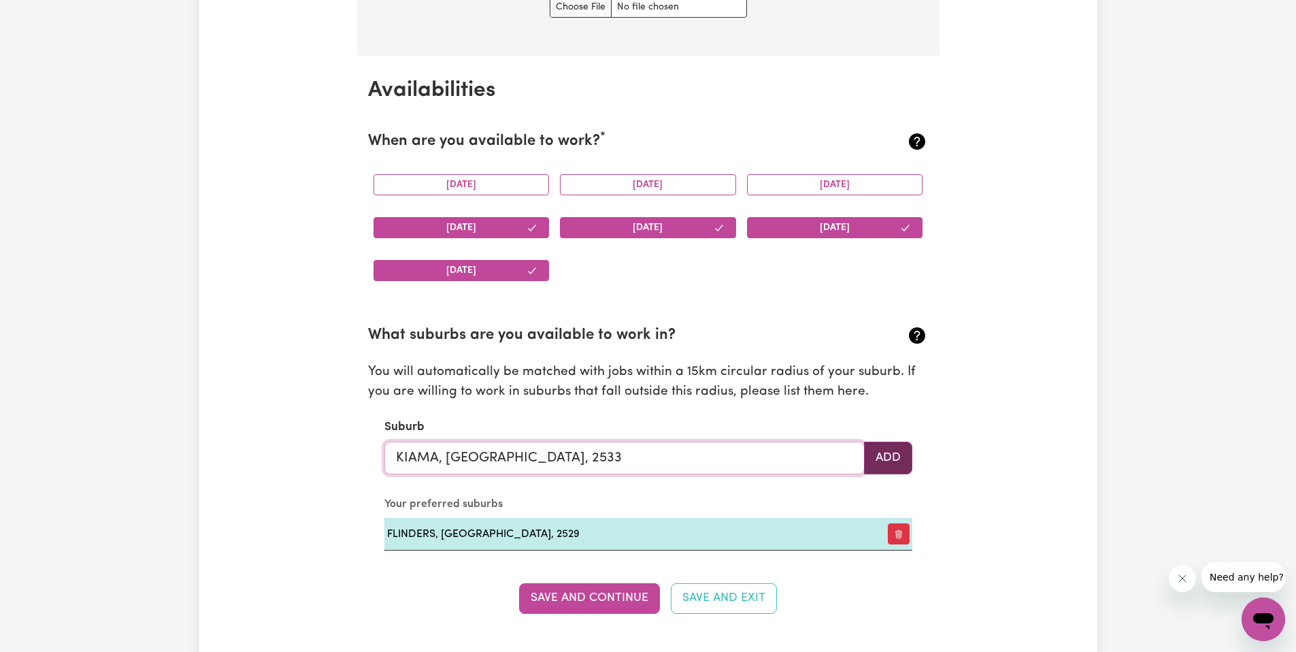
type input "KIAMA, New South Wales, 2533"
click at [889, 465] on button "Add" at bounding box center [888, 458] width 48 height 33
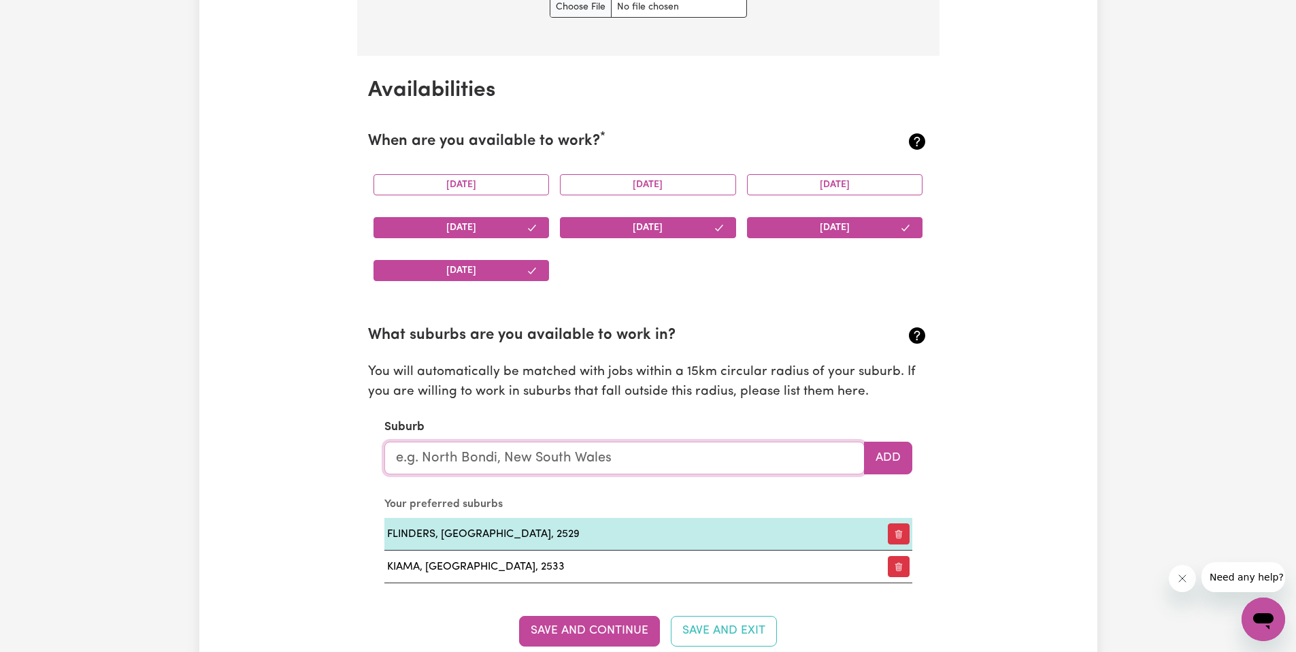
click at [729, 462] on input "text" at bounding box center [624, 458] width 480 height 33
type input "Dap"
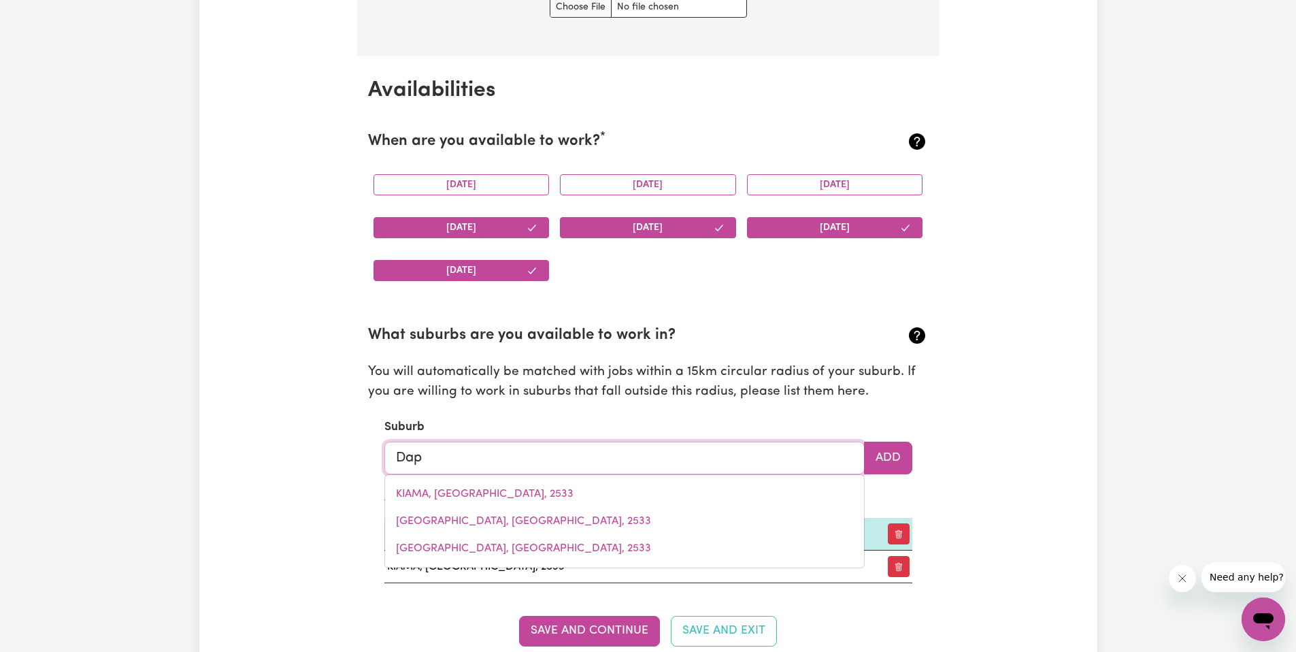
type input "DapTO, New South Wales, 2530"
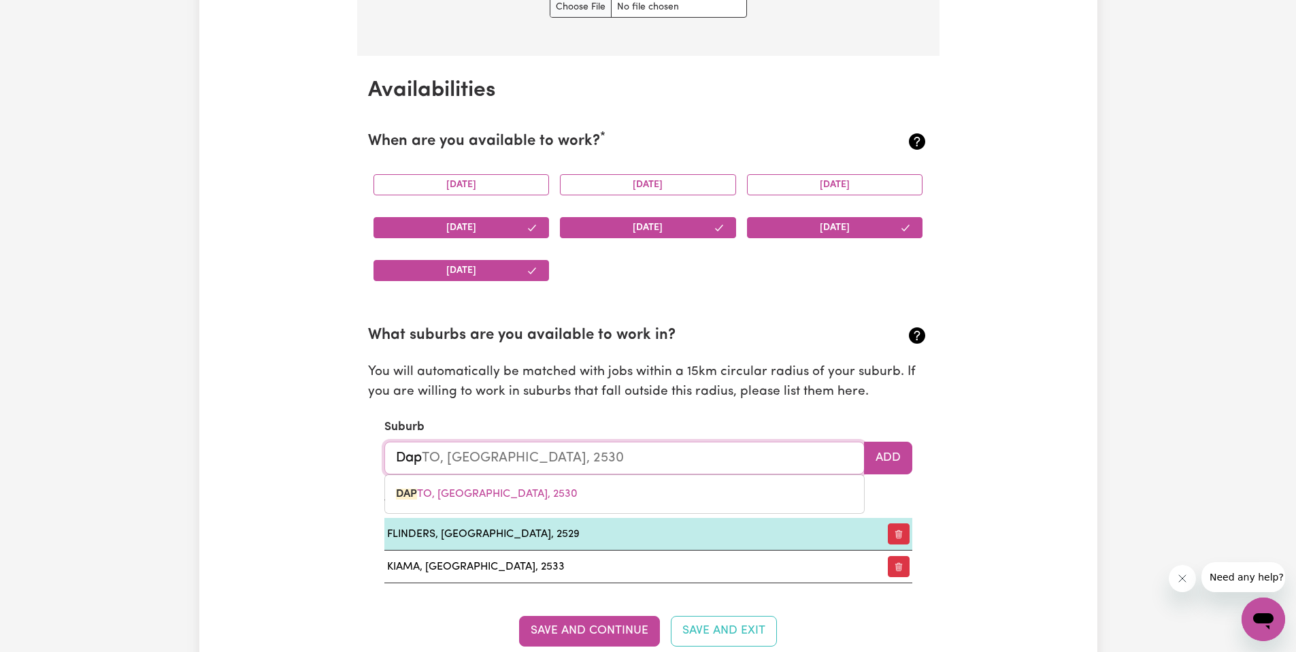
type input "Dapt"
type input "DaptO, New South Wales, 2530"
click at [555, 504] on link "DAPT O, New South Wales, 2530" at bounding box center [624, 493] width 479 height 27
type input "DAPTO, New South Wales, 2530"
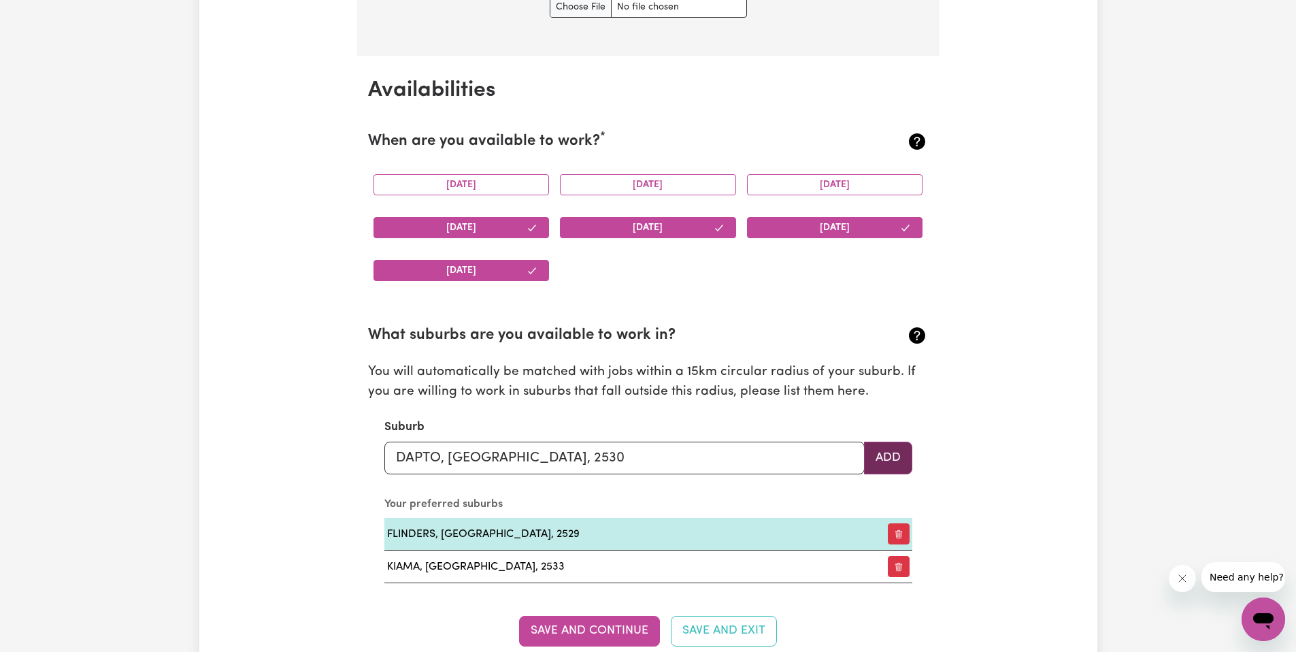
click at [899, 465] on button "Add" at bounding box center [888, 458] width 48 height 33
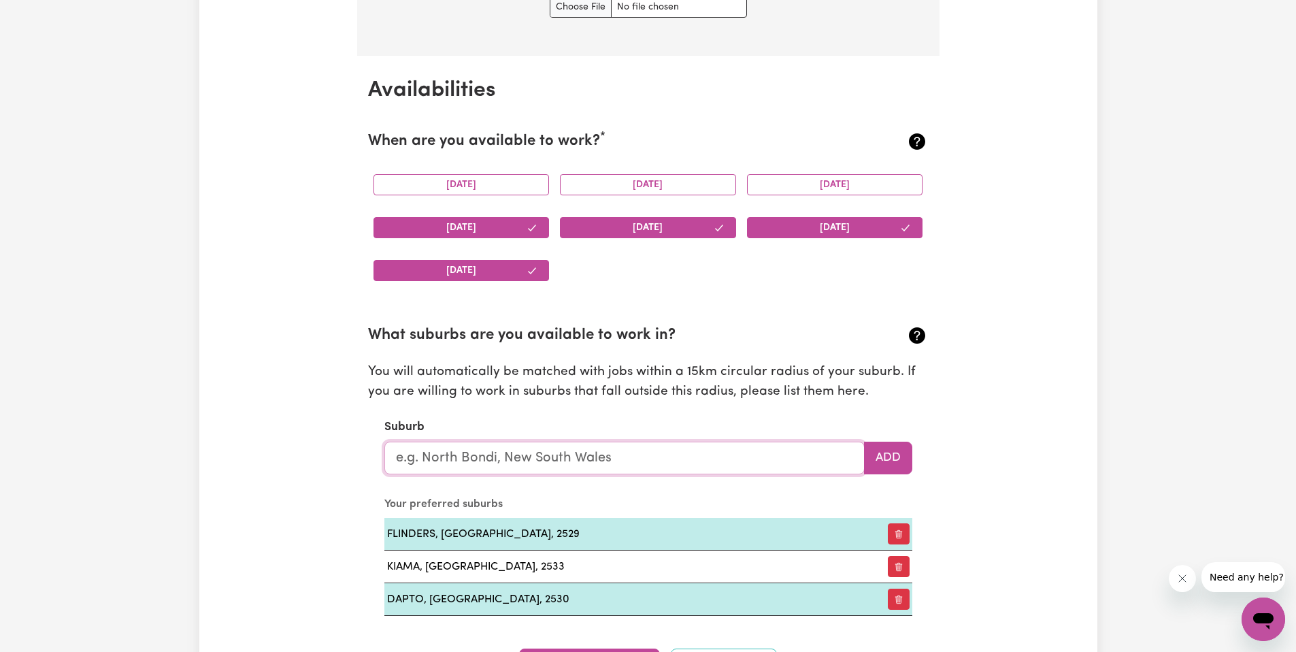
click at [734, 474] on input "text" at bounding box center [624, 458] width 480 height 33
type input "Warraw"
type input "WarrawEE, New South Wales, 2074"
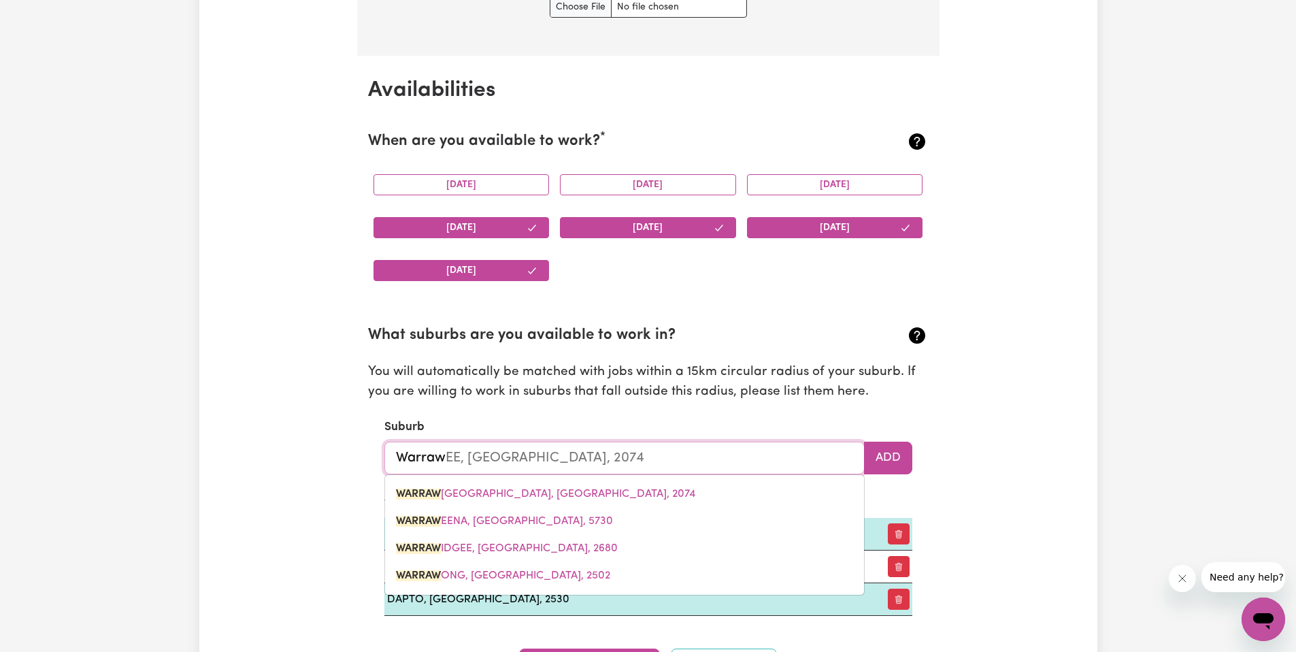
type input "Warrawa"
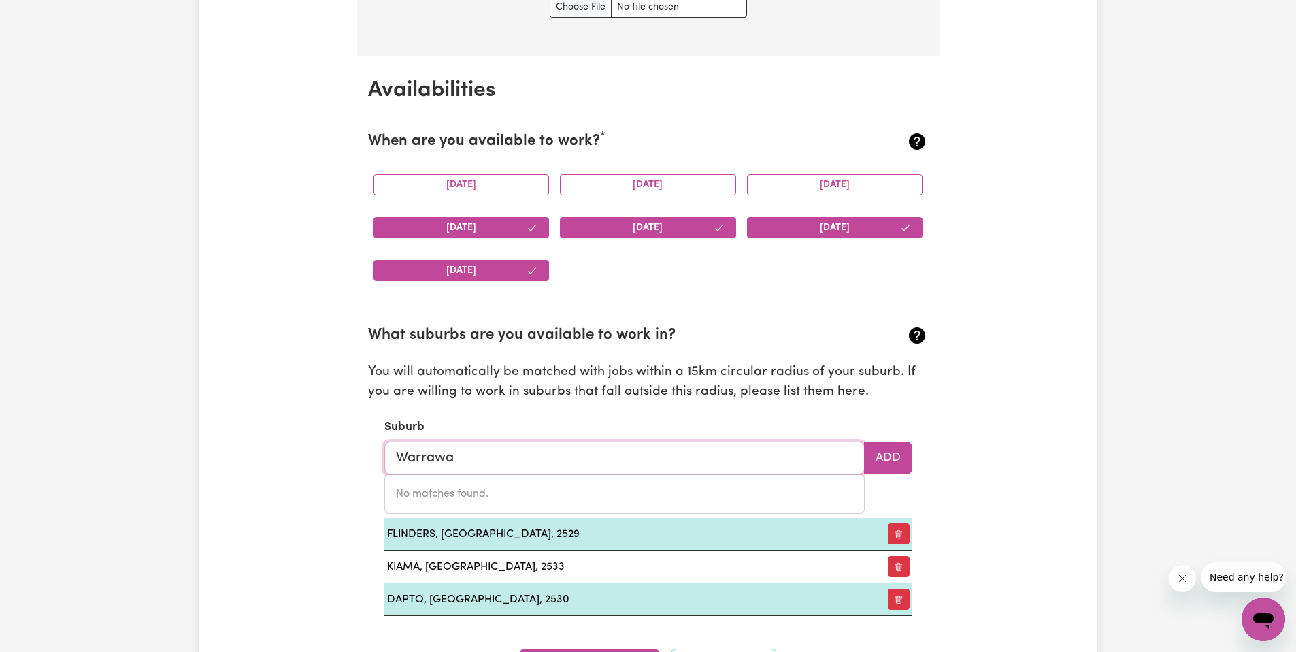
type input "Warraw"
type input "WarrawEE, New South Wales, 2074"
type input "Warrawo"
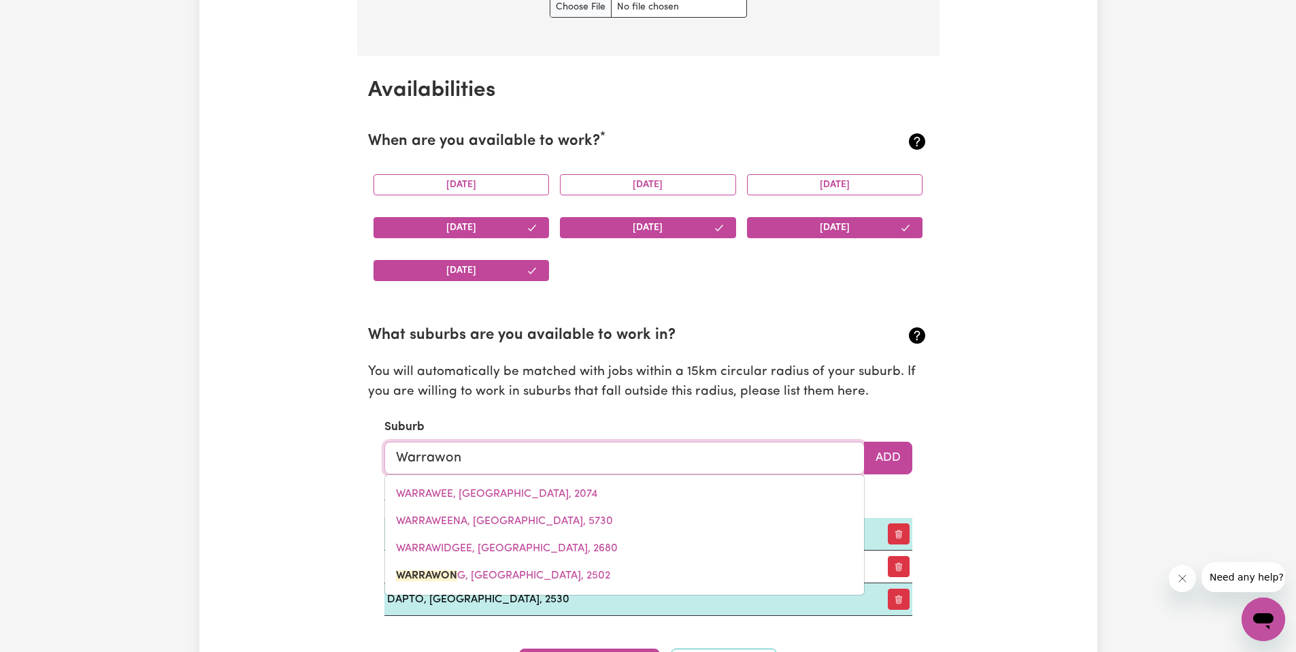
type input "Warrawong"
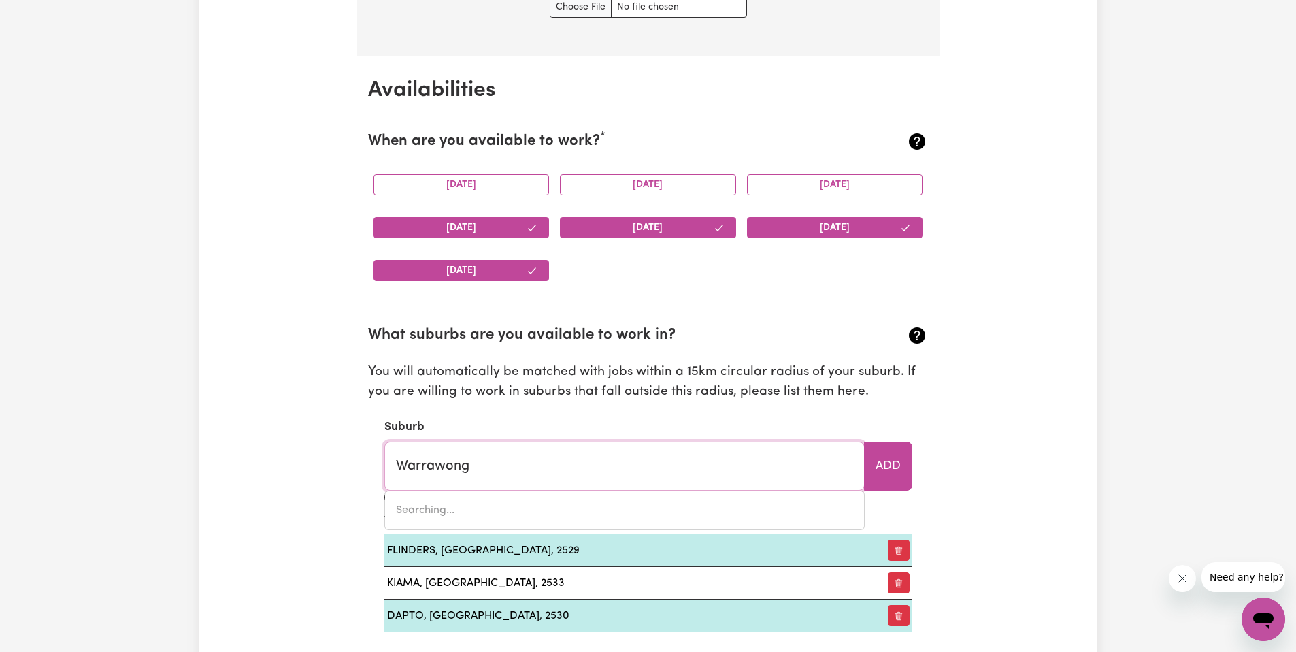
type input "Warrawong, New South Wales, 2502"
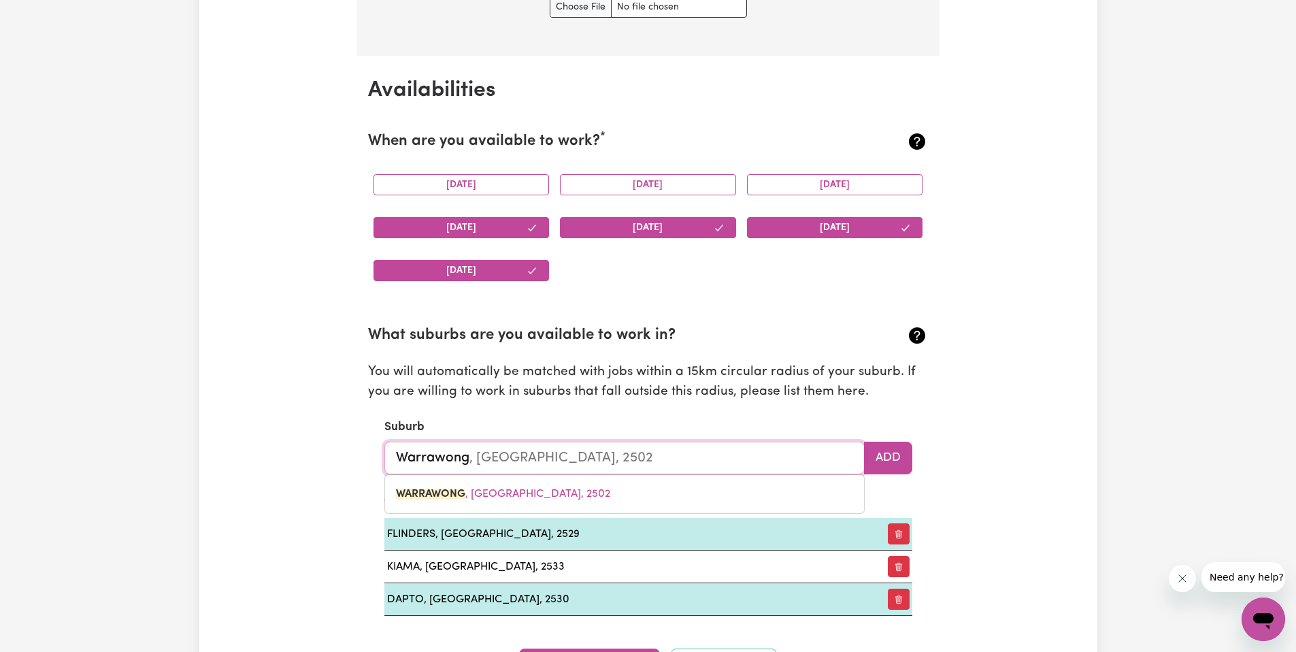
drag, startPoint x: 626, startPoint y: 496, endPoint x: 792, endPoint y: 472, distance: 167.7
click at [627, 496] on link "WARRAWONG , New South Wales, 2502" at bounding box center [624, 493] width 479 height 27
type input "WARRAWONG, New South Wales, 2502"
click at [910, 461] on button "Add" at bounding box center [888, 458] width 48 height 33
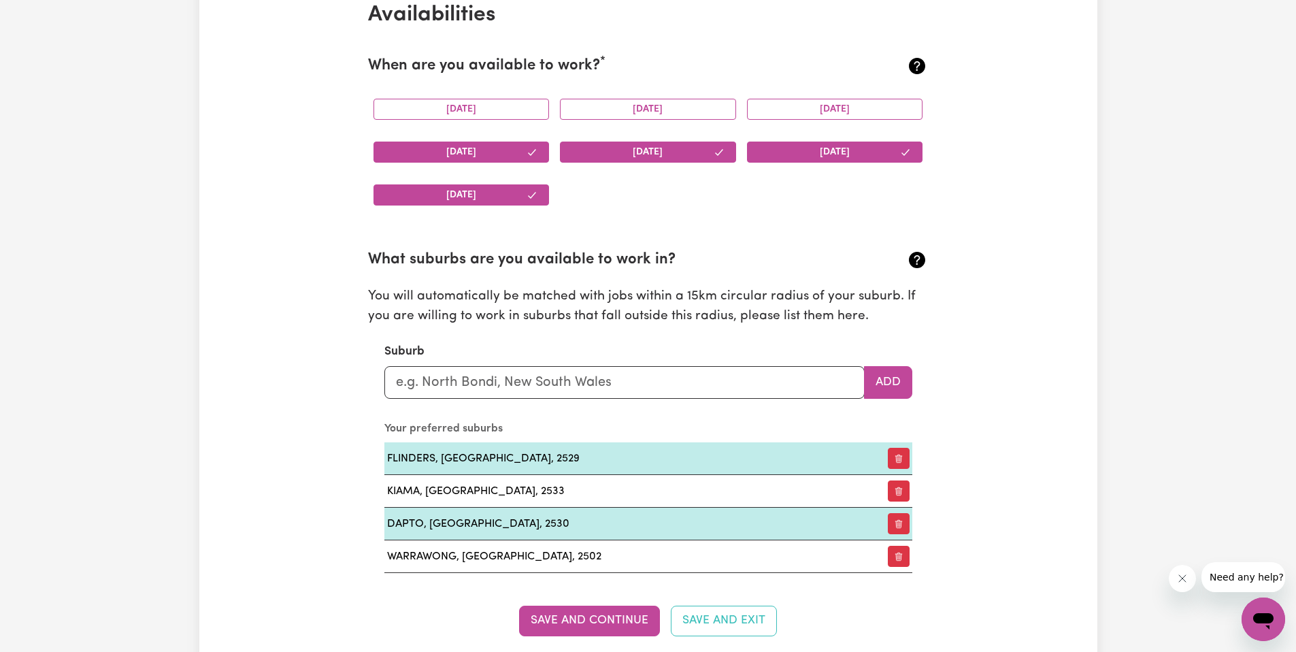
scroll to position [1383, 0]
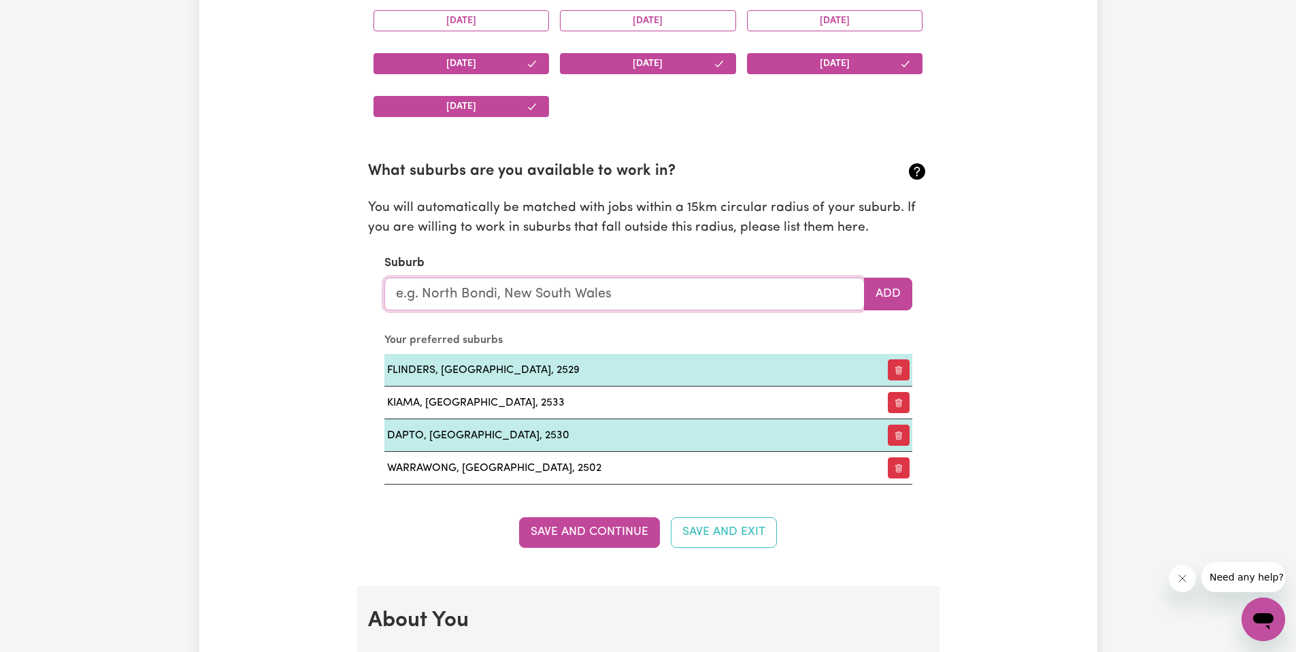
click at [450, 299] on input "text" at bounding box center [624, 294] width 480 height 33
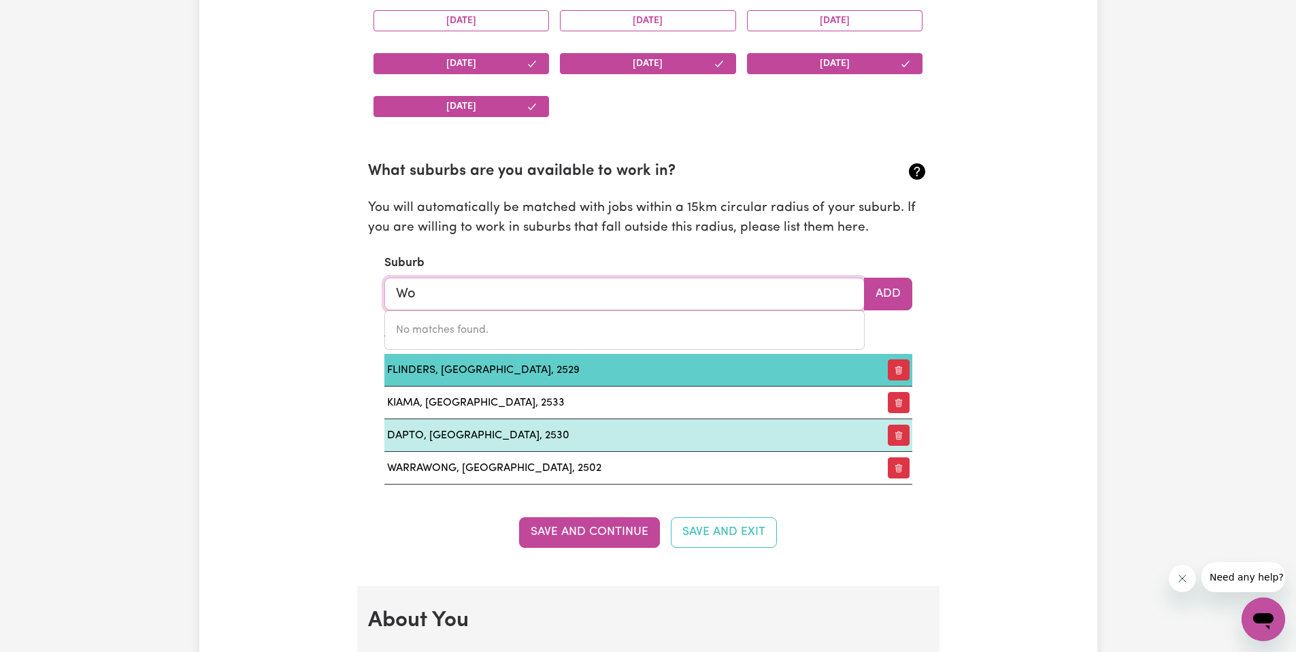
type input "W"
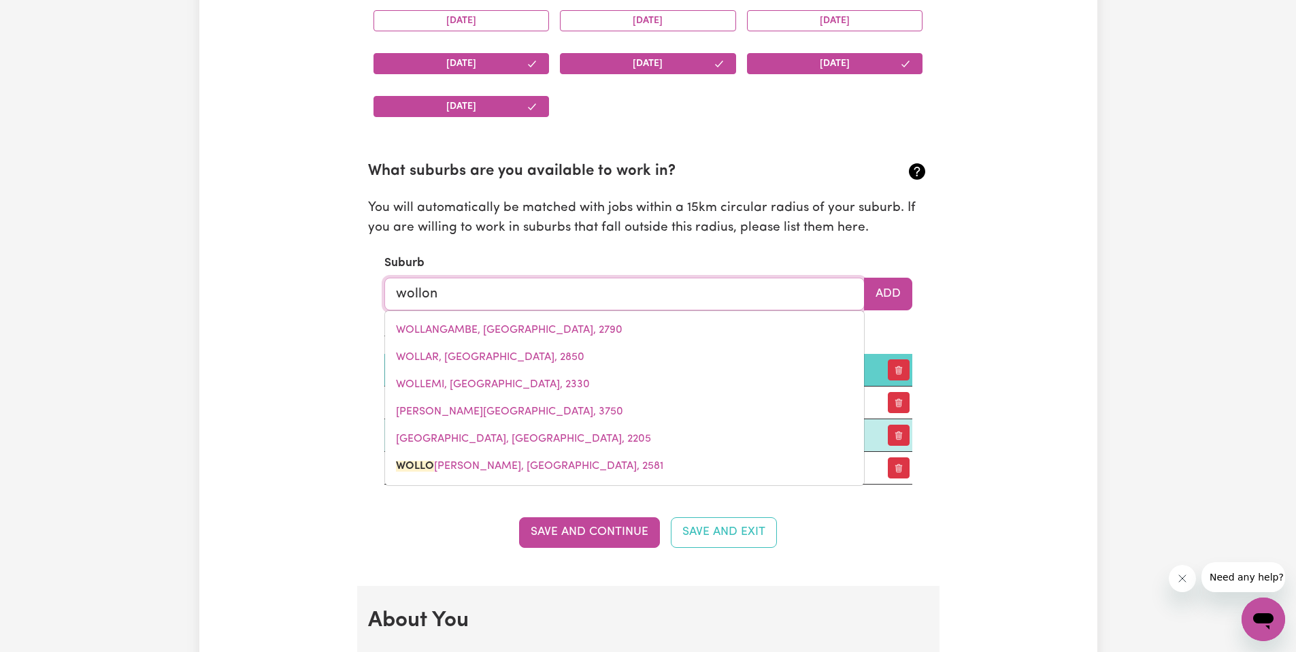
type input "wollong"
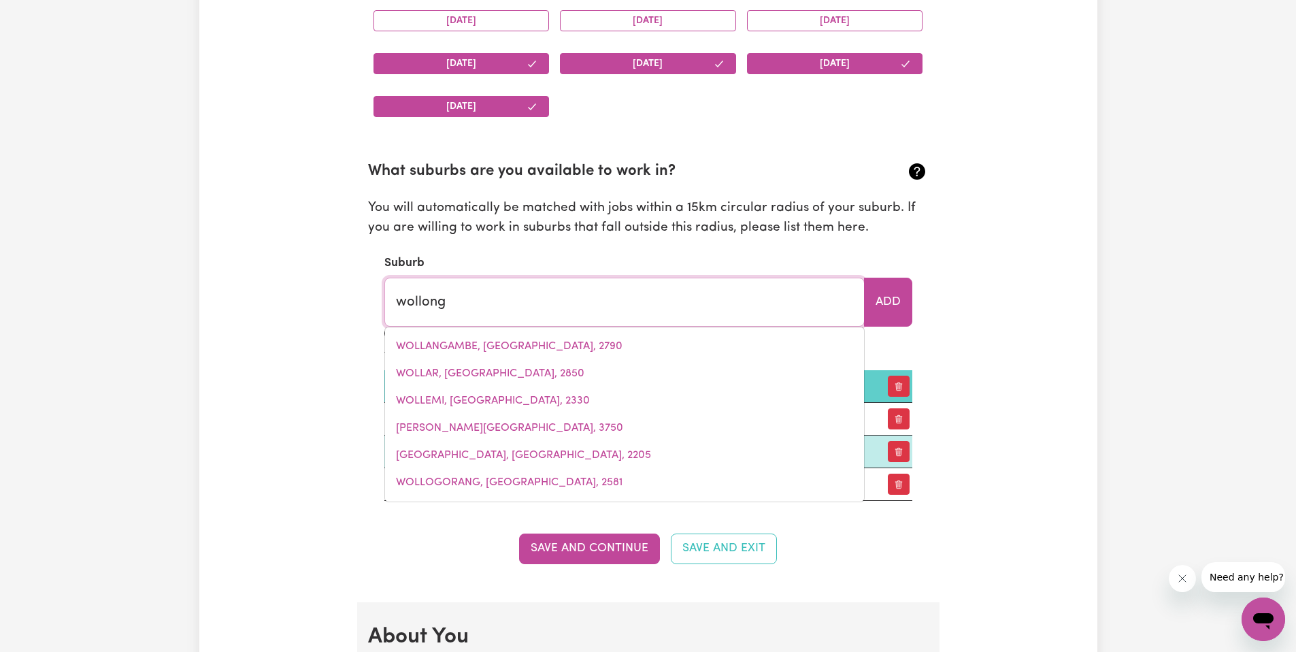
type input "wollongBAR, New South Wales, 2477"
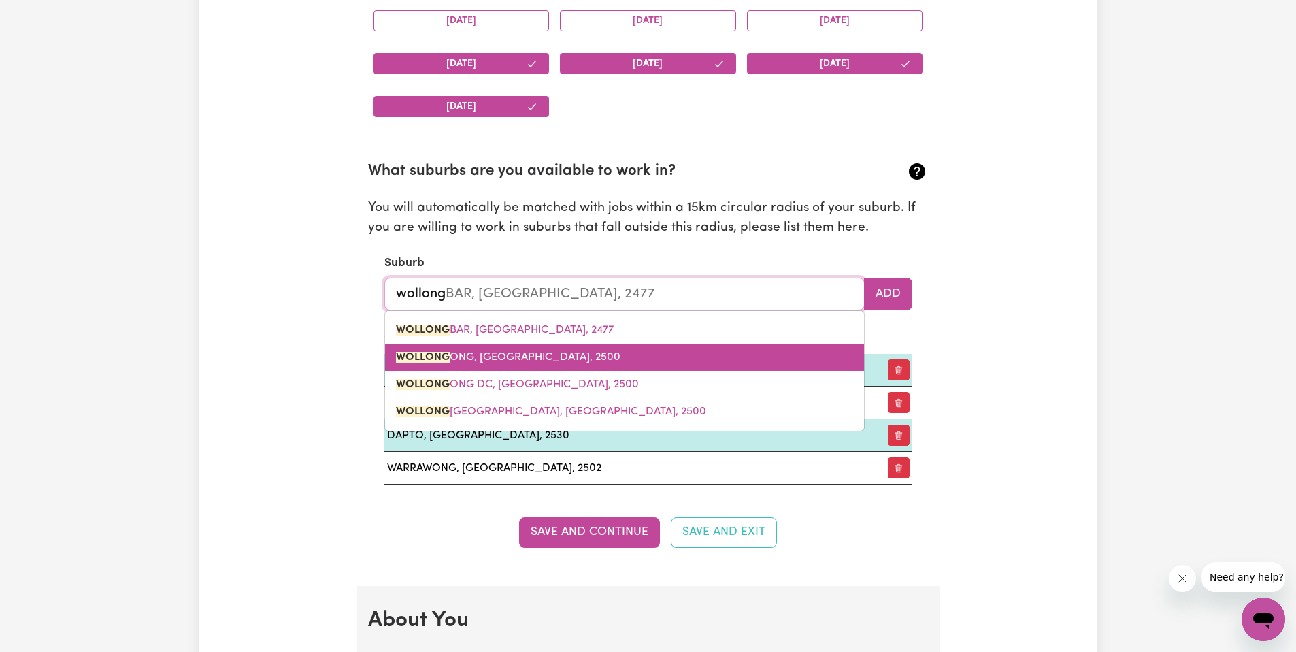
click at [582, 359] on span "WOLLONG ONG, New South Wales, 2500" at bounding box center [508, 357] width 225 height 11
type input "WOLLONGONG, New South Wales, 2500"
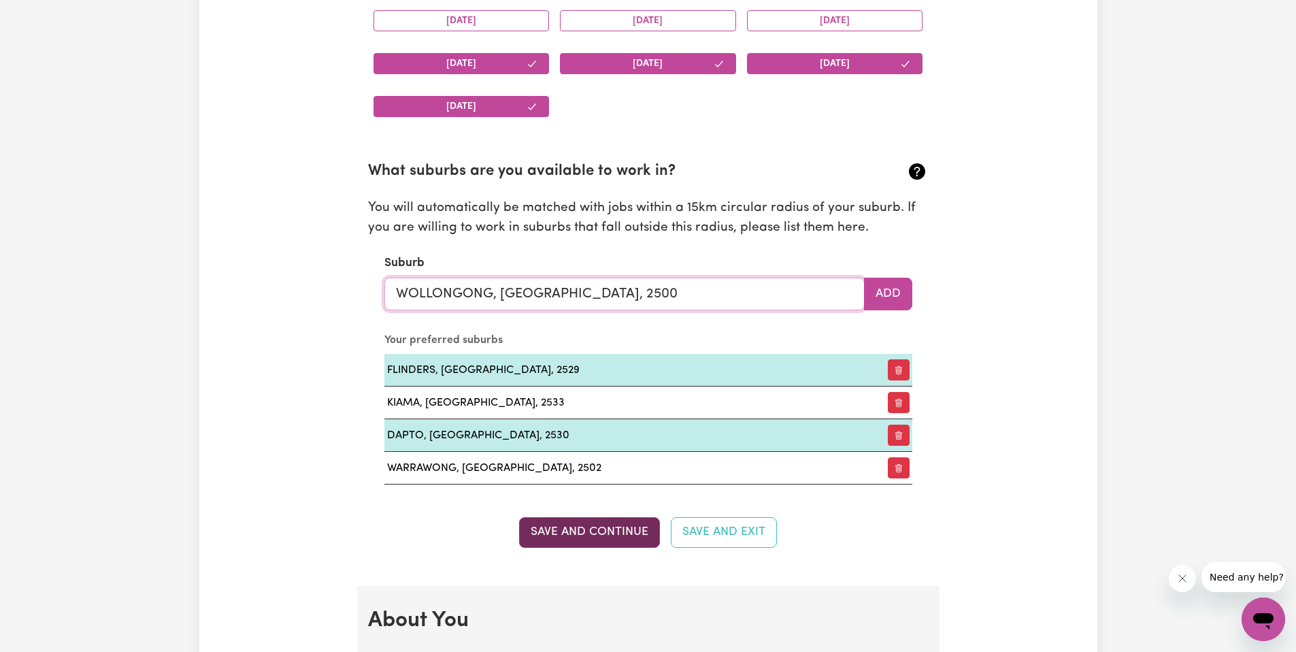
type input "WOLLONGONG, New South Wales, 2500"
click at [621, 533] on button "Save and Continue" at bounding box center [589, 532] width 141 height 30
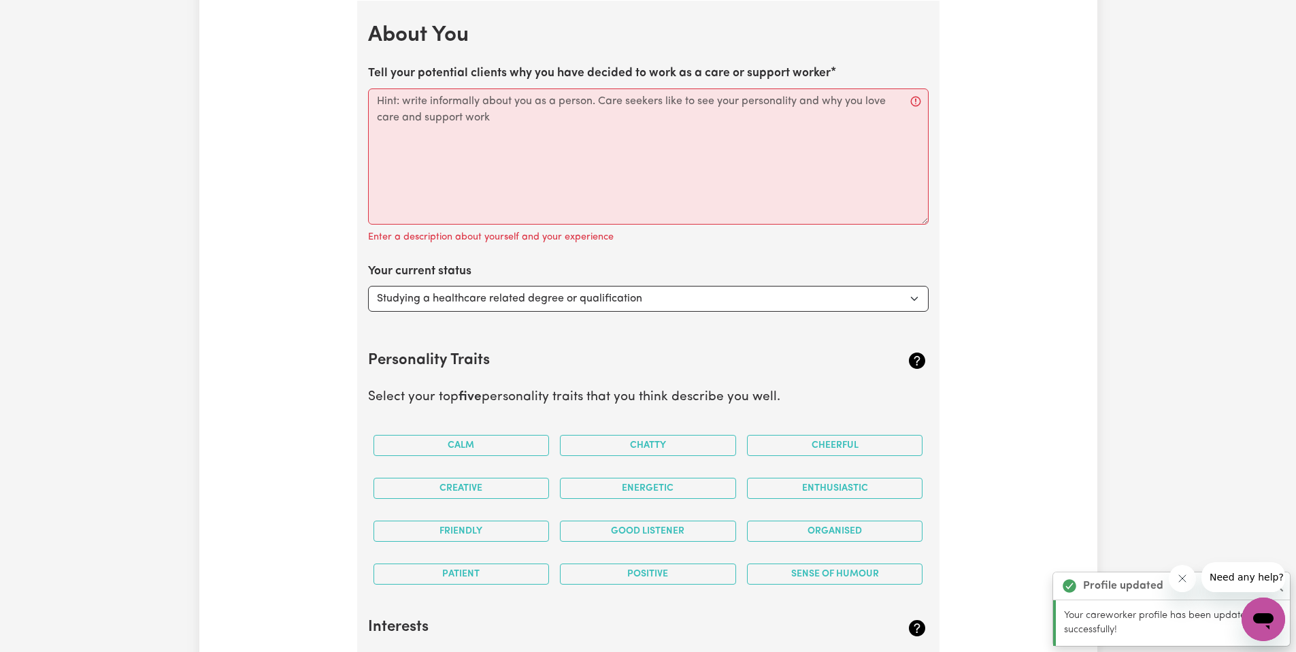
scroll to position [1969, 0]
click at [500, 299] on select "Select... Studying a healthcare related degree or qualification Studying a non-…" at bounding box center [648, 298] width 561 height 26
click at [368, 285] on select "Select... Studying a healthcare related degree or qualification Studying a non-…" at bounding box center [648, 298] width 561 height 26
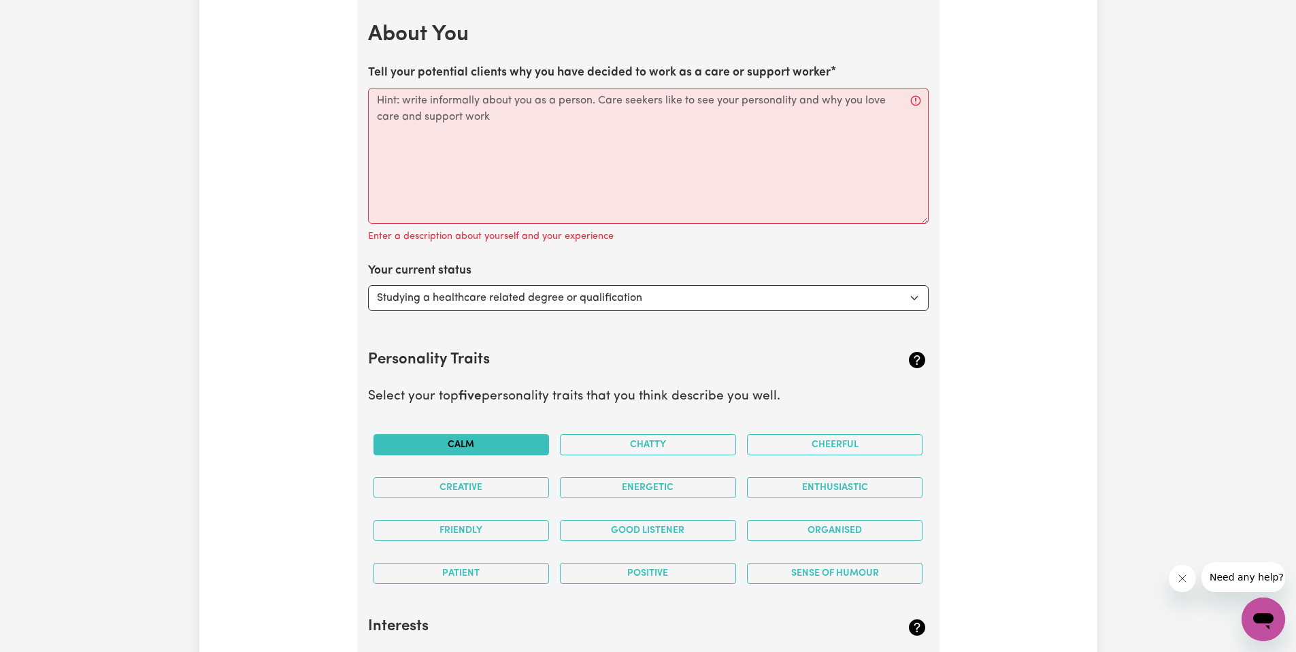
click at [493, 437] on button "Calm" at bounding box center [462, 444] width 176 height 21
drag, startPoint x: 596, startPoint y: 436, endPoint x: 608, endPoint y: 436, distance: 12.2
click at [596, 436] on button "Chatty" at bounding box center [648, 444] width 176 height 21
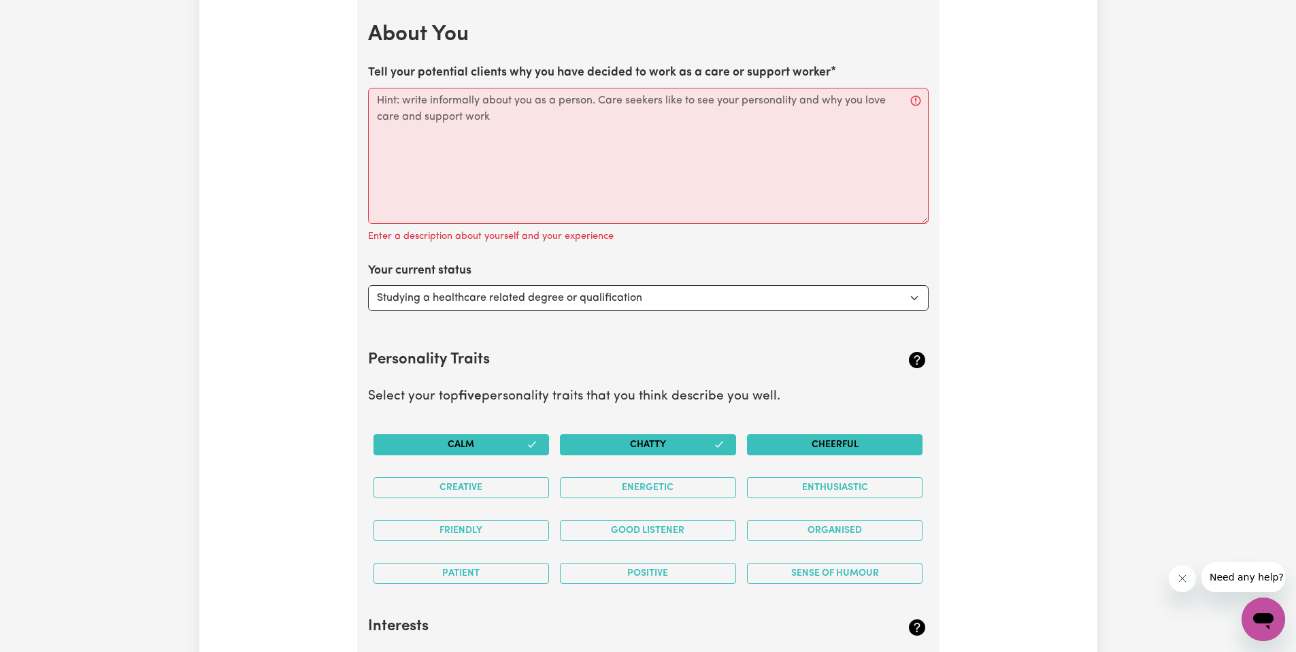
click at [811, 435] on button "Cheerful" at bounding box center [835, 444] width 176 height 21
click at [808, 487] on button "Enthusiastic" at bounding box center [835, 487] width 176 height 21
click at [703, 493] on button "Energetic" at bounding box center [648, 487] width 176 height 21
click at [511, 498] on div "Creative" at bounding box center [461, 487] width 187 height 43
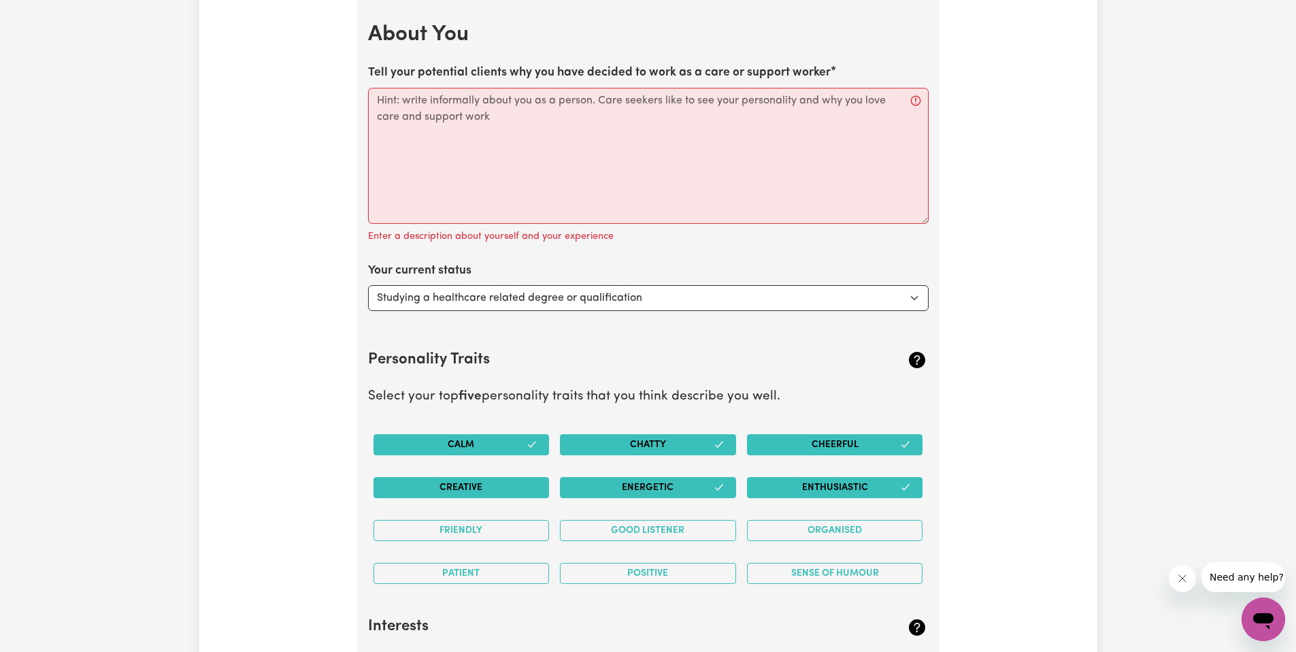
click at [512, 495] on button "Creative" at bounding box center [462, 487] width 176 height 21
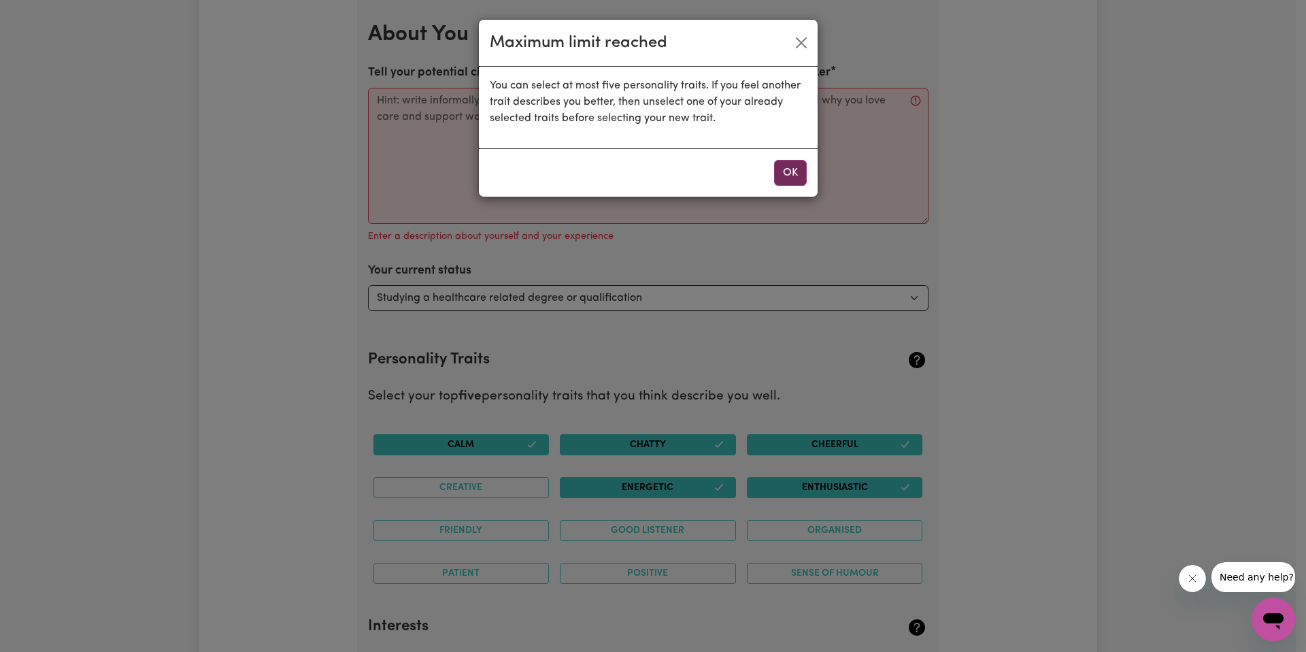
click at [793, 171] on button "OK" at bounding box center [790, 173] width 33 height 26
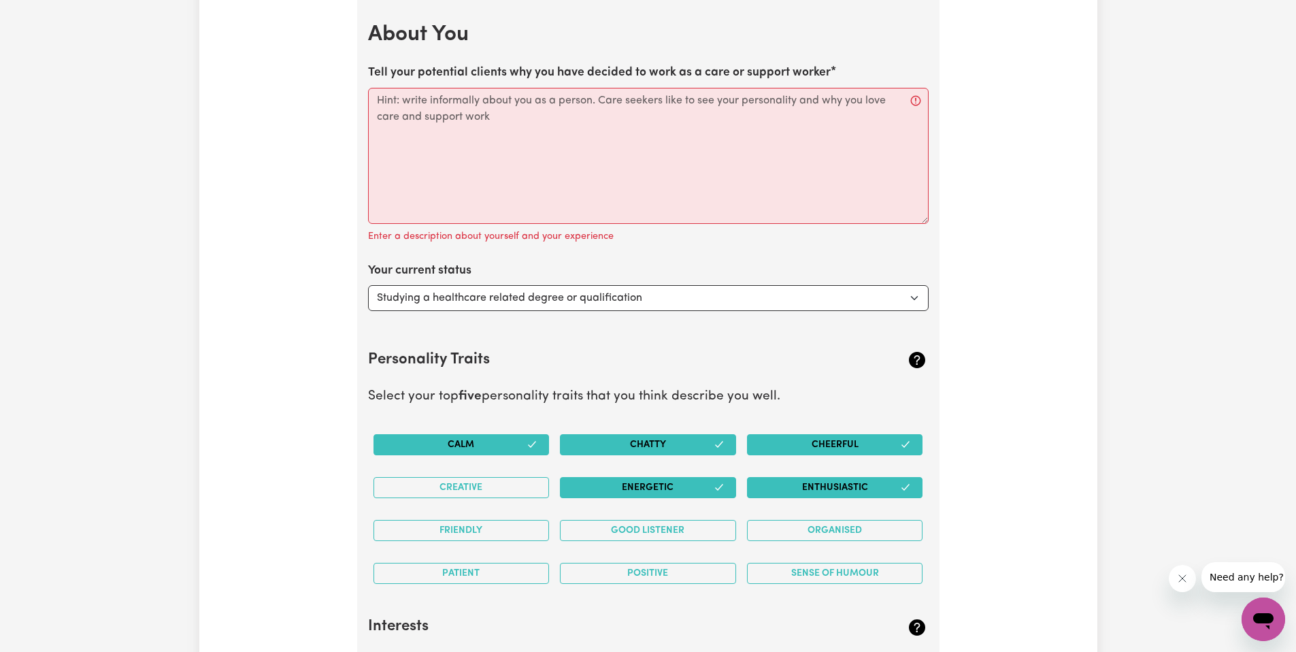
click at [731, 444] on button "Chatty" at bounding box center [648, 444] width 176 height 21
click at [922, 441] on button "Cheerful" at bounding box center [835, 444] width 176 height 21
click at [912, 442] on button "Cheerful" at bounding box center [835, 444] width 176 height 21
click at [925, 437] on div "Cheerful" at bounding box center [835, 444] width 187 height 43
click at [910, 444] on icon "button" at bounding box center [905, 444] width 11 height 11
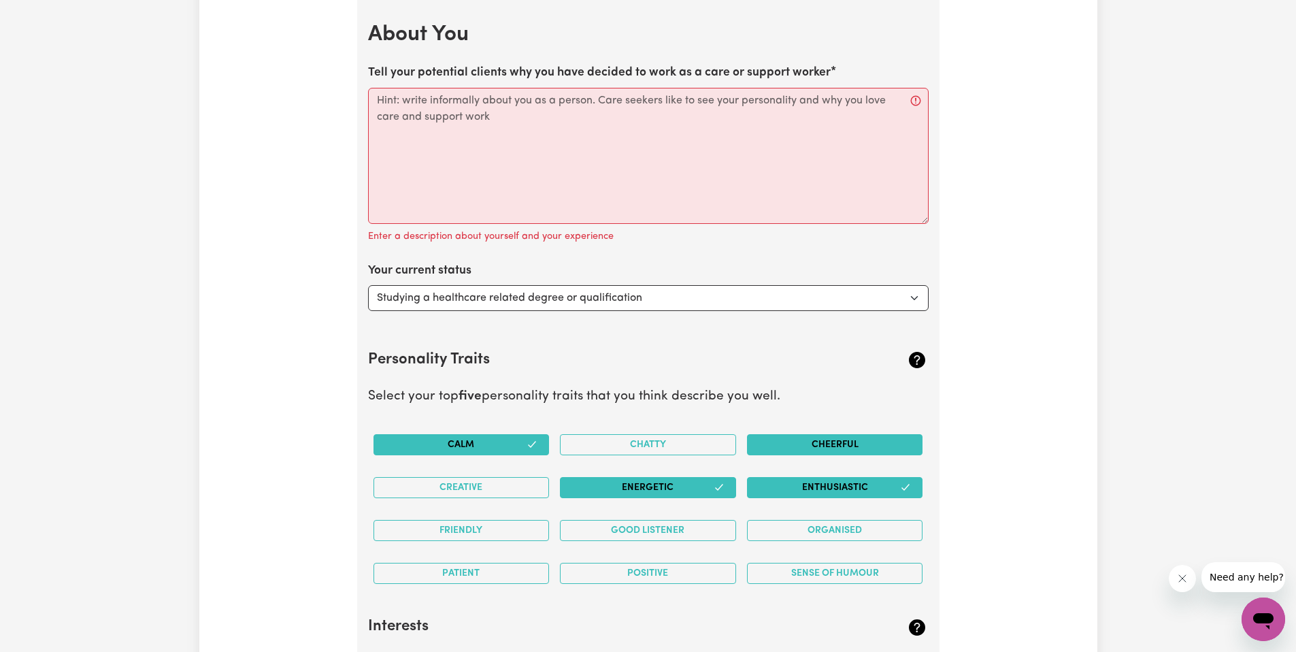
click at [538, 435] on button "Calm" at bounding box center [462, 444] width 176 height 21
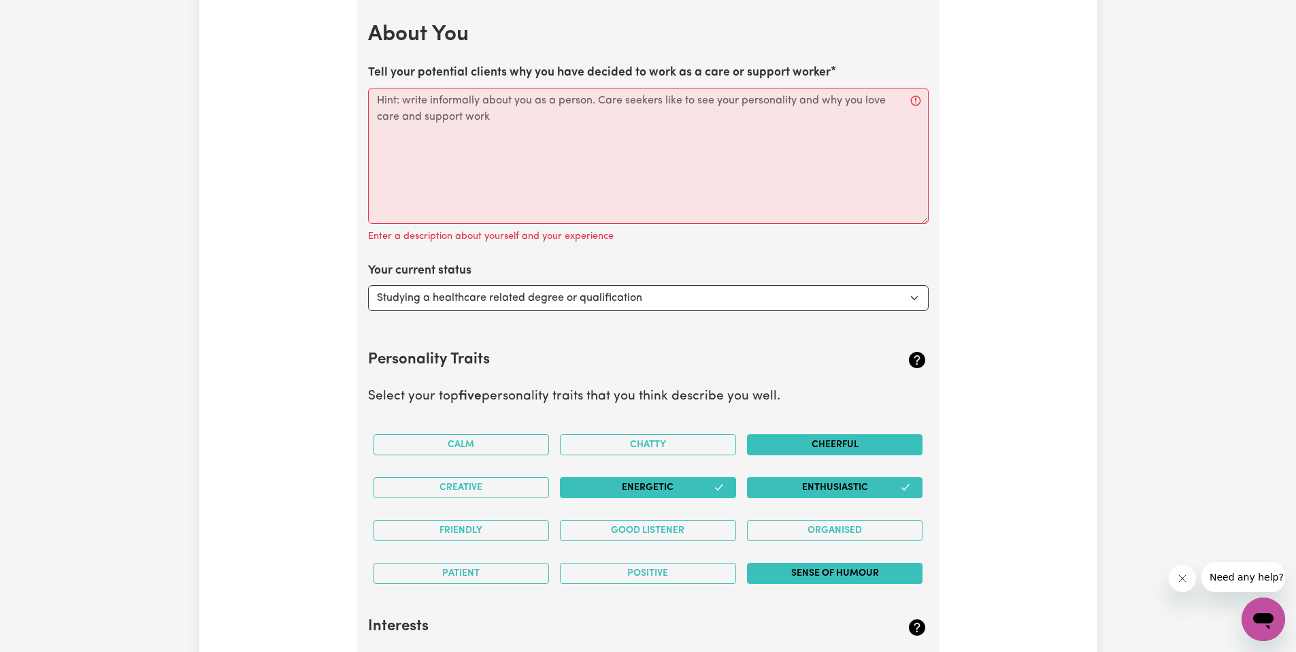
click at [806, 567] on button "Sense of Humour" at bounding box center [835, 573] width 176 height 21
click at [806, 535] on button "Organised" at bounding box center [835, 530] width 176 height 21
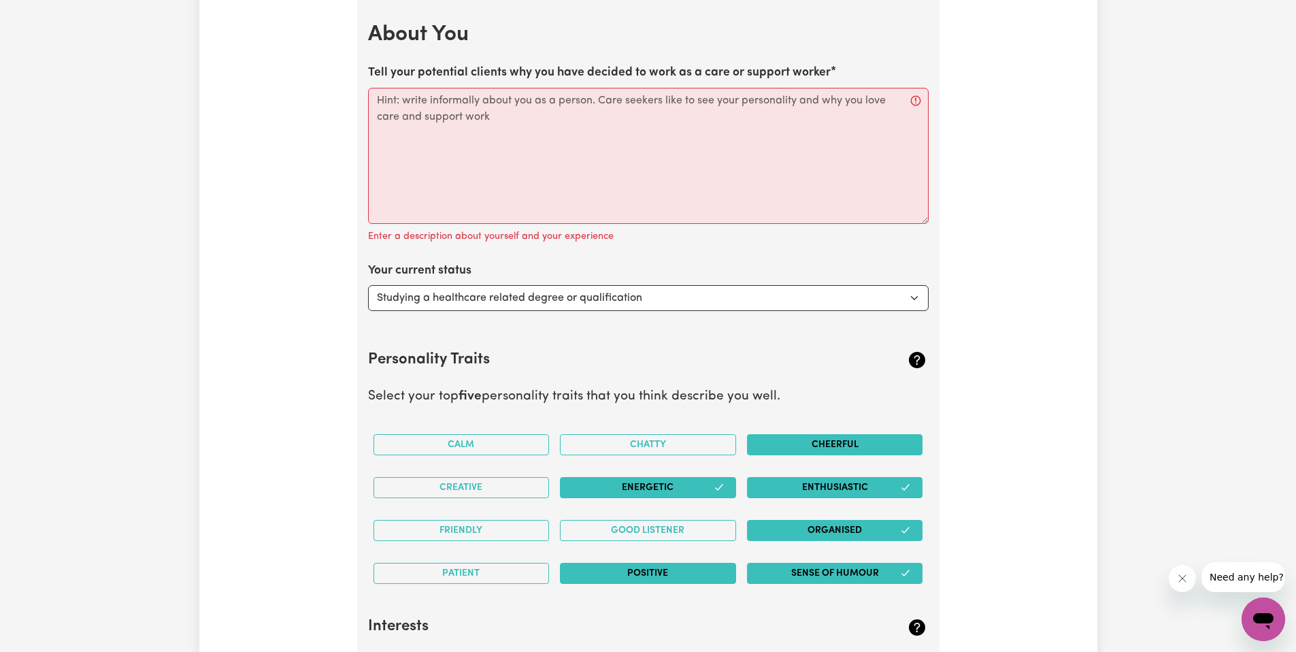
click at [585, 573] on button "Positive" at bounding box center [648, 573] width 176 height 21
click at [509, 531] on button "Friendly" at bounding box center [462, 530] width 176 height 21
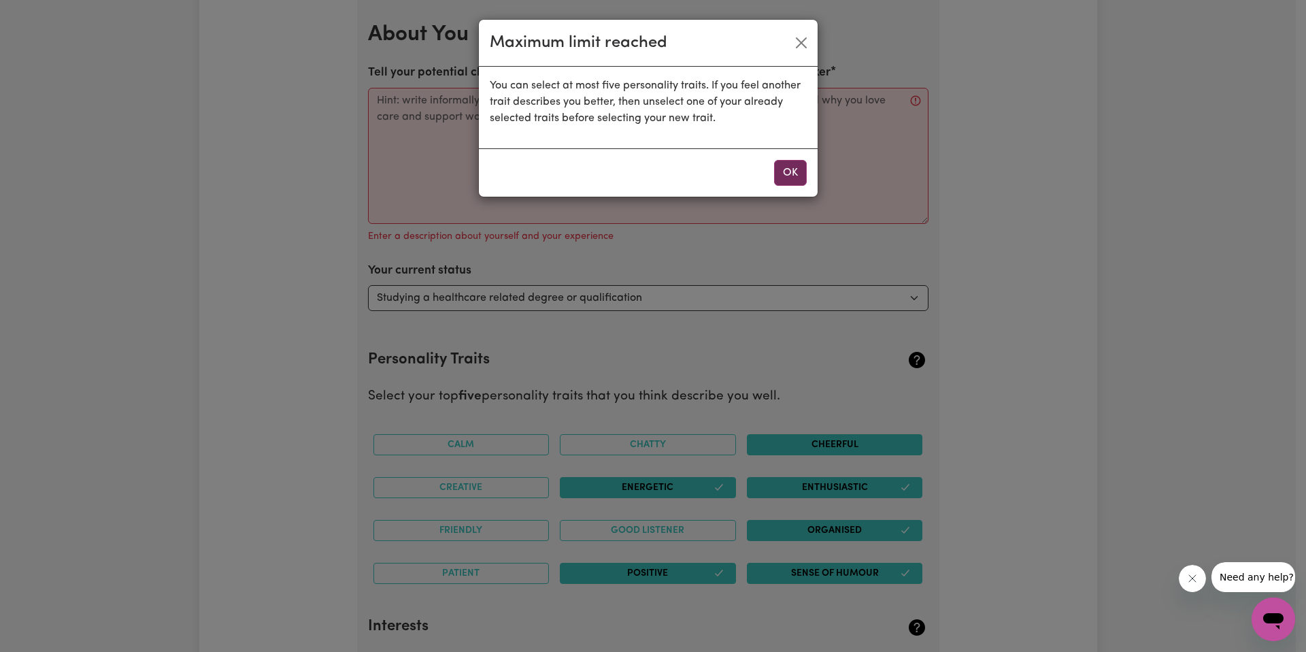
click at [780, 178] on button "OK" at bounding box center [790, 173] width 33 height 26
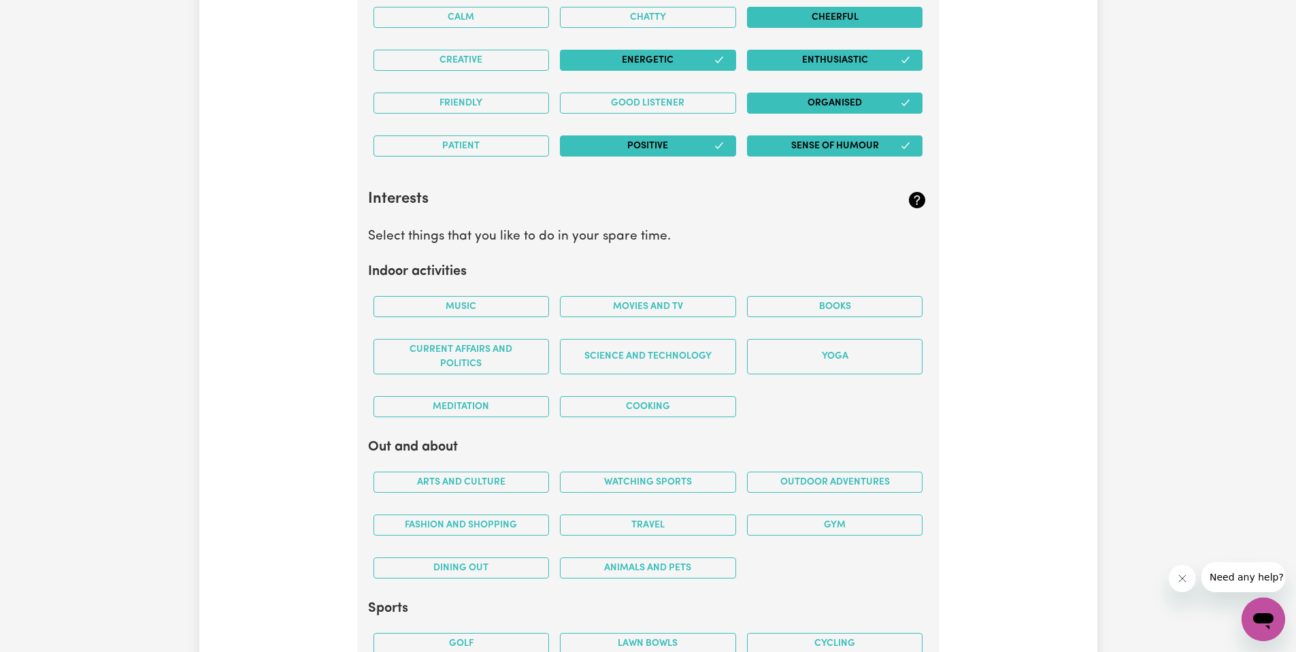
scroll to position [2399, 0]
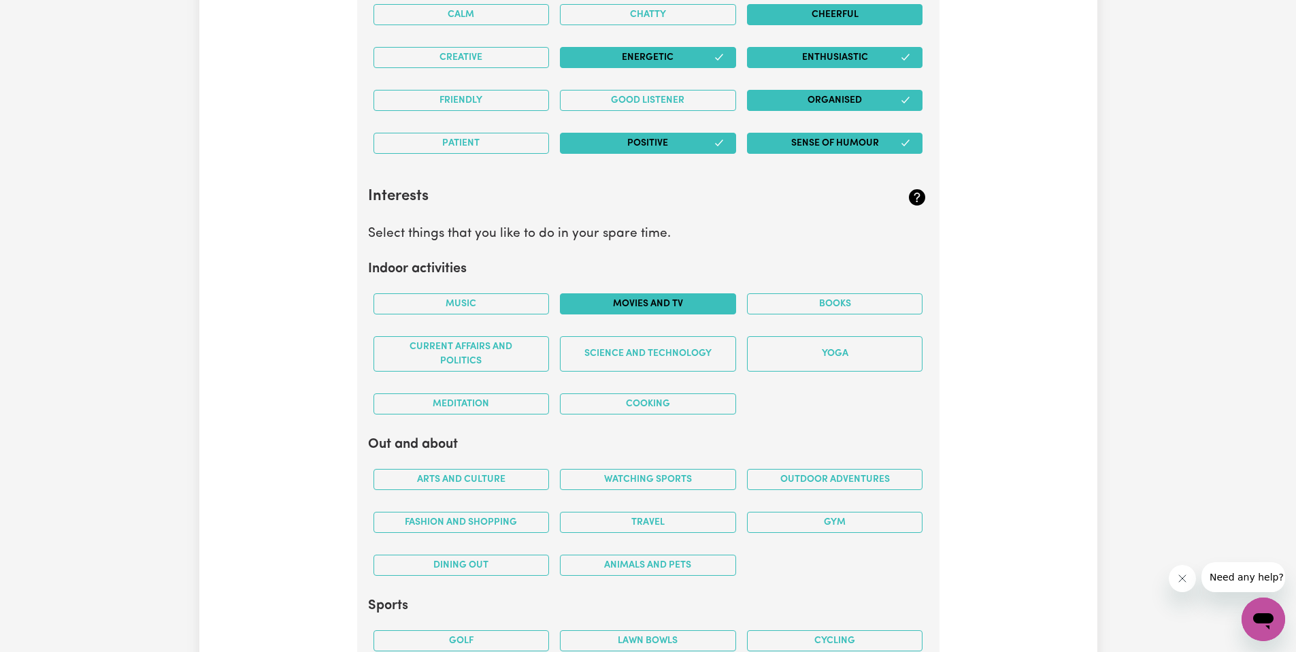
click at [692, 303] on button "Movies and TV" at bounding box center [648, 303] width 176 height 21
click at [774, 300] on button "Books" at bounding box center [835, 303] width 176 height 21
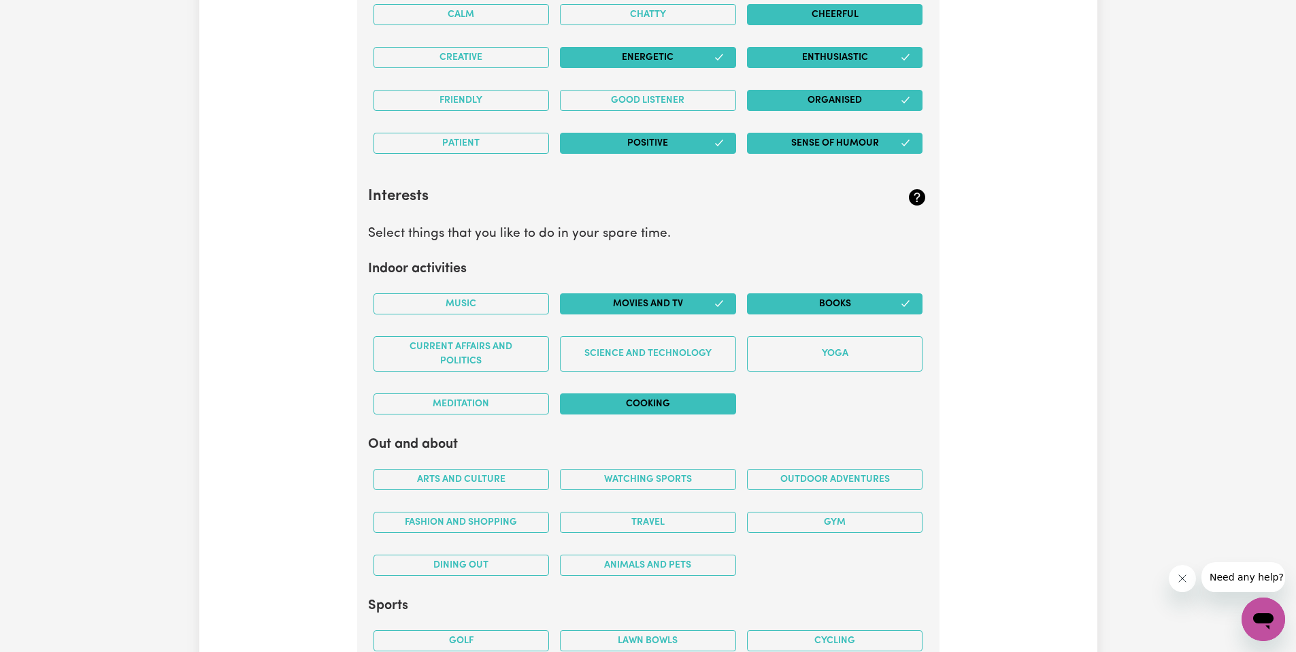
click at [605, 393] on button "Cooking" at bounding box center [648, 403] width 176 height 21
click at [465, 310] on button "Music" at bounding box center [462, 303] width 176 height 21
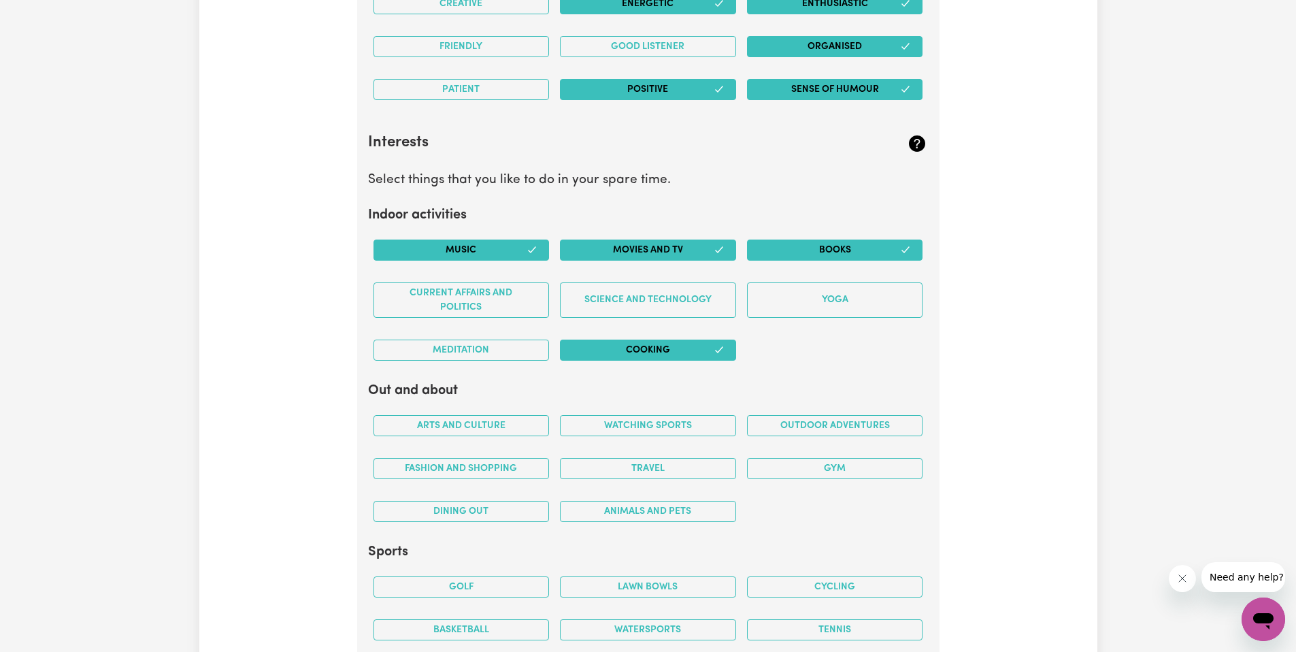
scroll to position [2515, 0]
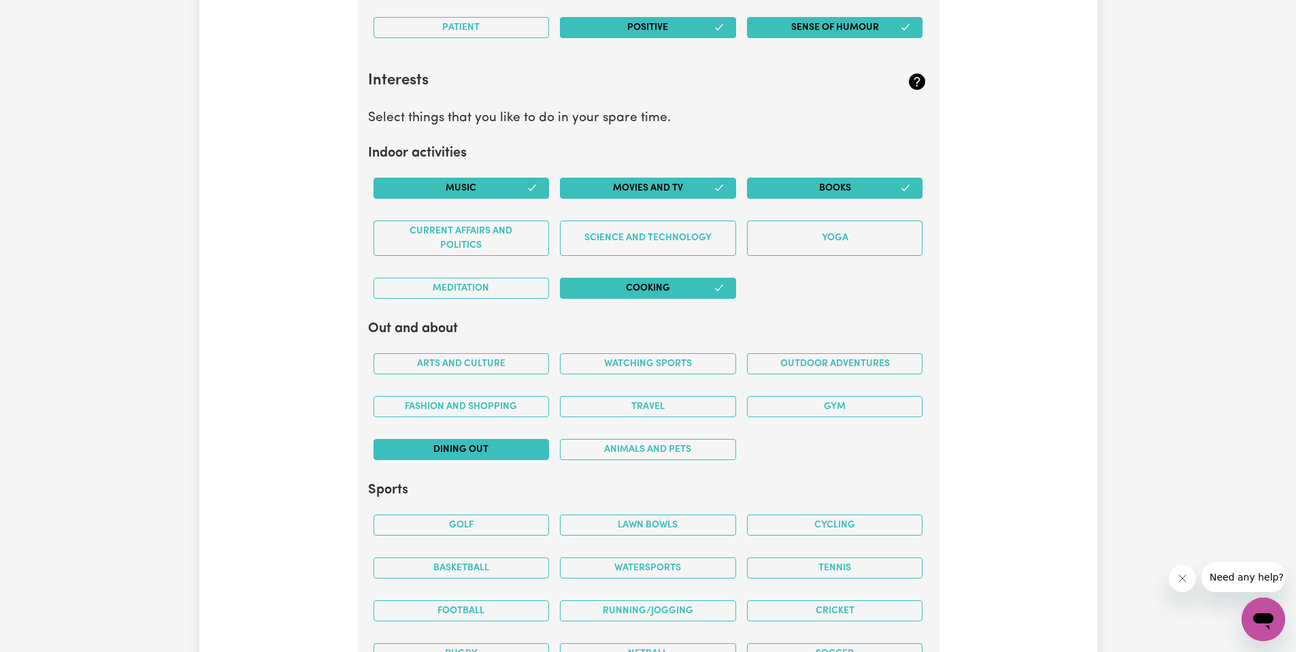
click at [484, 448] on button "Dining out" at bounding box center [462, 449] width 176 height 21
click at [606, 448] on button "Animals and pets" at bounding box center [648, 449] width 176 height 21
click at [505, 407] on button "Fashion and shopping" at bounding box center [462, 406] width 176 height 21
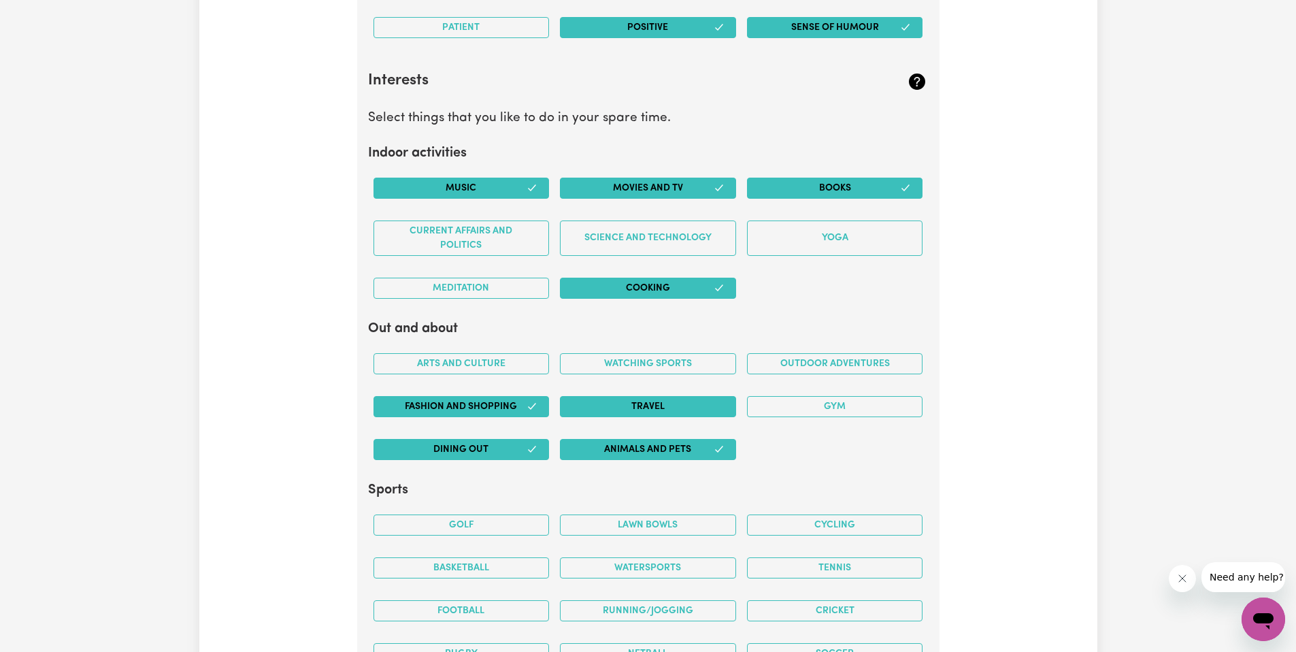
click at [580, 407] on button "Travel" at bounding box center [648, 406] width 176 height 21
click at [622, 375] on div "Watching sports" at bounding box center [648, 363] width 187 height 43
click at [807, 364] on button "Outdoor adventures" at bounding box center [835, 363] width 176 height 21
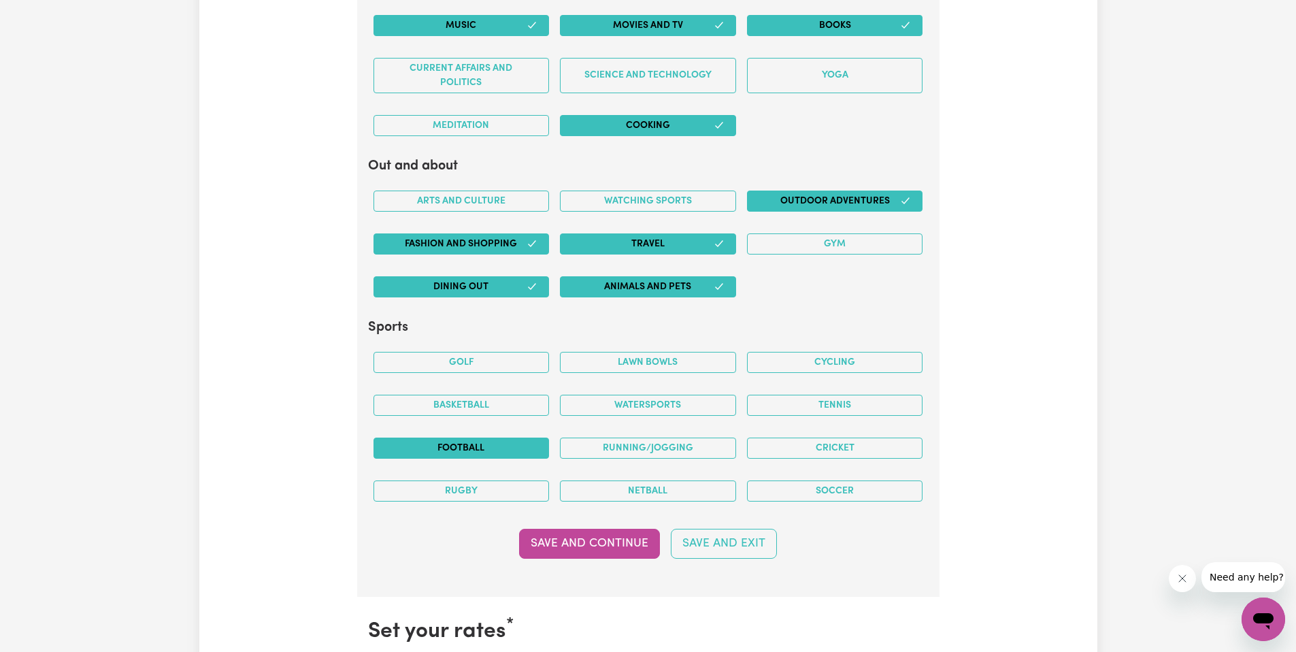
scroll to position [2689, 0]
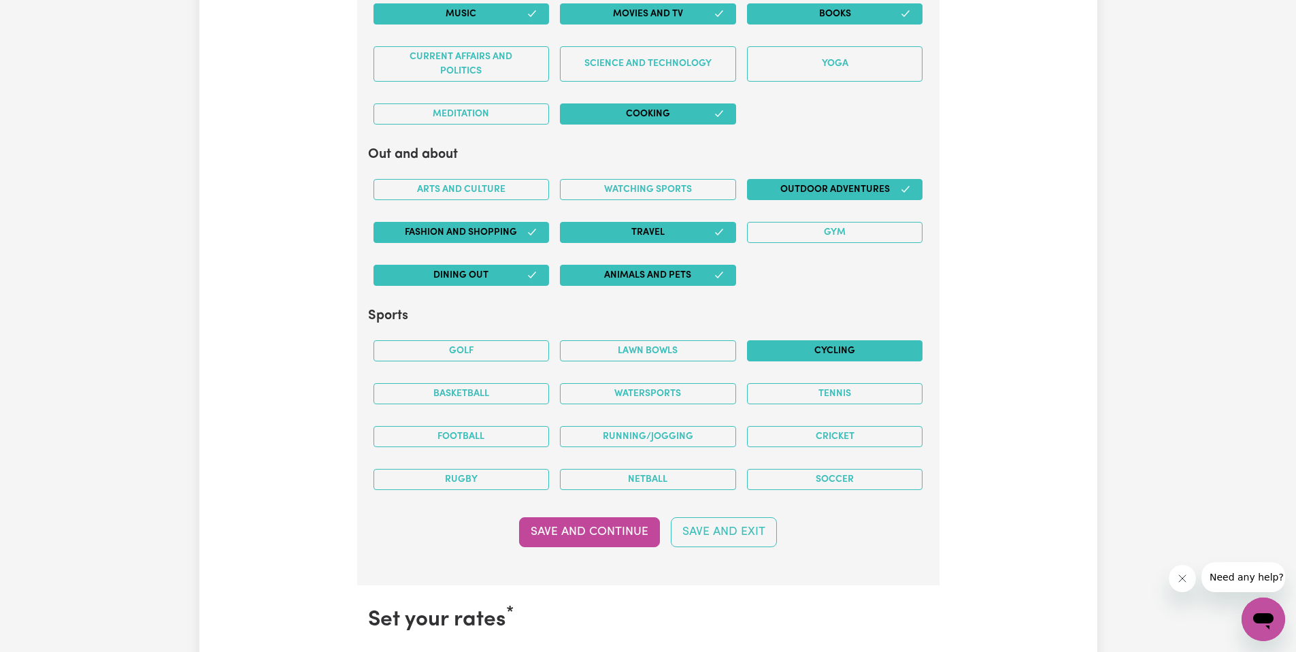
click at [850, 359] on button "Cycling" at bounding box center [835, 350] width 176 height 21
click at [817, 482] on button "Soccer" at bounding box center [835, 479] width 176 height 21
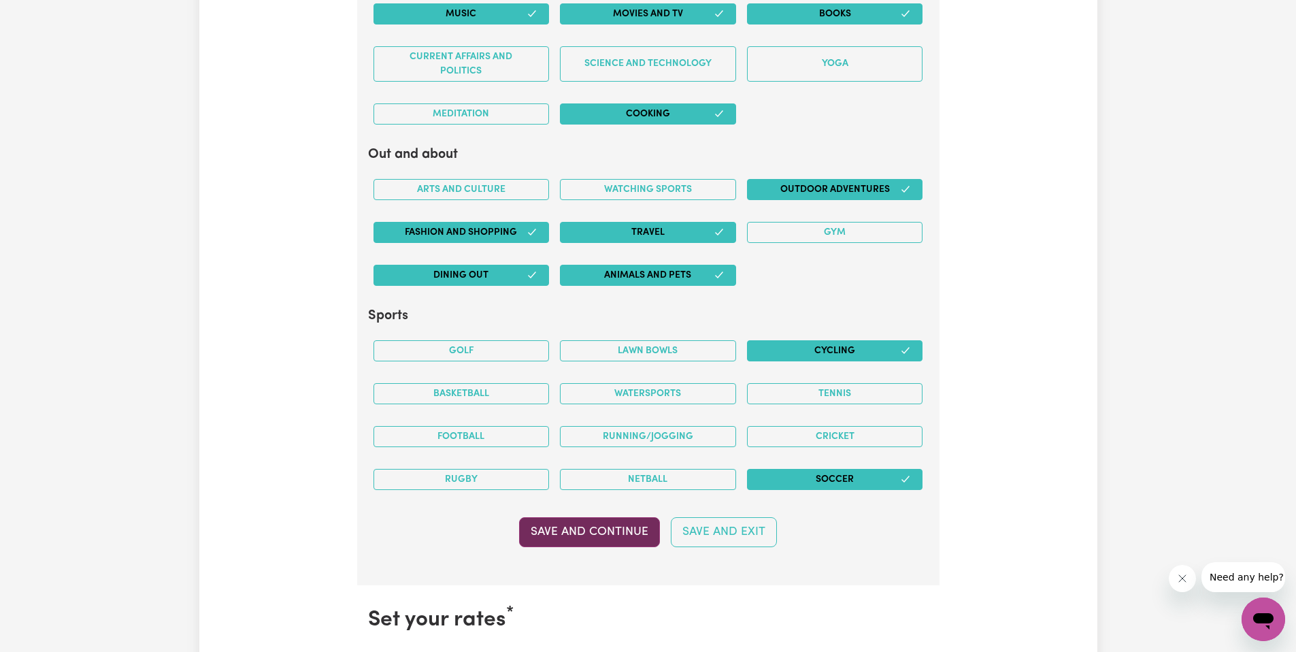
click at [599, 529] on button "Save and Continue" at bounding box center [589, 532] width 141 height 30
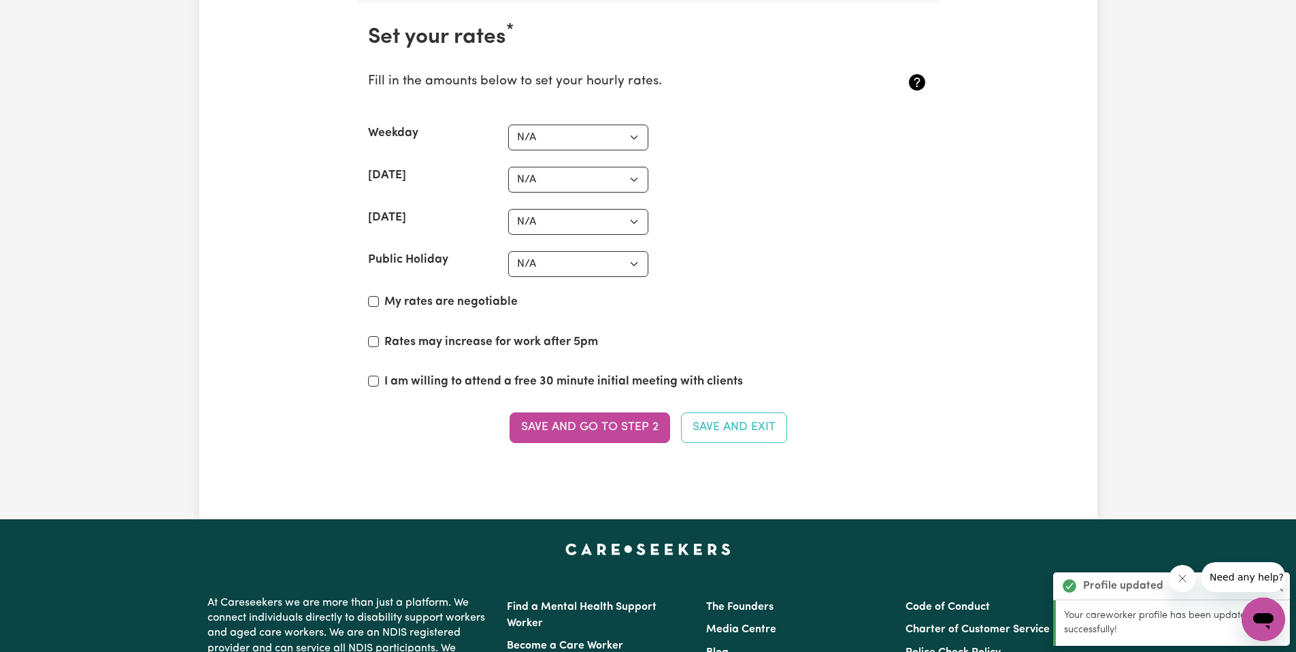
scroll to position [3274, 0]
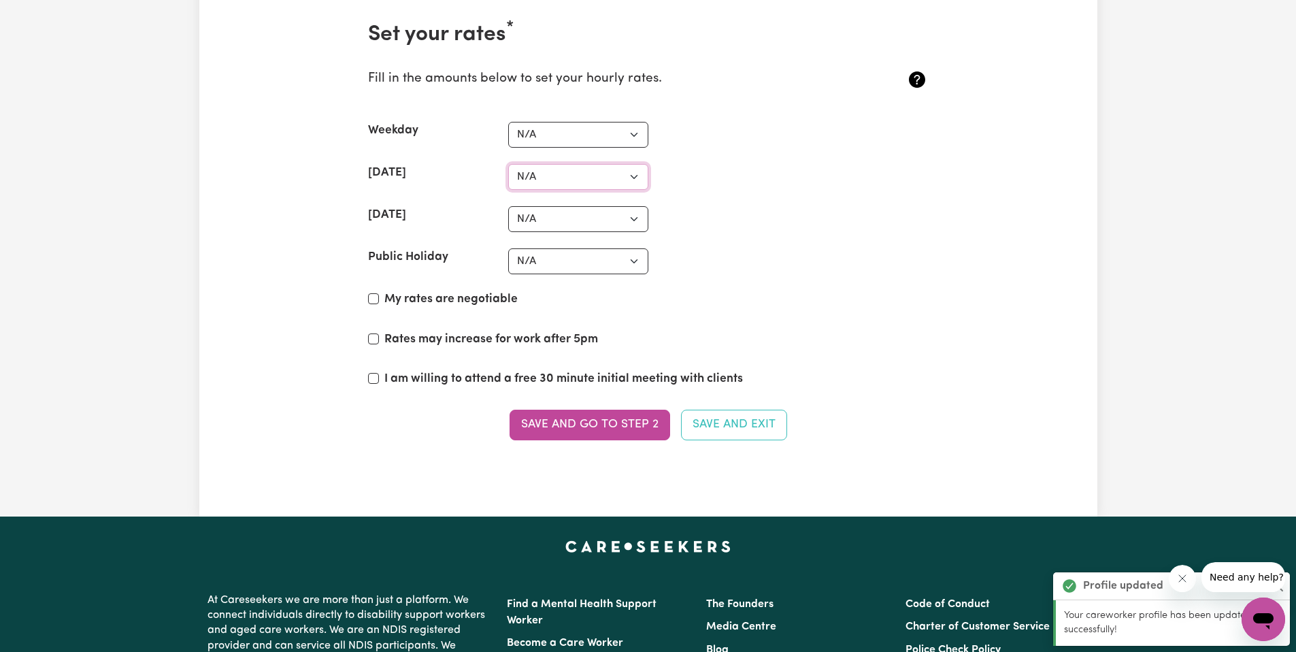
click at [558, 178] on select "N/A $37 $38 $39 $40 $41 $42 $43 $44 $45 $46 $47 $48 $49 $50 $51 $52 $53 $54 $55…" at bounding box center [578, 177] width 140 height 26
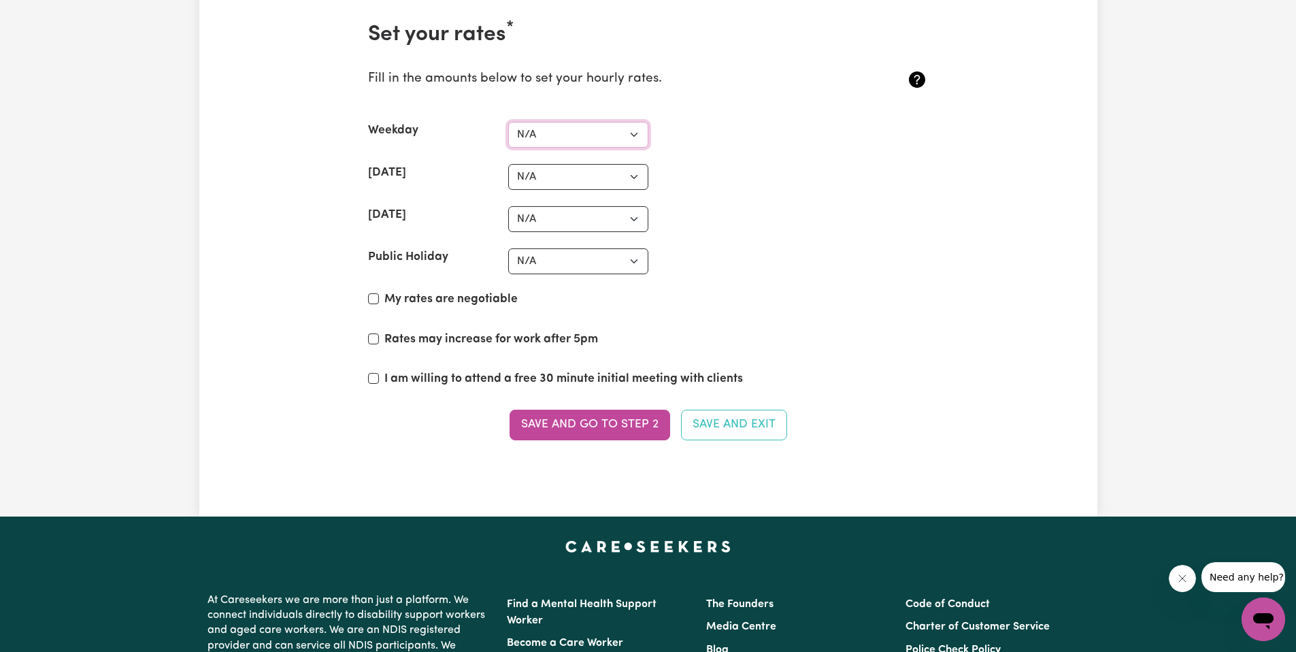
click at [589, 139] on select "N/A $37 $38 $39 $40 $41 $42 $43 $44 $45 $46 $47 $48 $49 $50 $51 $52 $53 $54 $55…" at bounding box center [578, 135] width 140 height 26
select select "40"
click at [508, 122] on select "N/A $37 $38 $39 $40 $41 $42 $43 $44 $45 $46 $47 $48 $49 $50 $51 $52 $53 $54 $55…" at bounding box center [578, 135] width 140 height 26
click at [599, 177] on select "N/A $37 $38 $39 $40 $41 $42 $43 $44 $45 $46 $47 $48 $49 $50 $51 $52 $53 $54 $55…" at bounding box center [578, 177] width 140 height 26
select select "50"
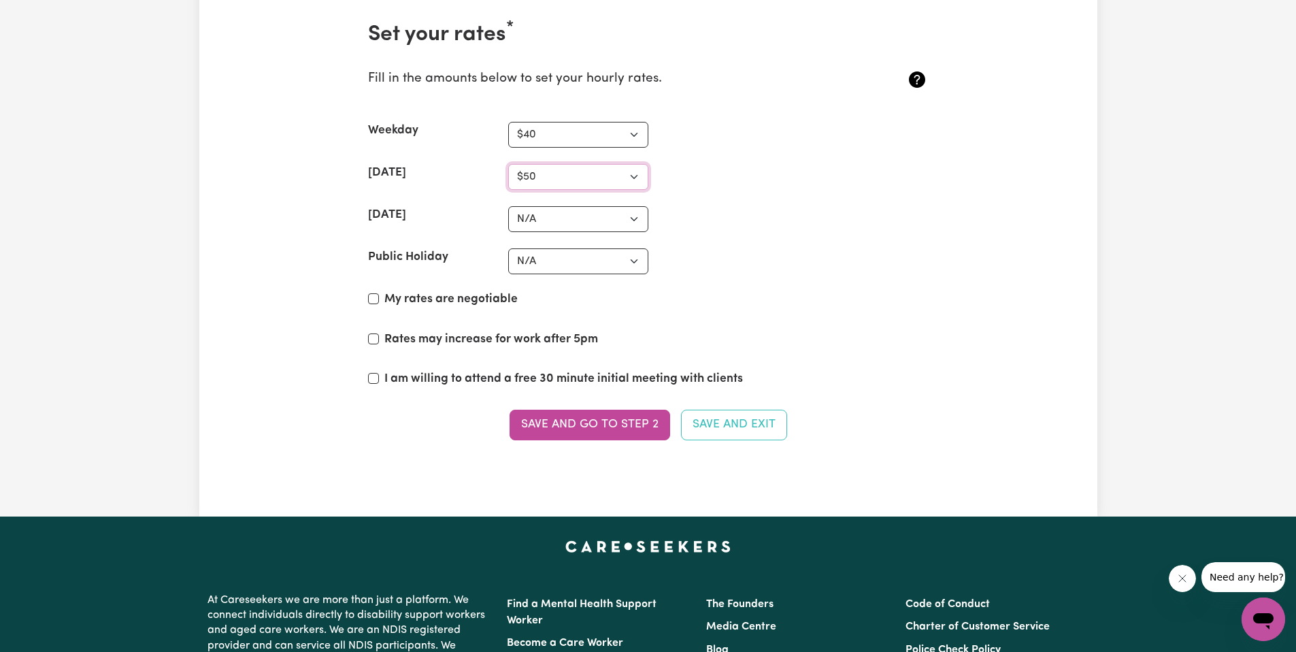
click at [508, 164] on select "N/A $37 $38 $39 $40 $41 $42 $43 $44 $45 $46 $47 $48 $49 $50 $51 $52 $53 $54 $55…" at bounding box center [578, 177] width 140 height 26
click at [554, 176] on select "N/A $37 $38 $39 $40 $41 $42 $43 $44 $45 $46 $47 $48 $49 $50 $51 $52 $53 $54 $55…" at bounding box center [578, 177] width 140 height 26
click at [589, 261] on select "N/A $37 $38 $39 $40 $41 $42 $43 $44 $45 $46 $47 $48 $49 $50 $51 $52 $53 $54 $55…" at bounding box center [578, 261] width 140 height 26
click at [605, 223] on select "N/A $37 $38 $39 $40 $41 $42 $43 $44 $45 $46 $47 $48 $49 $50 $51 $52 $53 $54 $55…" at bounding box center [578, 219] width 140 height 26
select select "55"
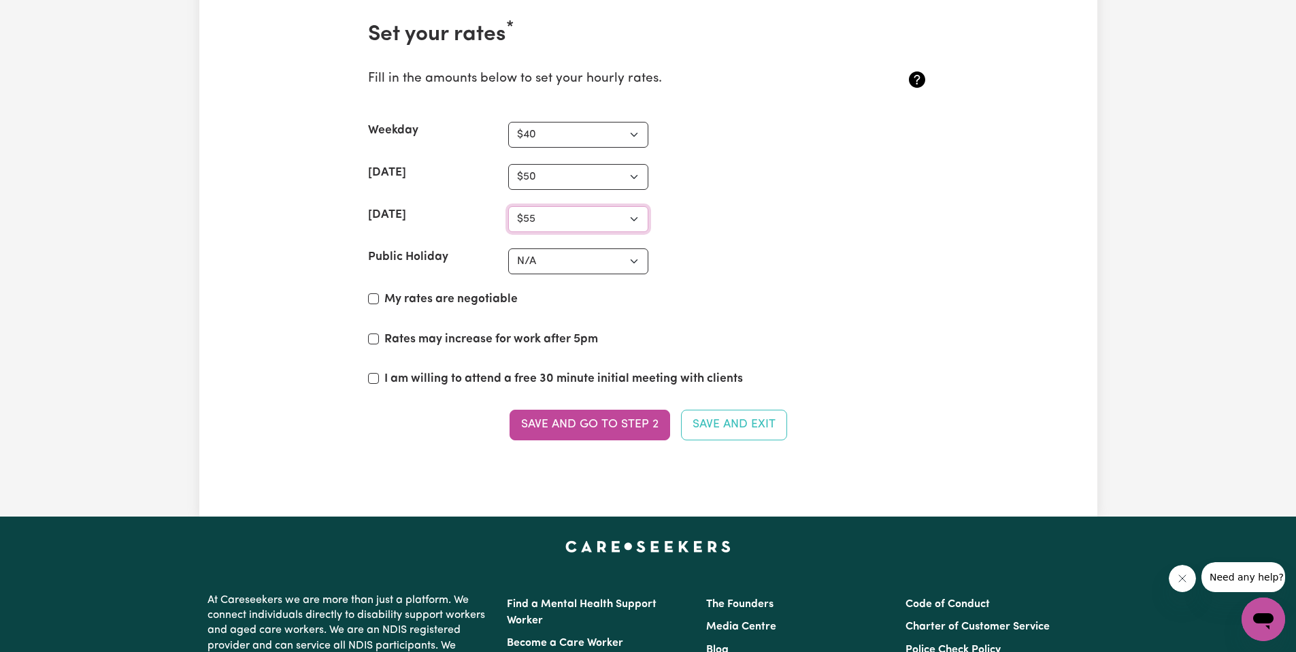
click at [508, 206] on select "N/A $37 $38 $39 $40 $41 $42 $43 $44 $45 $46 $47 $48 $49 $50 $51 $52 $53 $54 $55…" at bounding box center [578, 219] width 140 height 26
click at [562, 263] on select "N/A $37 $38 $39 $40 $41 $42 $43 $44 $45 $46 $47 $48 $49 $50 $51 $52 $53 $54 $55…" at bounding box center [578, 261] width 140 height 26
select select "80"
click at [508, 248] on select "N/A $37 $38 $39 $40 $41 $42 $43 $44 $45 $46 $47 $48 $49 $50 $51 $52 $53 $54 $55…" at bounding box center [578, 261] width 140 height 26
click at [401, 301] on label "My rates are negotiable" at bounding box center [450, 300] width 133 height 18
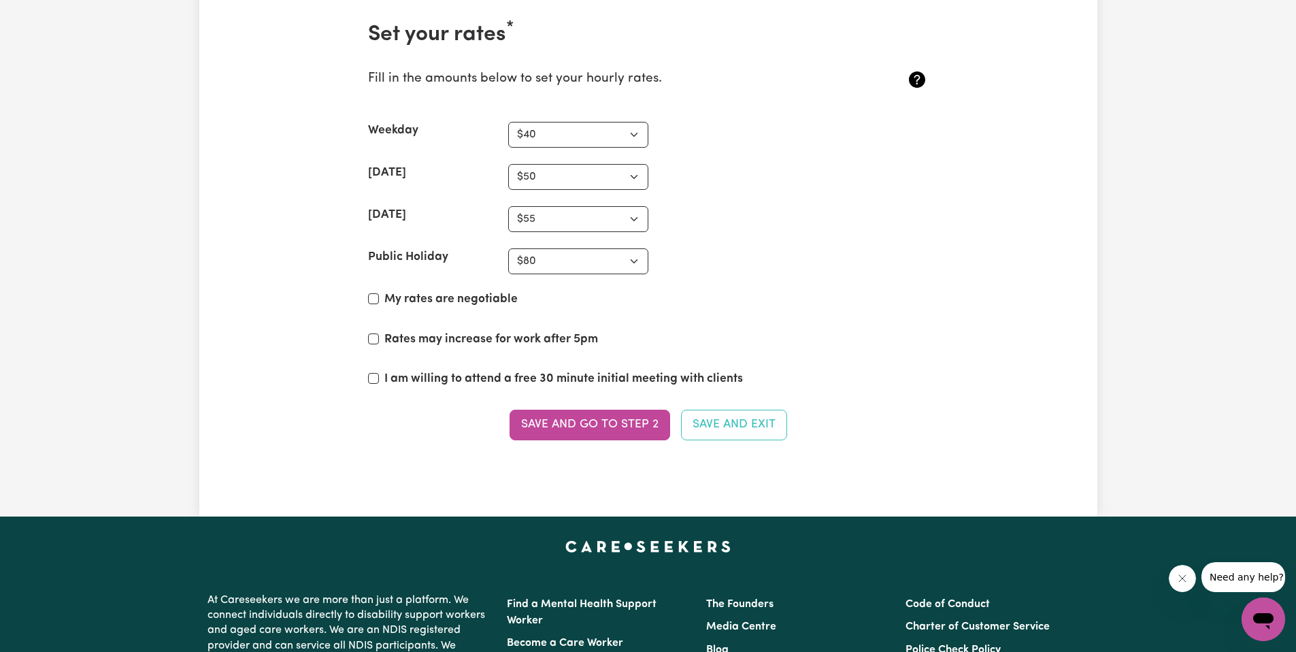
click at [379, 301] on input "My rates are negotiable" at bounding box center [373, 298] width 11 height 11
checkbox input "true"
click at [451, 337] on label "Rates may increase for work after 5pm" at bounding box center [491, 340] width 214 height 18
click at [379, 337] on input "Rates may increase for work after 5pm" at bounding box center [373, 338] width 11 height 11
checkbox input "true"
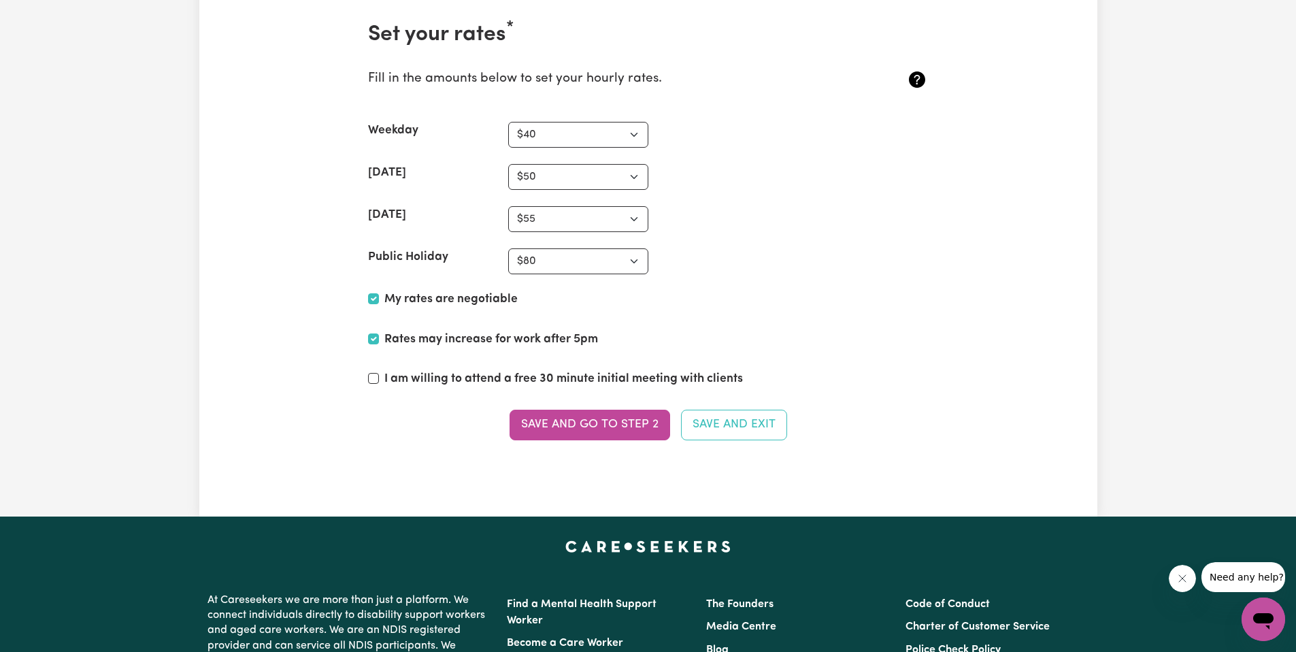
click at [402, 377] on label "I am willing to attend a free 30 minute initial meeting with clients" at bounding box center [563, 379] width 359 height 18
click at [379, 377] on input "I am willing to attend a free 30 minute initial meeting with clients" at bounding box center [373, 378] width 11 height 11
checkbox input "true"
click at [597, 431] on button "Save and go to Step 2" at bounding box center [590, 425] width 161 height 30
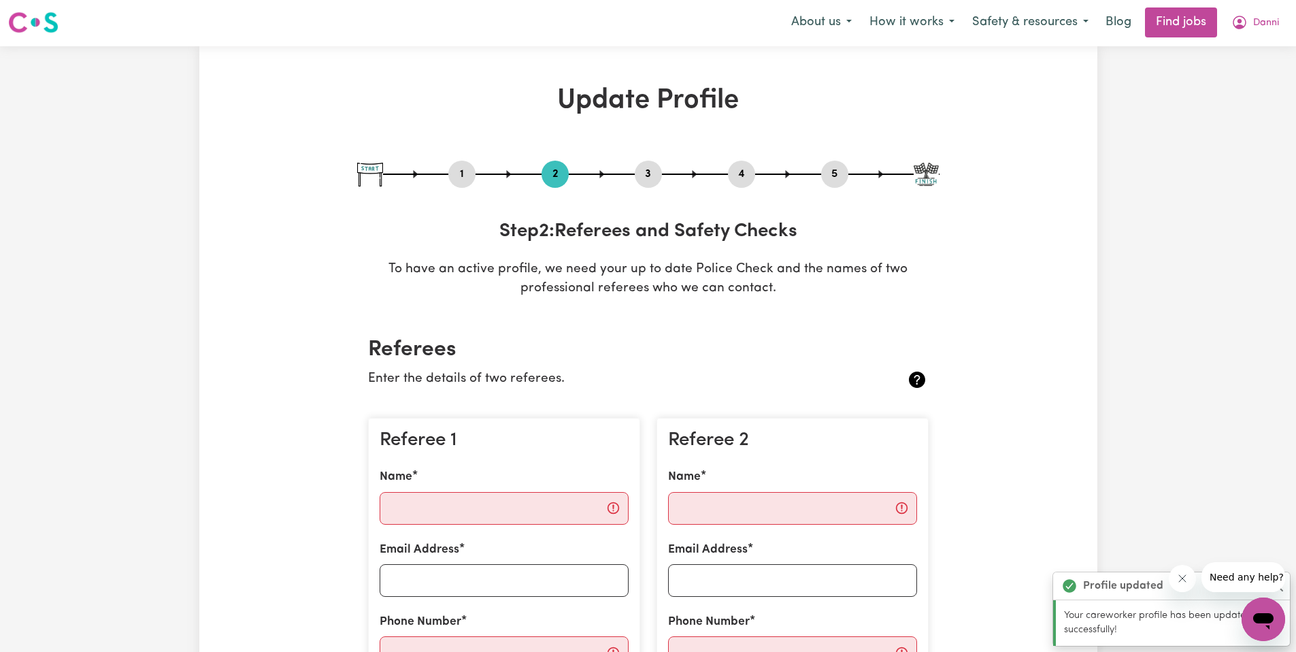
scroll to position [0, 0]
click at [452, 511] on input "Name" at bounding box center [504, 509] width 249 height 33
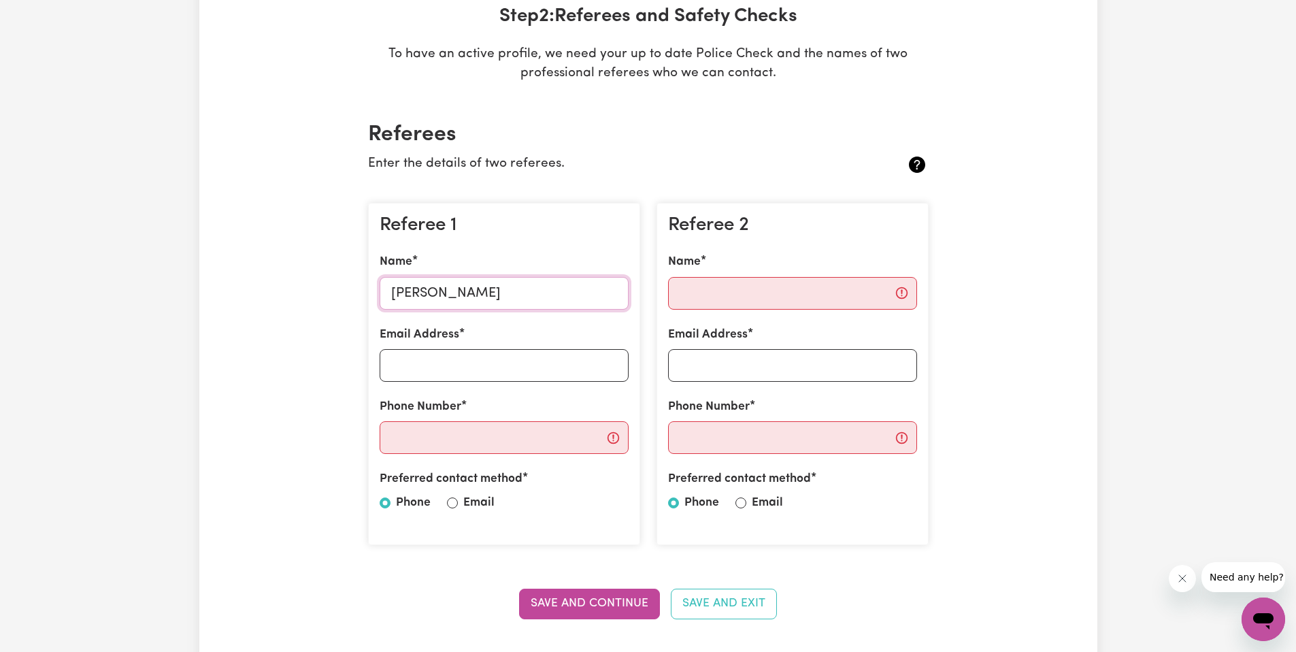
scroll to position [219, 0]
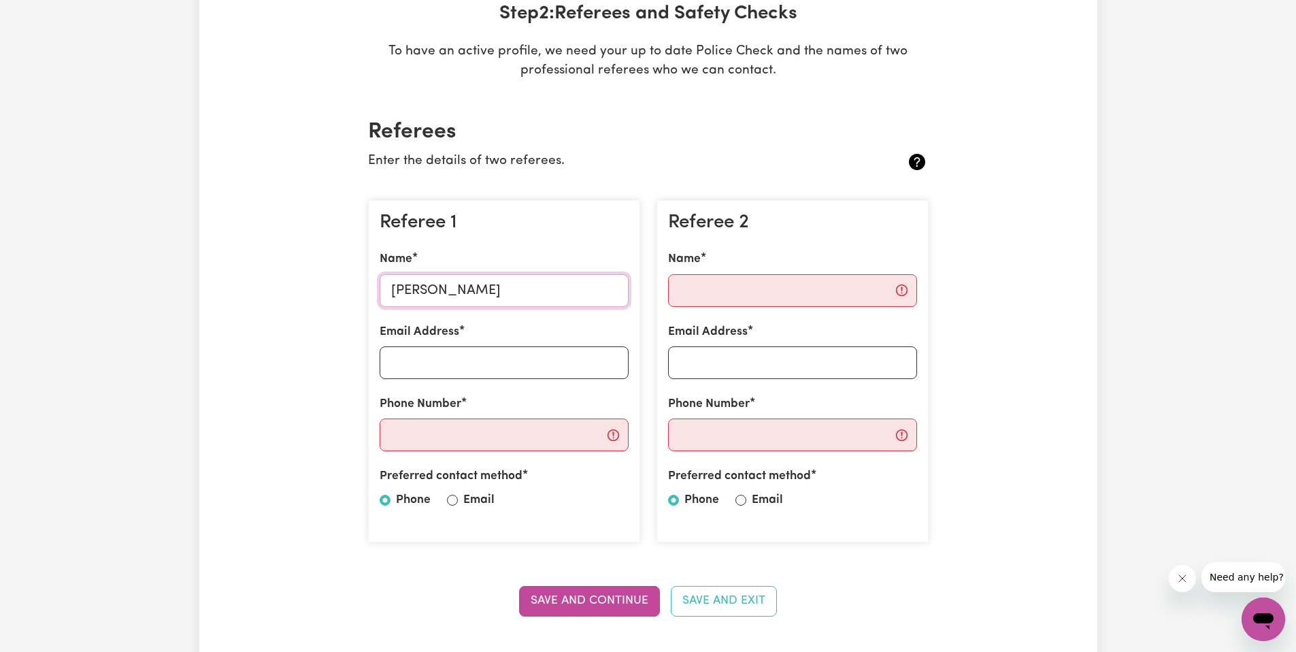
type input "Ashleigh Beven"
click at [479, 361] on input "Email Address" at bounding box center [504, 362] width 249 height 33
click at [427, 406] on label "Phone Number" at bounding box center [421, 404] width 82 height 18
click at [427, 418] on input "Phone Number" at bounding box center [504, 434] width 249 height 33
type input "0447111014"
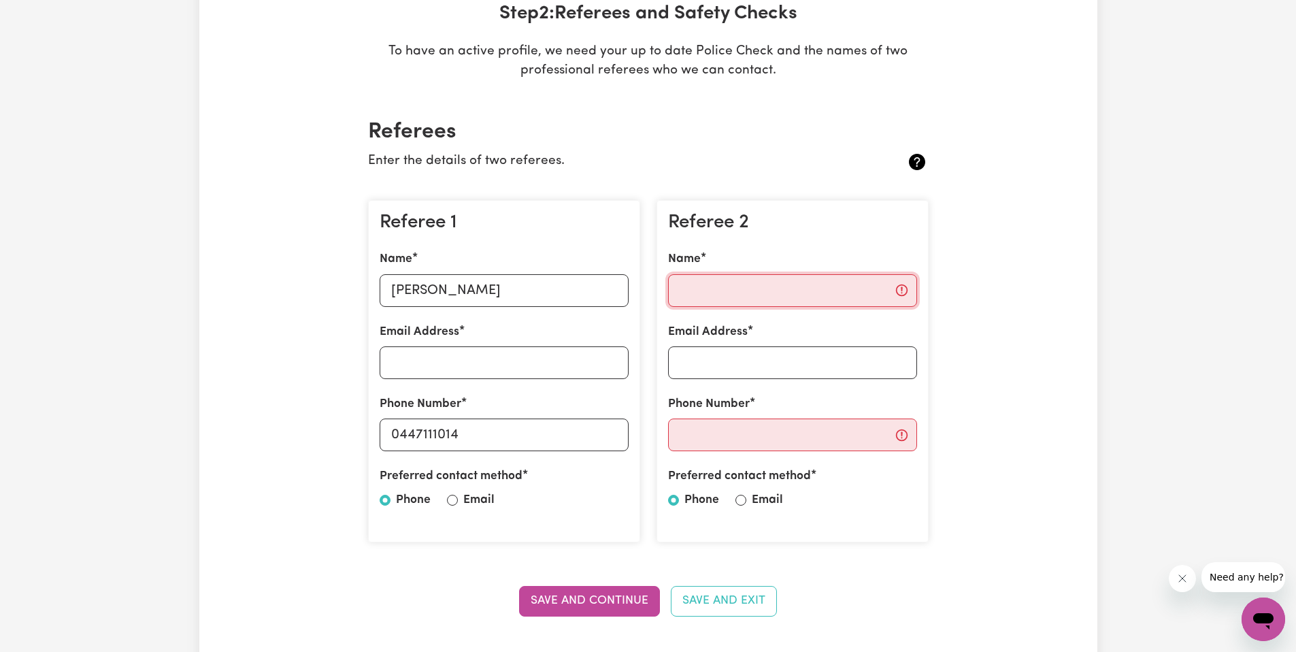
click at [837, 284] on input "Name" at bounding box center [792, 290] width 249 height 33
type input "Jonathon Williams"
click at [817, 446] on input "Phone Number" at bounding box center [792, 434] width 249 height 33
click at [763, 426] on input "Phone Number" at bounding box center [792, 434] width 249 height 33
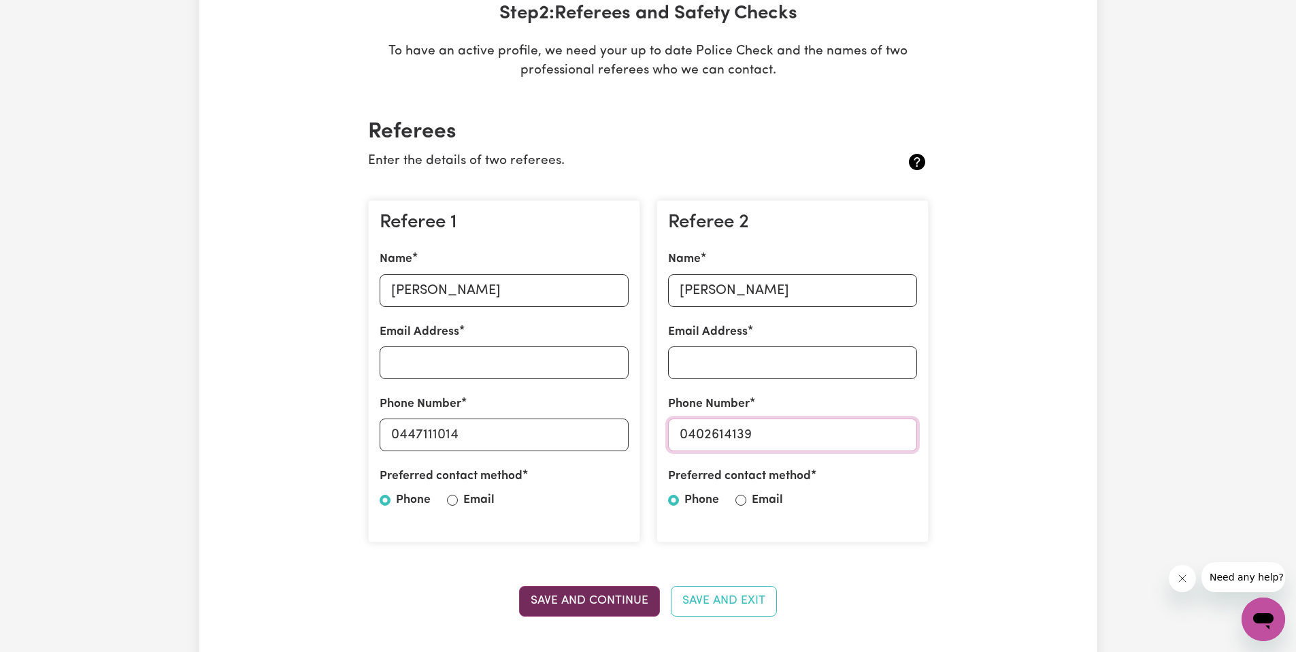
type input "0402614139"
click at [570, 604] on button "Save and Continue" at bounding box center [589, 601] width 141 height 30
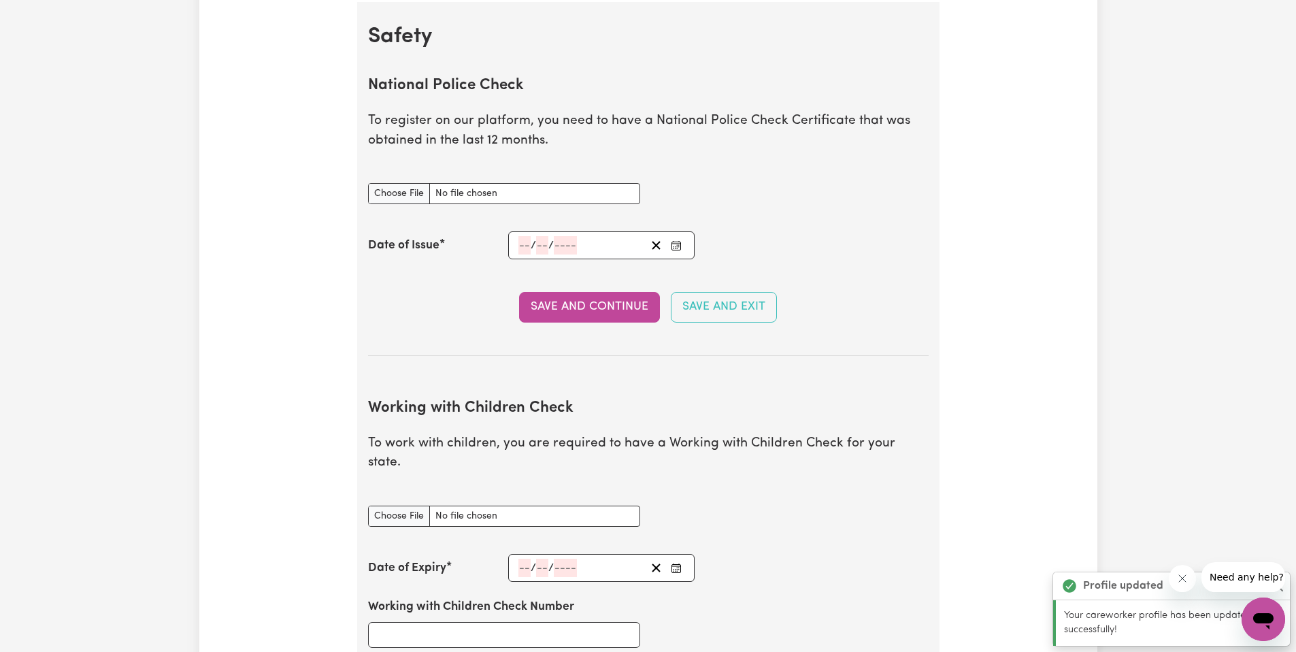
scroll to position [874, 0]
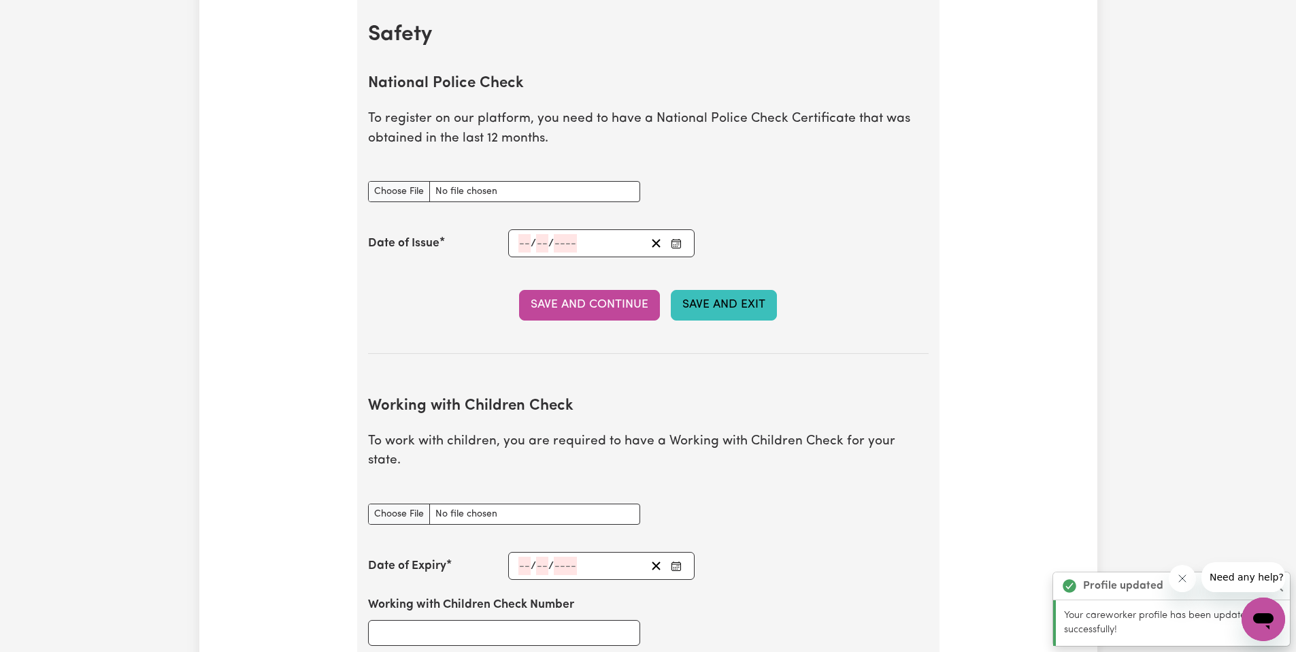
click at [742, 296] on button "Save and Exit" at bounding box center [724, 305] width 106 height 30
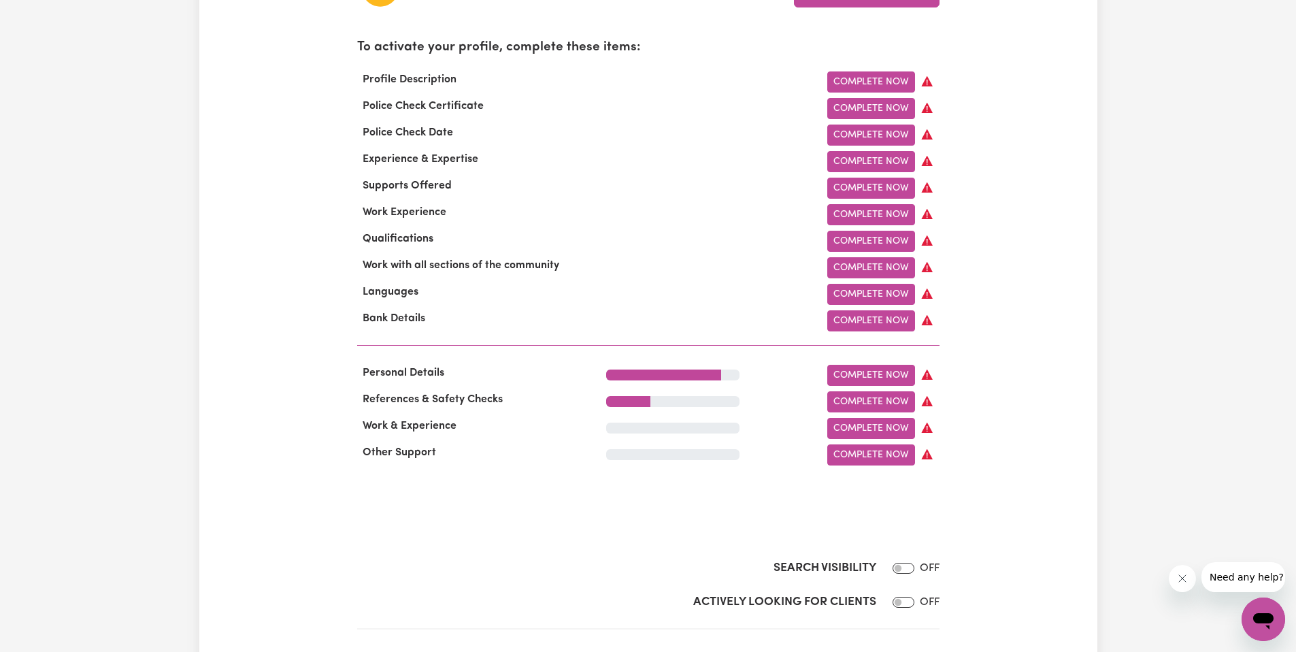
scroll to position [504, 0]
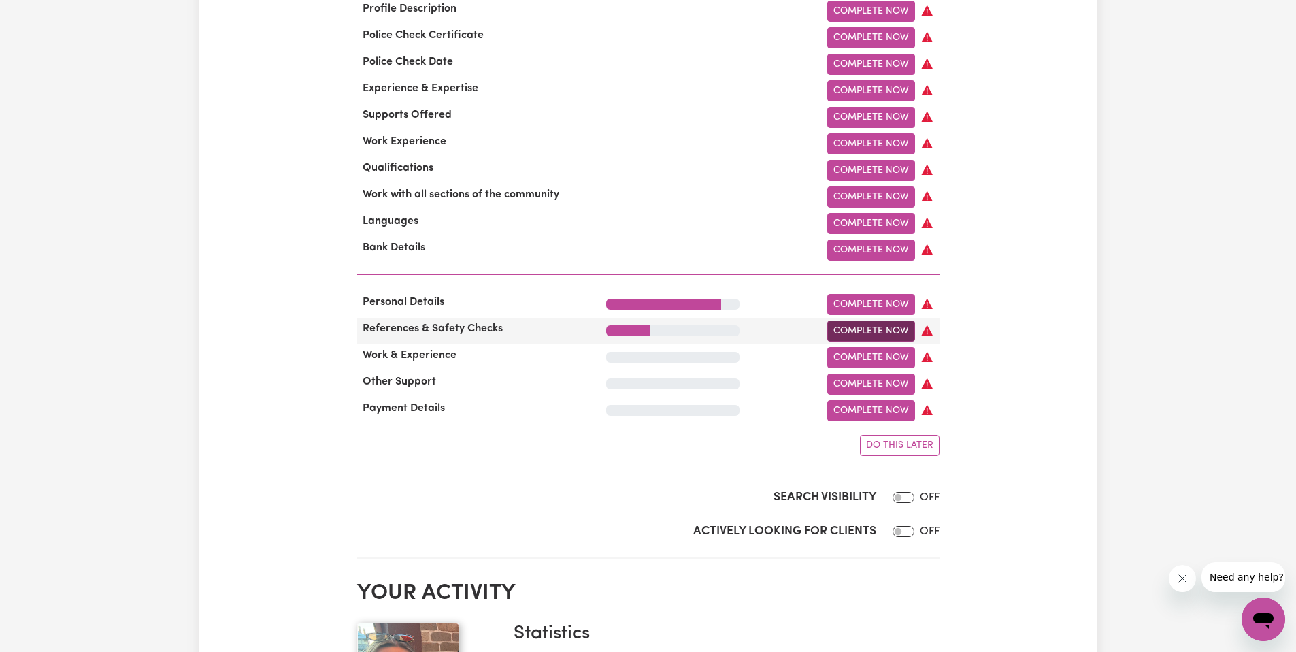
click at [842, 327] on link "Complete Now" at bounding box center [871, 330] width 88 height 21
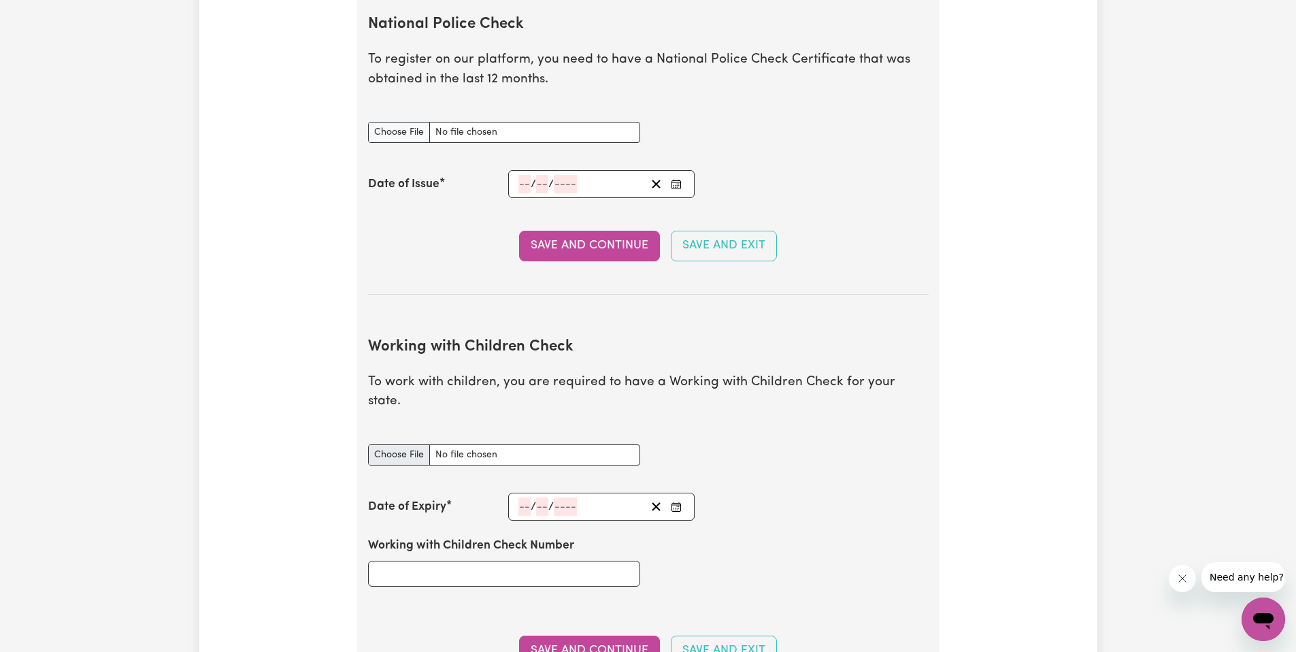
scroll to position [936, 0]
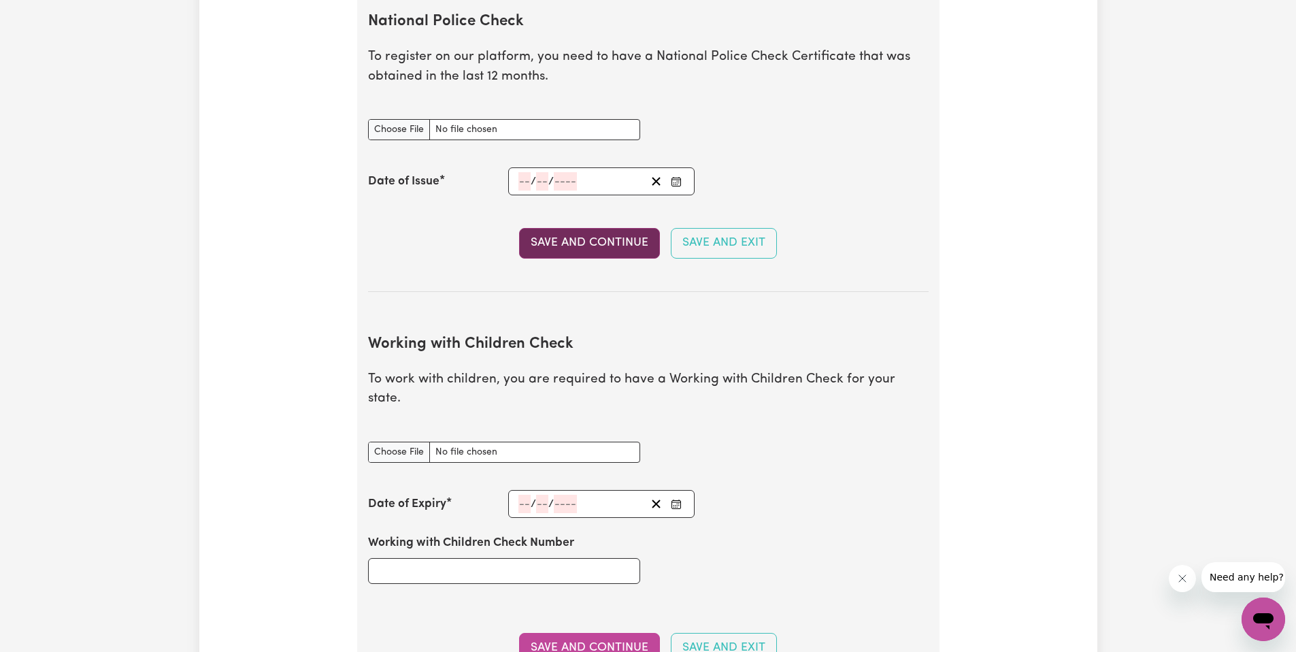
click at [601, 254] on button "Save and Continue" at bounding box center [589, 243] width 141 height 30
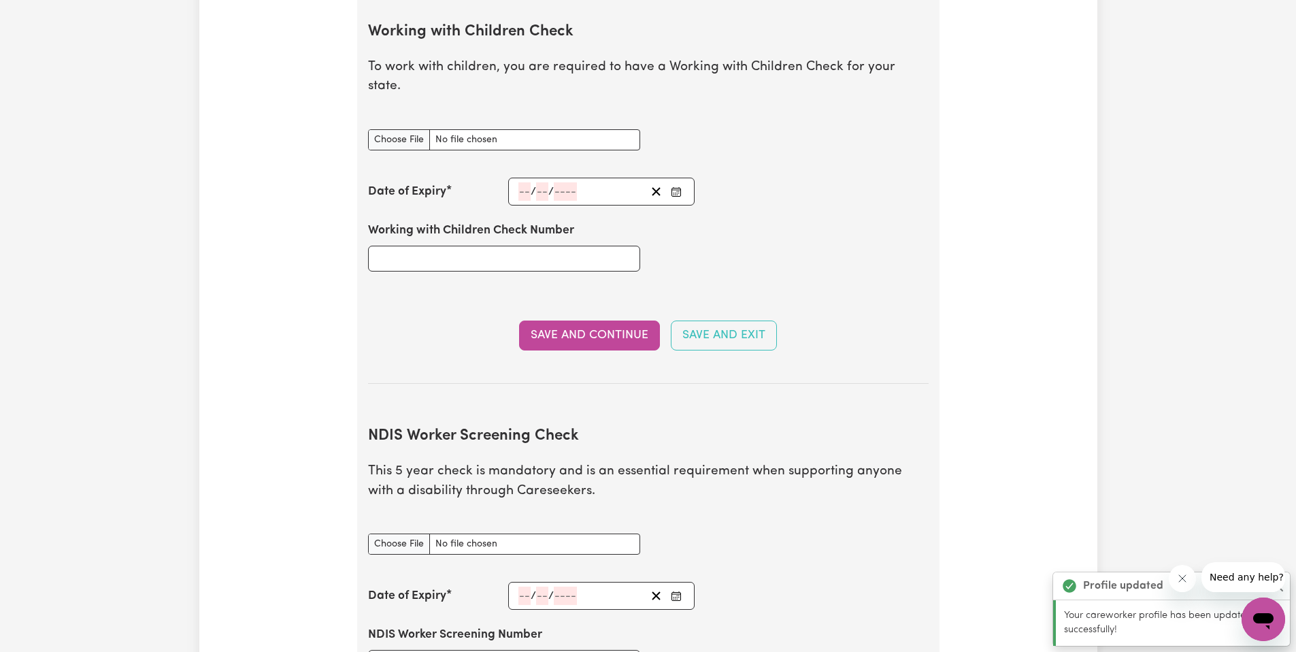
scroll to position [1249, 0]
click at [459, 128] on input "Working with Children Check document" at bounding box center [504, 138] width 272 height 21
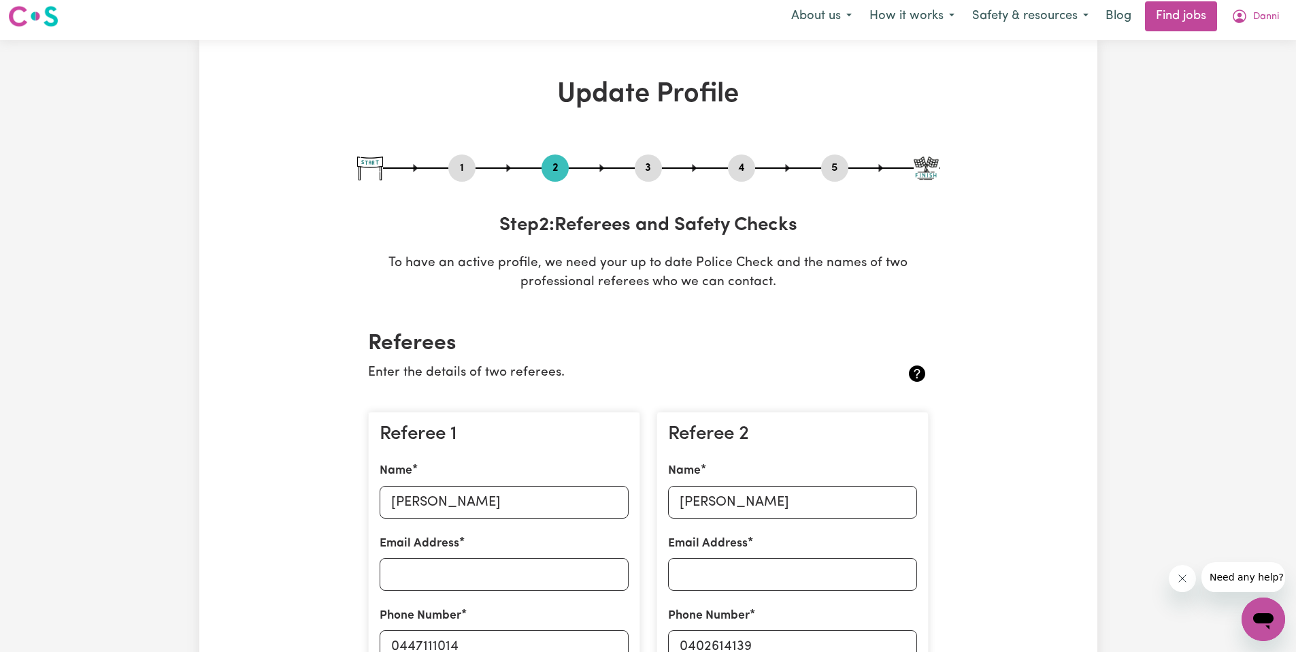
scroll to position [0, 0]
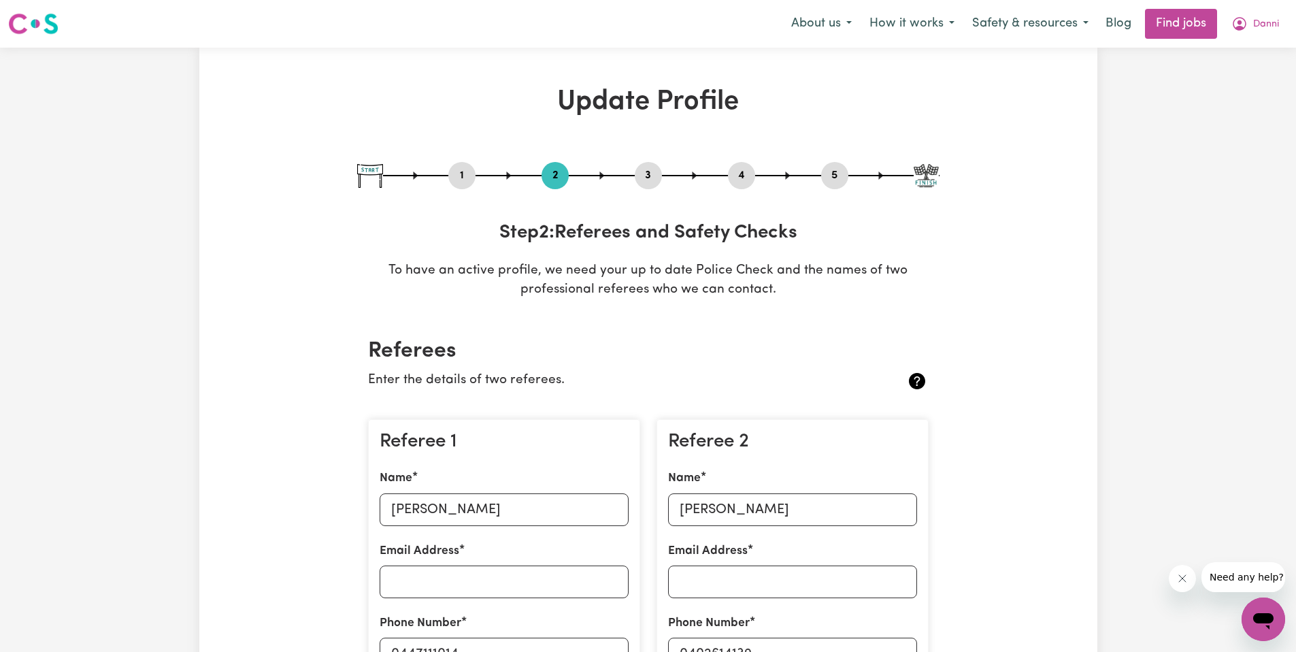
click at [655, 176] on button "3" at bounding box center [648, 176] width 27 height 18
select select "Certificate III (Individual Support)"
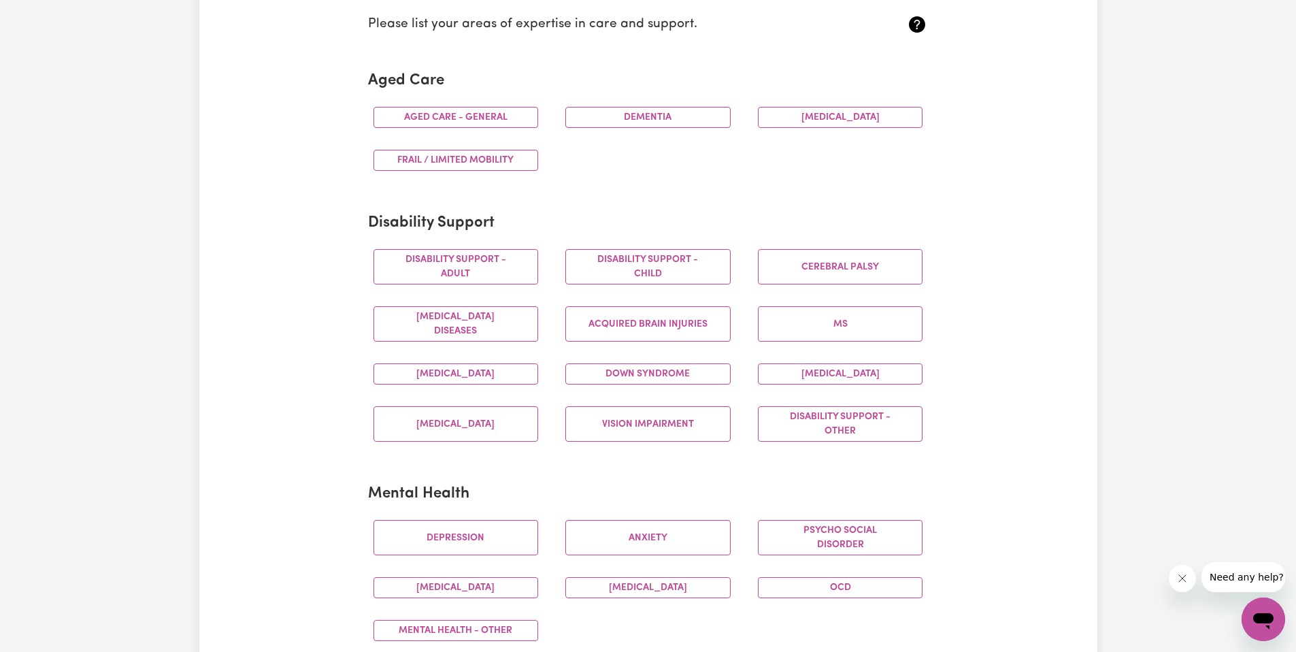
scroll to position [372, 0]
click at [509, 376] on button "Autism" at bounding box center [456, 373] width 165 height 21
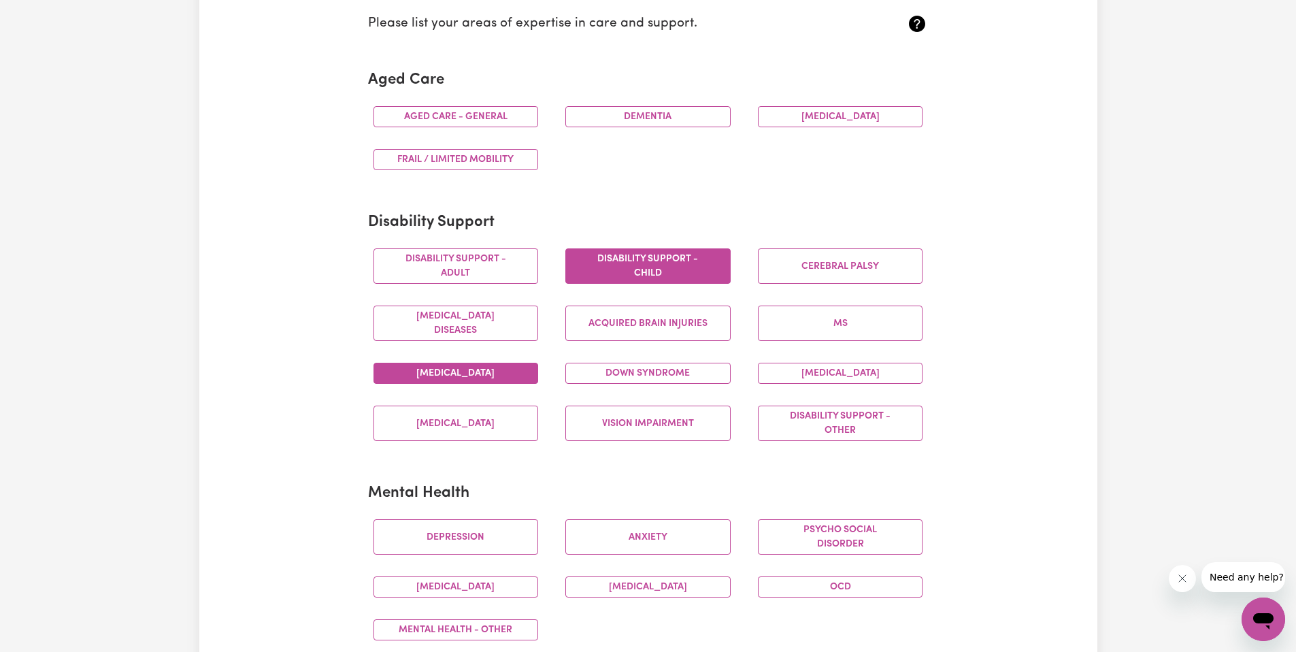
click at [611, 275] on button "Disability support - Child" at bounding box center [647, 265] width 165 height 35
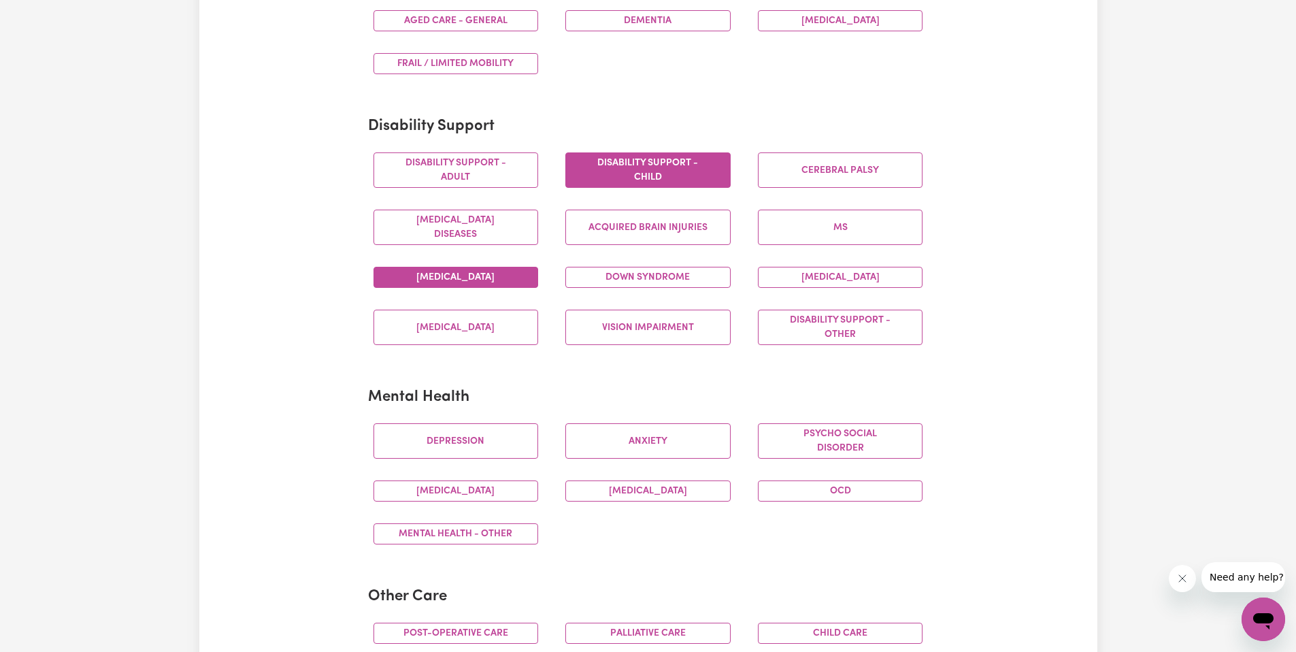
scroll to position [538, 0]
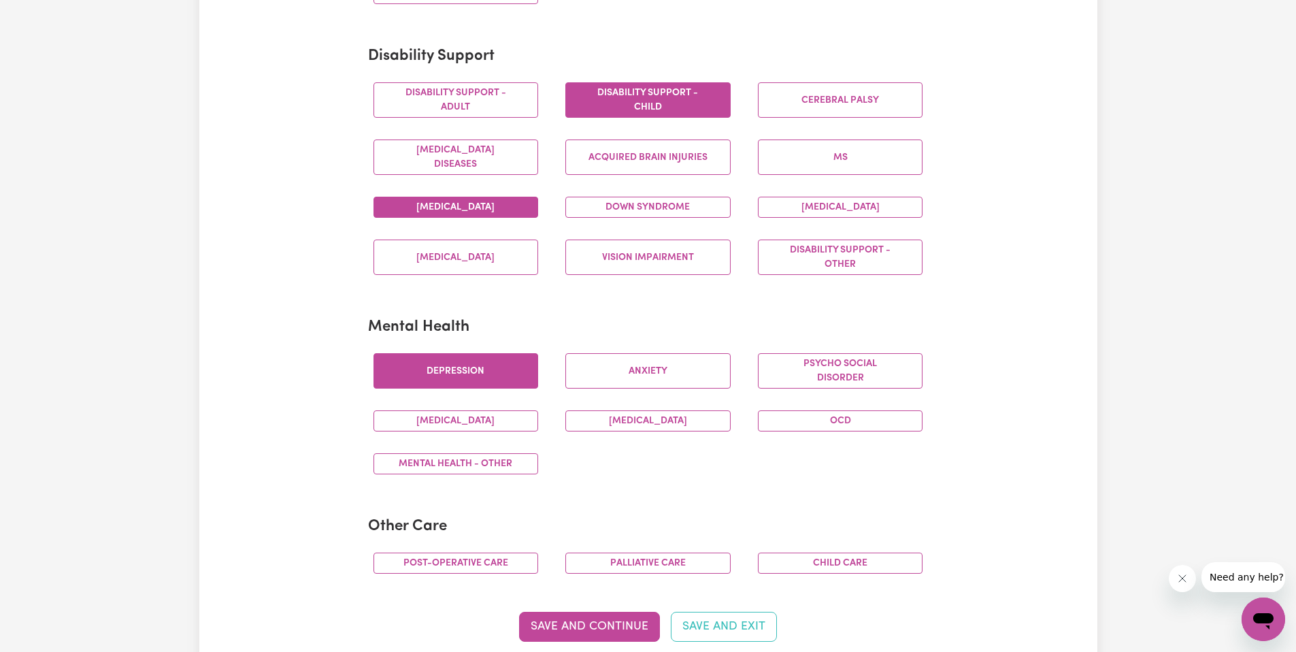
click at [451, 365] on button "Depression" at bounding box center [456, 370] width 165 height 35
click at [610, 374] on button "Anxiety" at bounding box center [647, 370] width 165 height 35
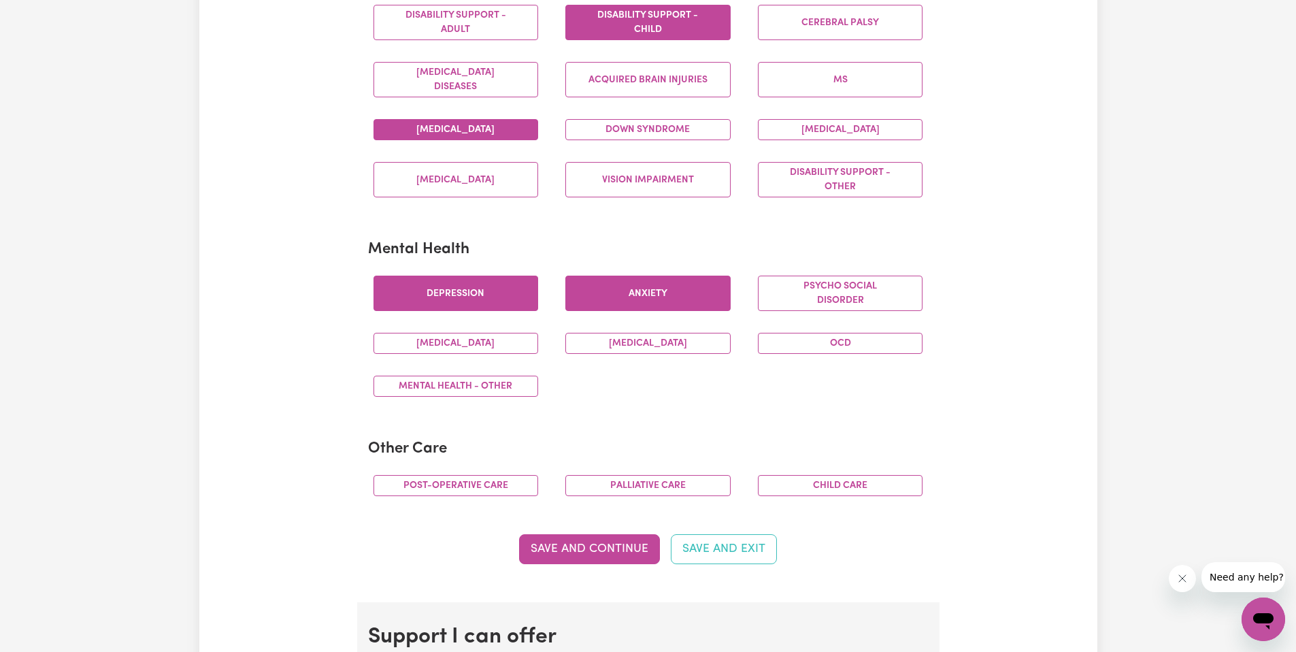
scroll to position [632, 0]
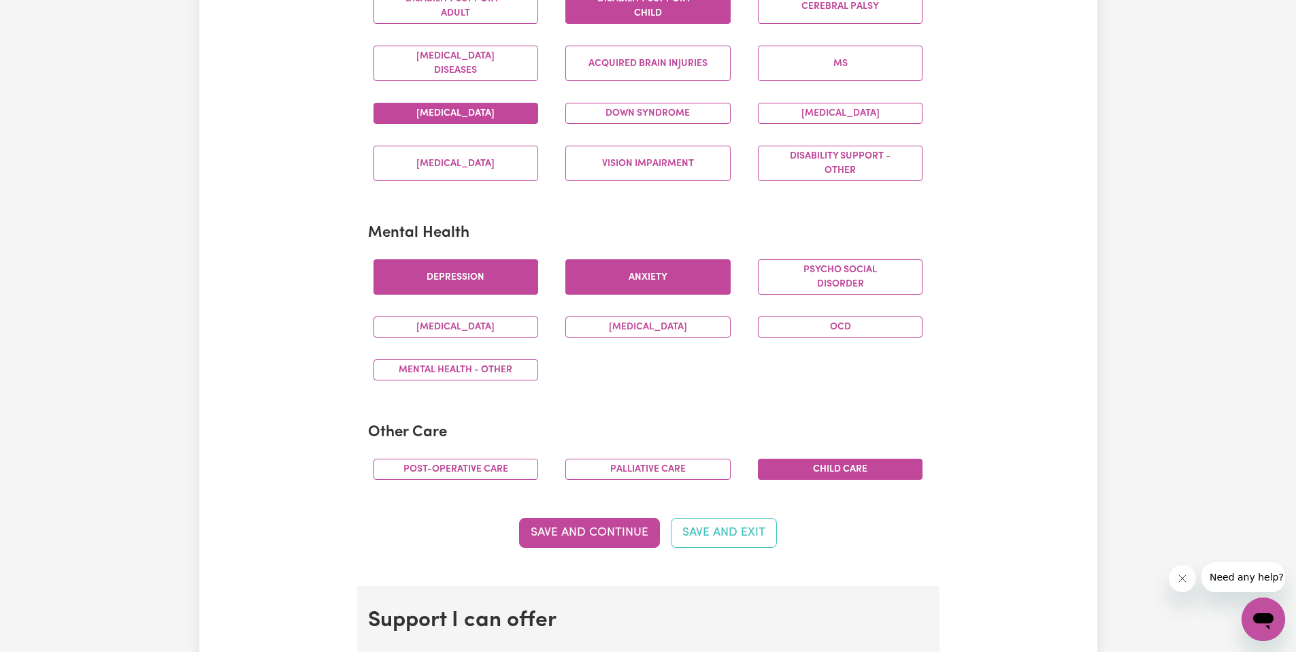
click at [827, 473] on button "Child care" at bounding box center [840, 469] width 165 height 21
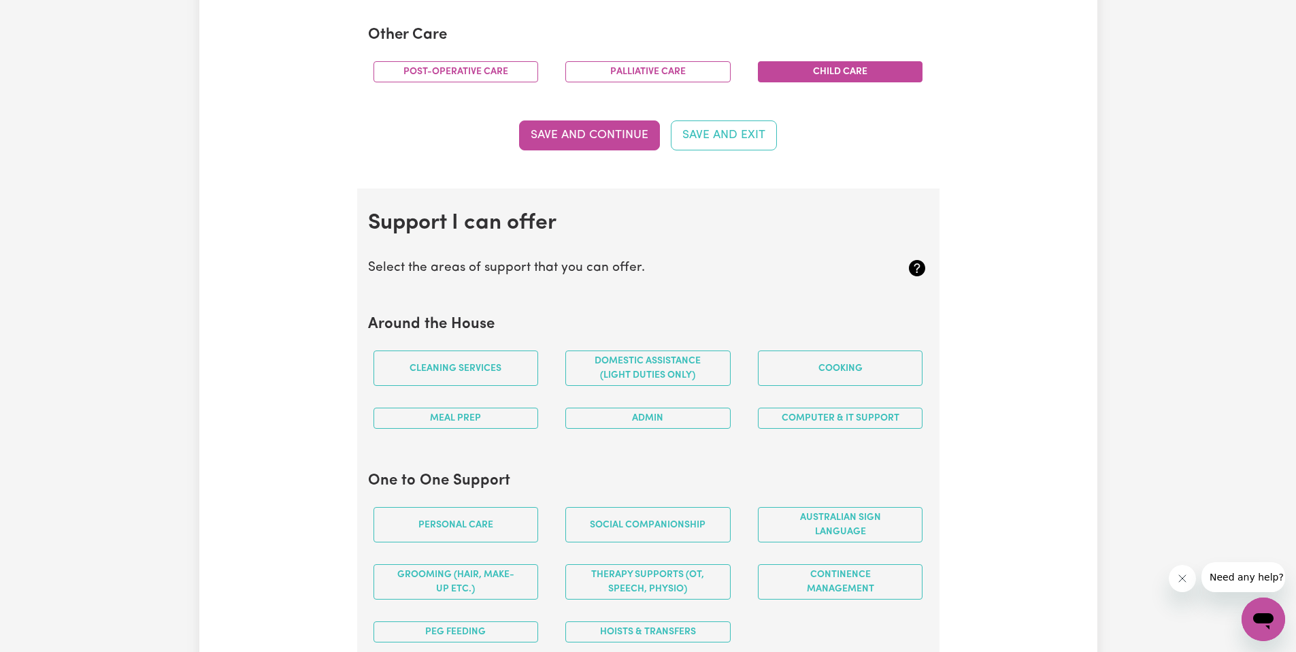
scroll to position [1039, 0]
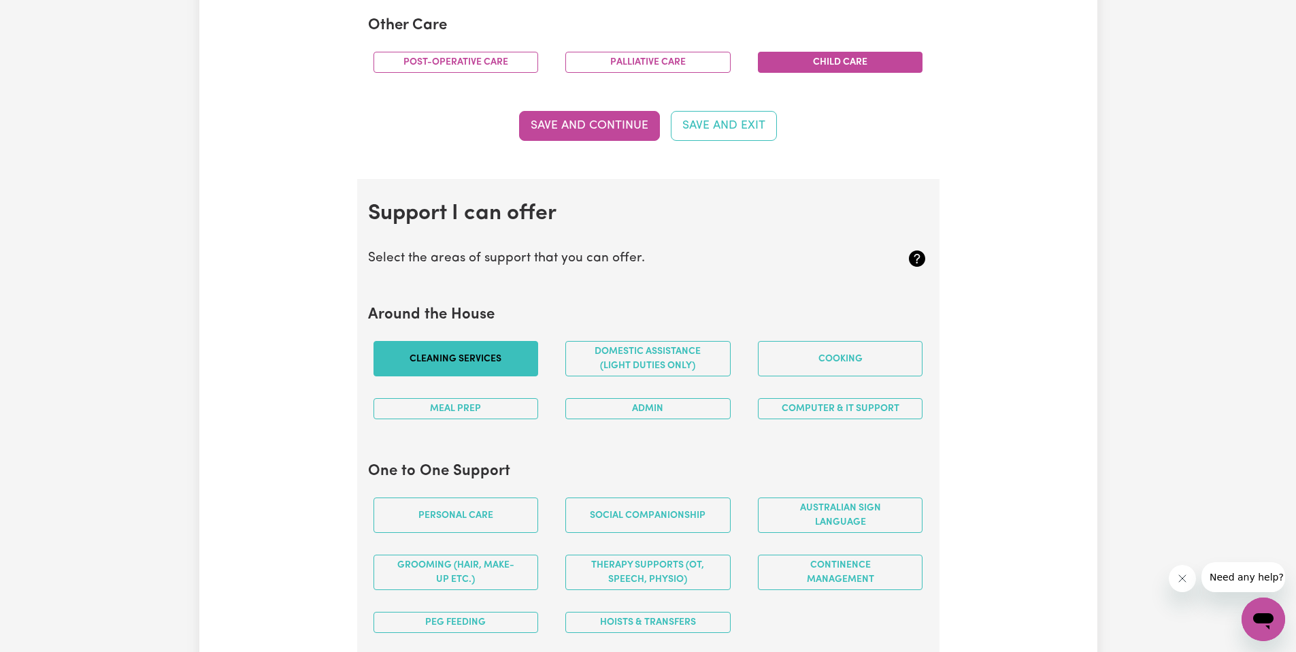
click at [396, 363] on button "Cleaning services" at bounding box center [456, 358] width 165 height 35
click at [867, 354] on button "Cooking" at bounding box center [840, 358] width 165 height 35
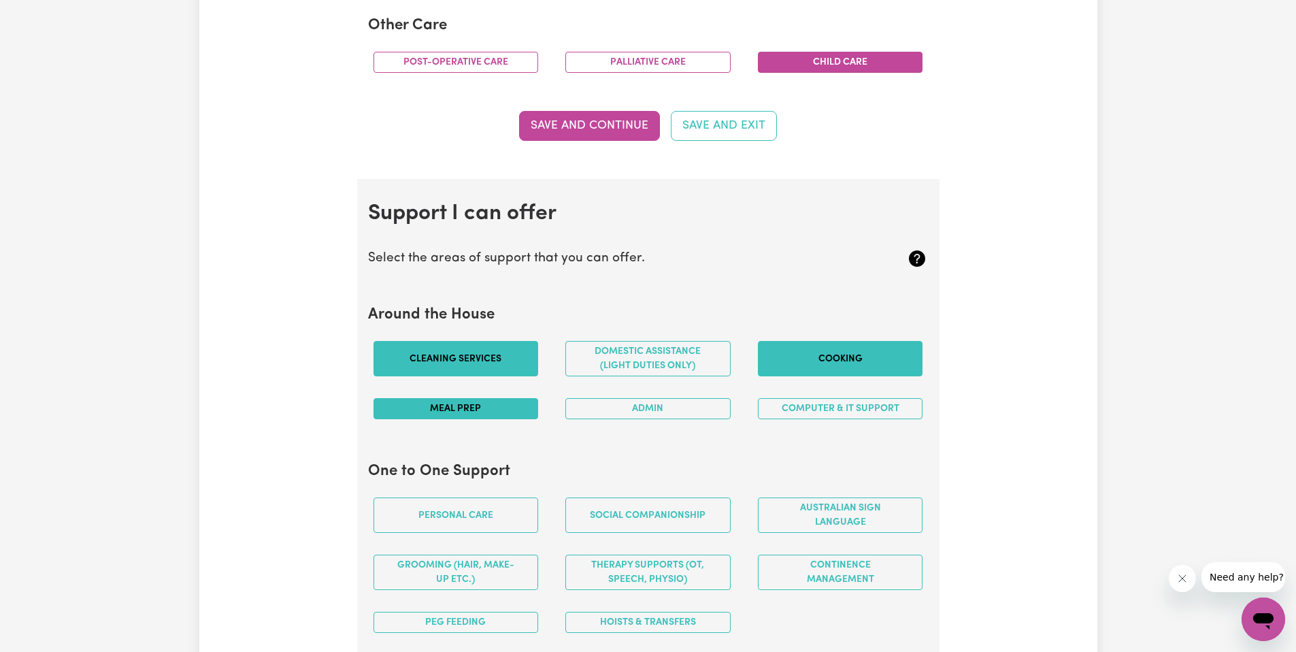
click at [510, 408] on button "Meal prep" at bounding box center [456, 408] width 165 height 21
click at [629, 401] on button "Admin" at bounding box center [647, 408] width 165 height 21
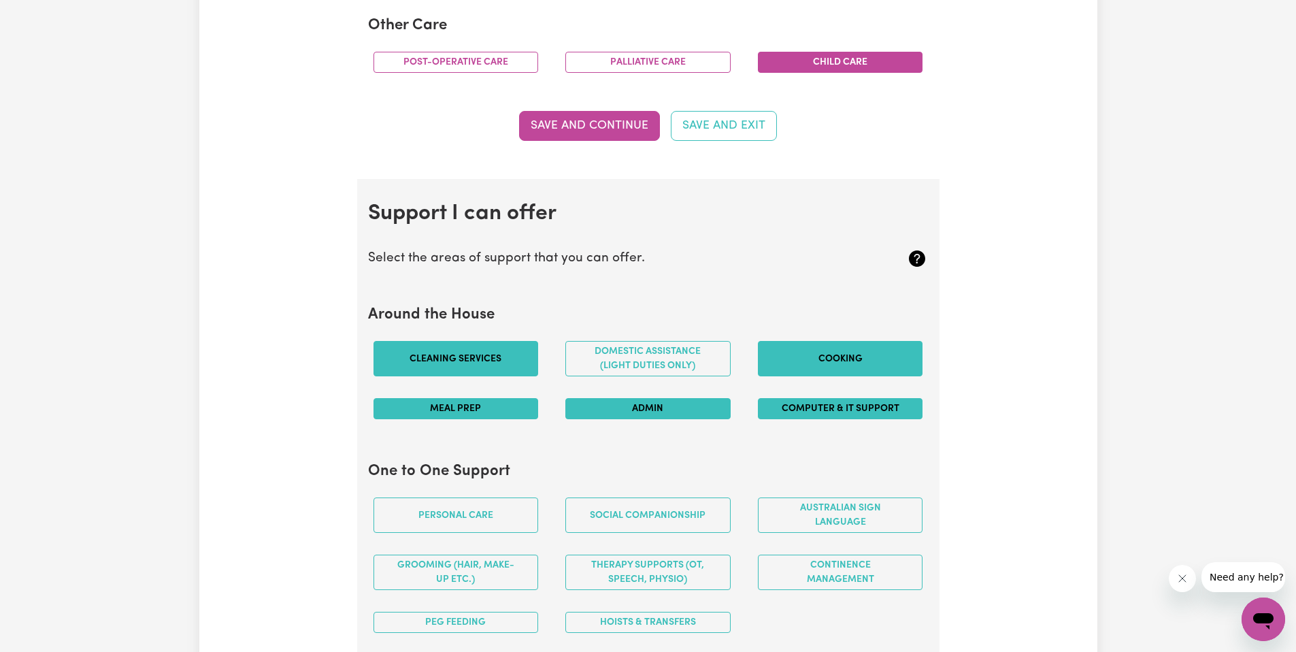
click at [812, 408] on button "Computer & IT Support" at bounding box center [840, 408] width 165 height 21
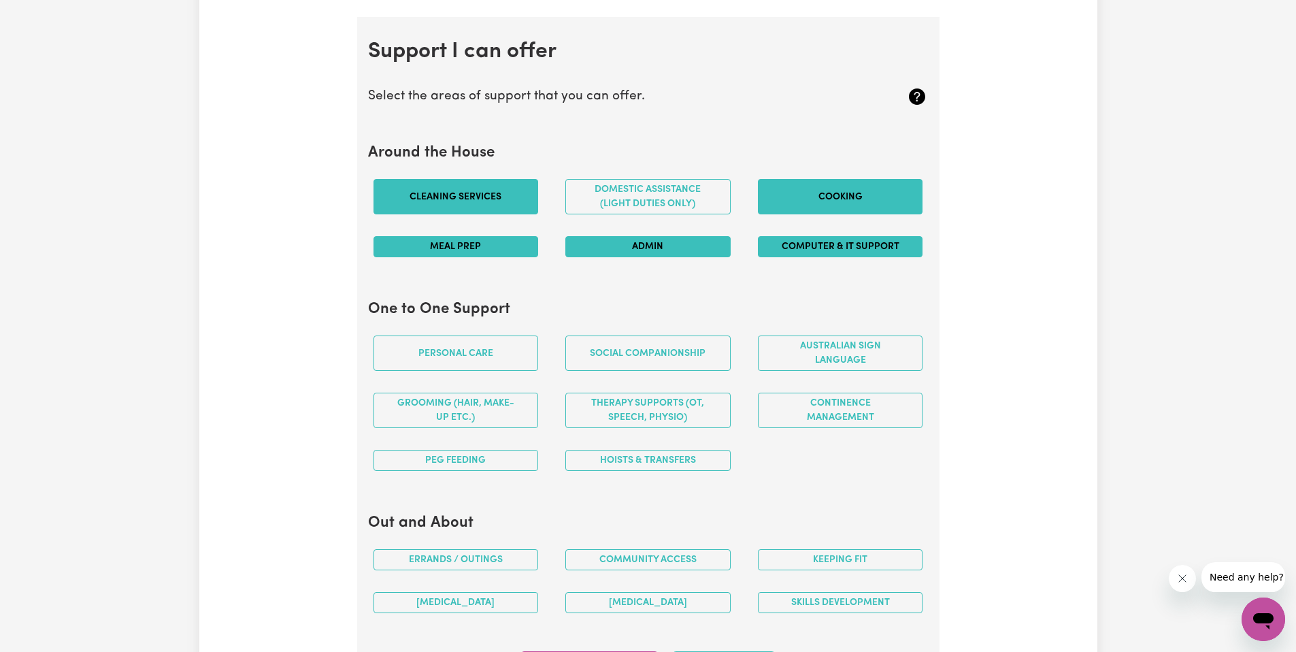
scroll to position [1253, 0]
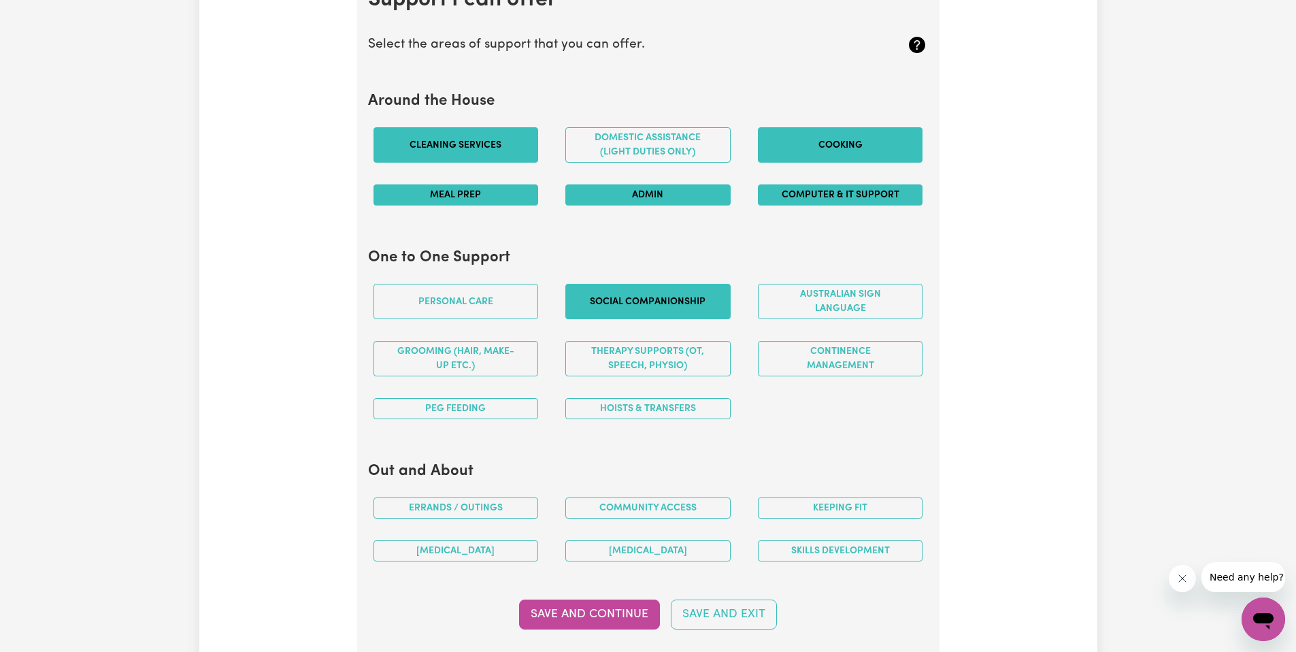
click at [710, 302] on button "Social companionship" at bounding box center [647, 301] width 165 height 35
click at [620, 348] on button "Therapy Supports (OT, speech, physio)" at bounding box center [647, 358] width 165 height 35
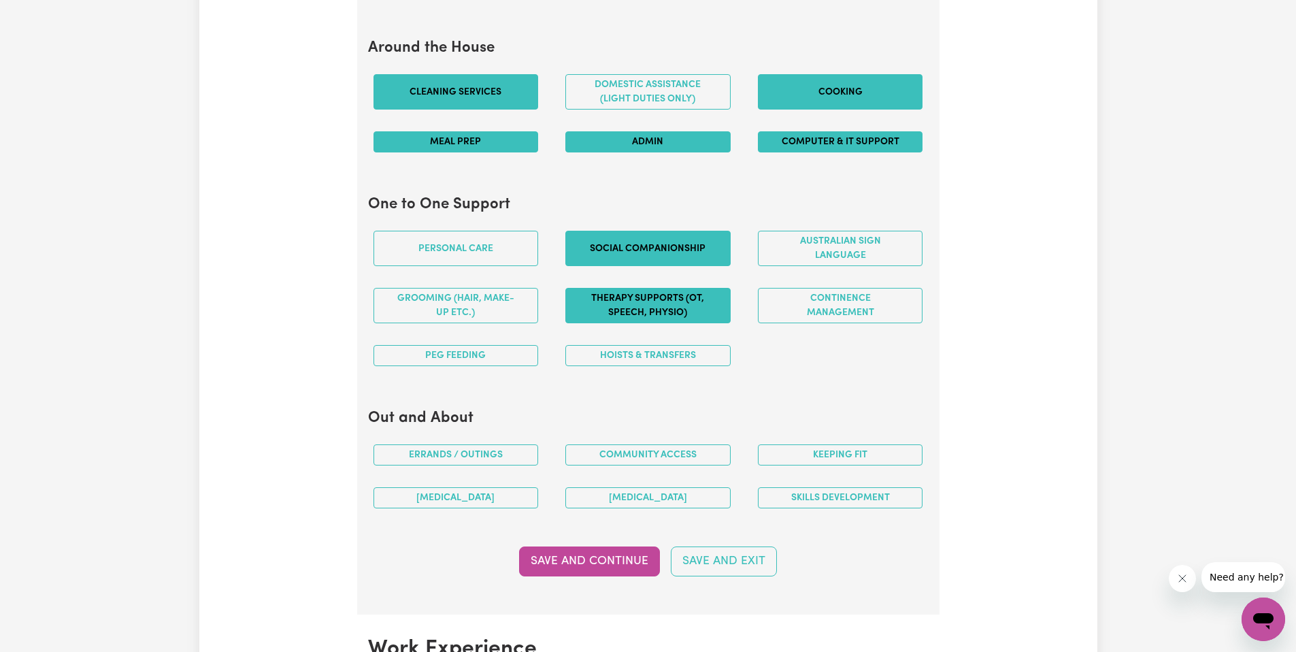
scroll to position [1325, 0]
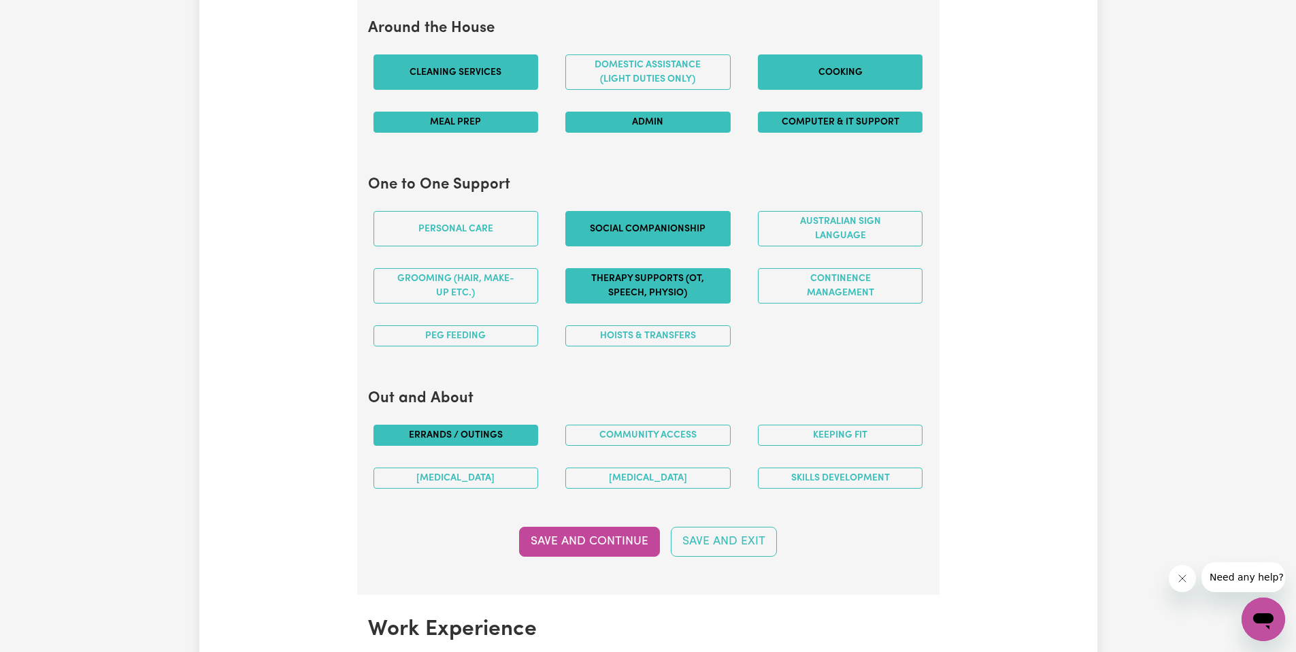
click at [495, 432] on button "Errands / Outings" at bounding box center [456, 435] width 165 height 21
click at [597, 433] on button "Community access" at bounding box center [647, 435] width 165 height 21
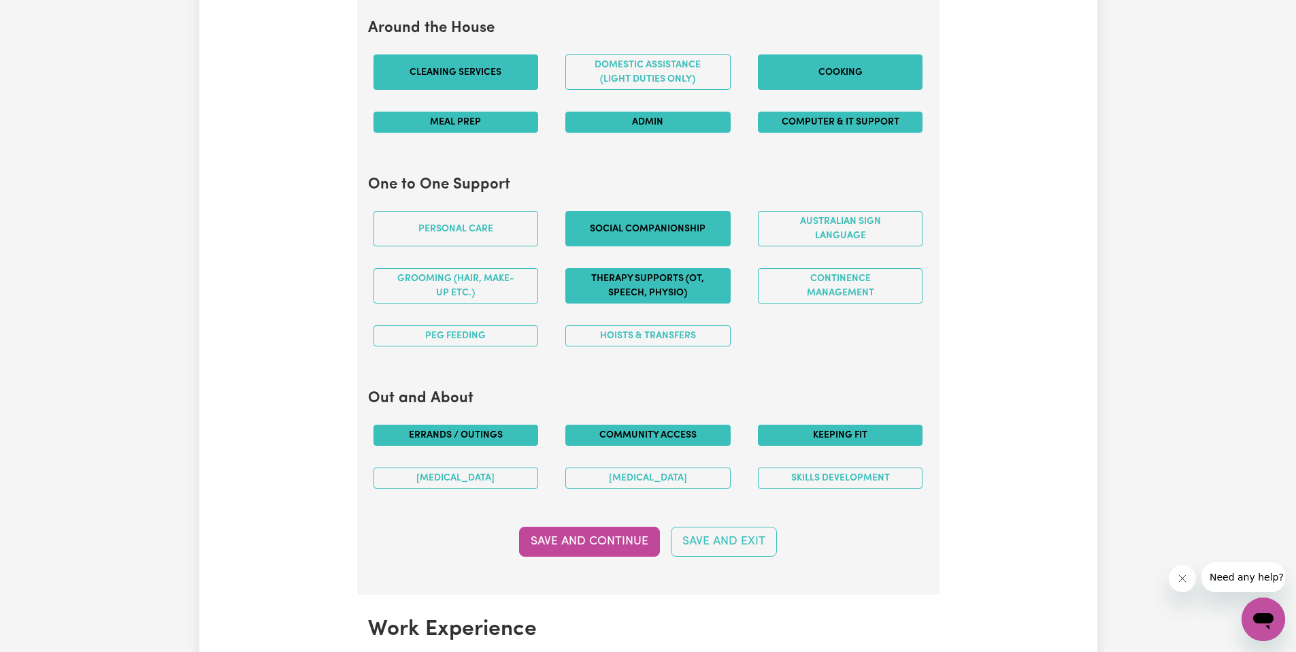
click at [781, 433] on button "Keeping fit" at bounding box center [840, 435] width 165 height 21
click at [795, 474] on button "Skills Development" at bounding box center [840, 477] width 165 height 21
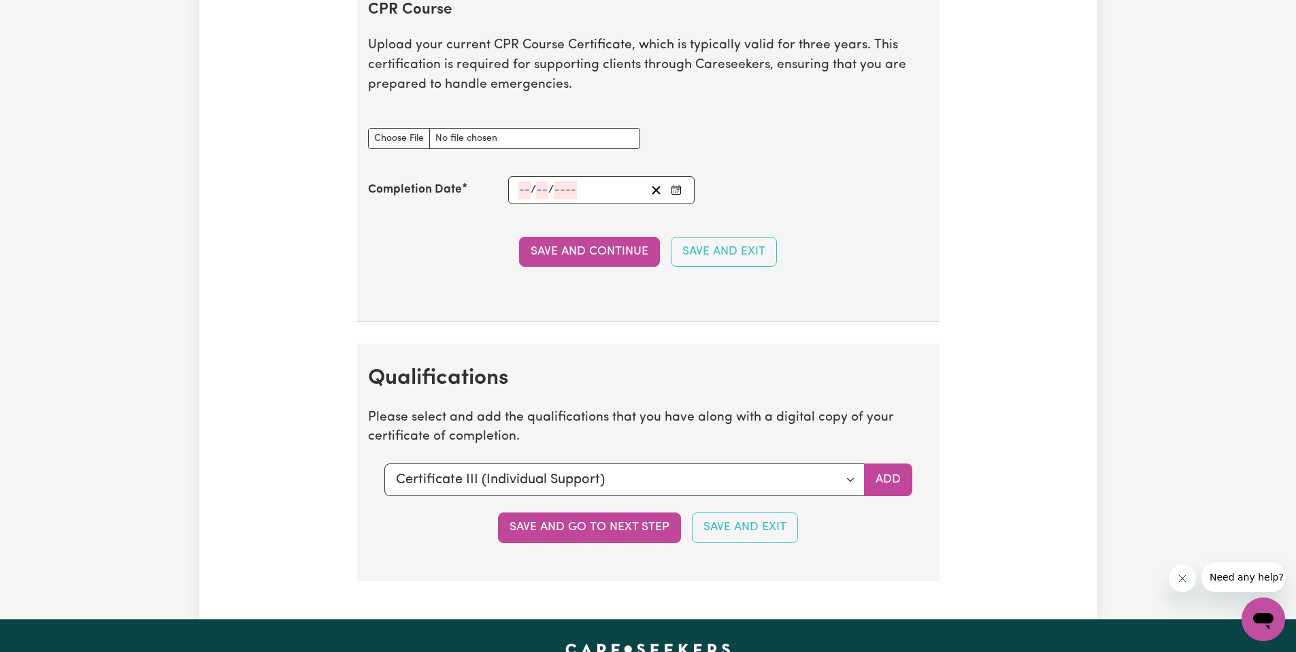
scroll to position [3260, 0]
